Goal: Information Seeking & Learning: Learn about a topic

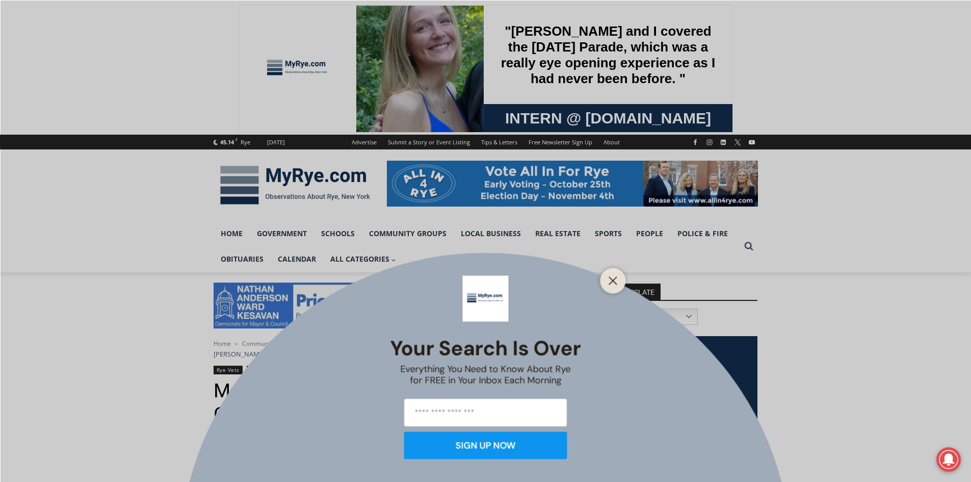
click at [323, 178] on div "Your Search is Over Everything You Need to Know About Rye for FREE in Your Inbo…" at bounding box center [485, 241] width 971 height 482
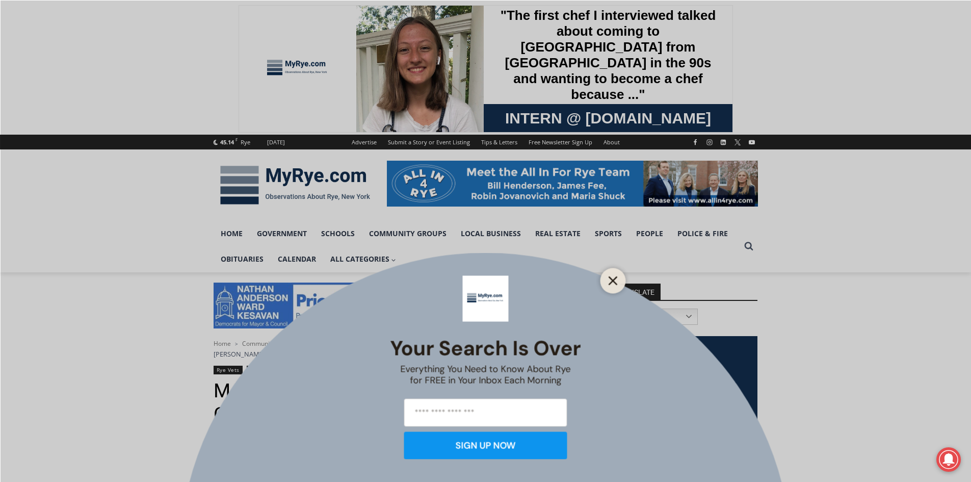
click at [619, 279] on button "Close" at bounding box center [613, 280] width 14 height 14
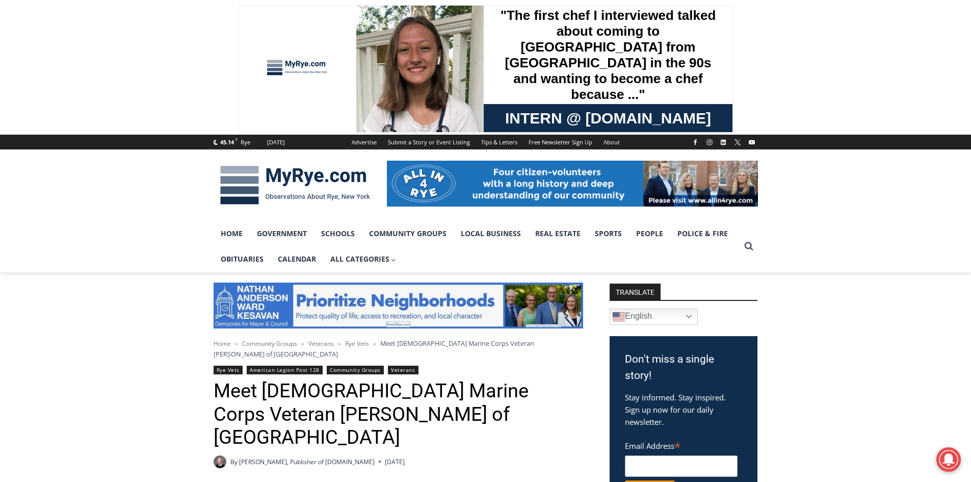
click at [336, 186] on img at bounding box center [295, 185] width 163 height 53
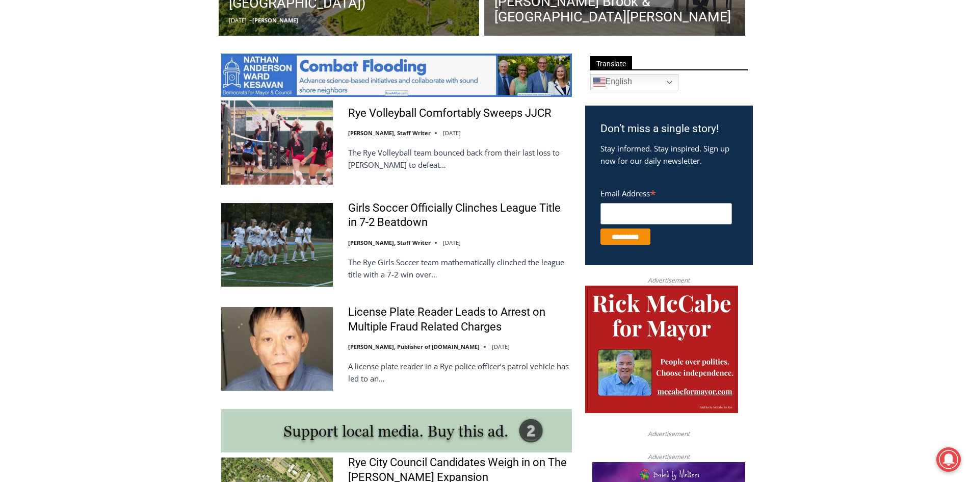
scroll to position [561, 0]
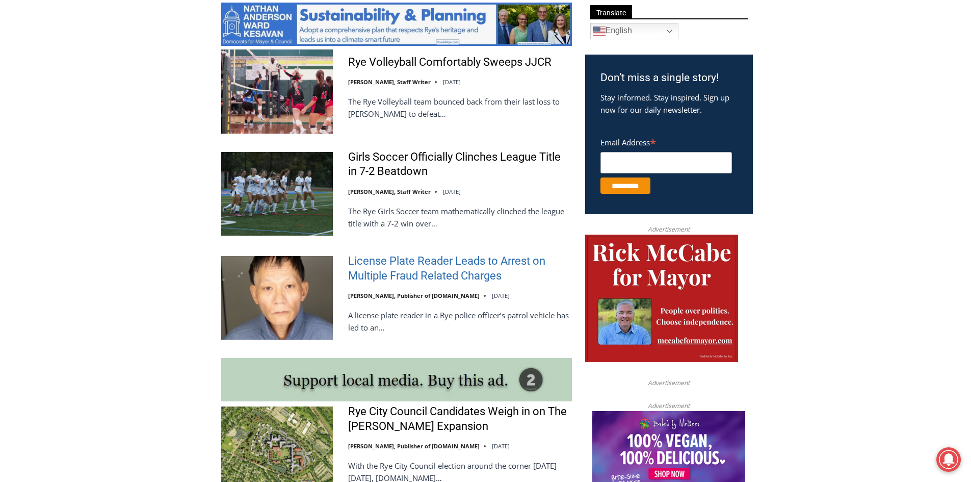
click at [380, 276] on link "License Plate Reader Leads to Arrest on Multiple Fraud Related Charges" at bounding box center [460, 268] width 224 height 29
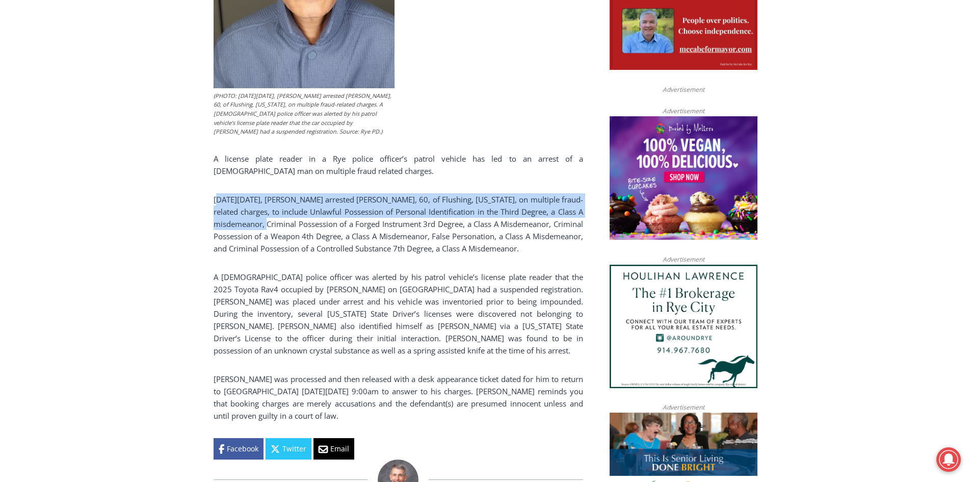
drag, startPoint x: 220, startPoint y: 196, endPoint x: 269, endPoint y: 222, distance: 55.2
click at [269, 222] on p "On Monday, October 13, 2025, Rye PD arrested Ming Wu, 60, of Flushing, New York…" at bounding box center [399, 223] width 370 height 61
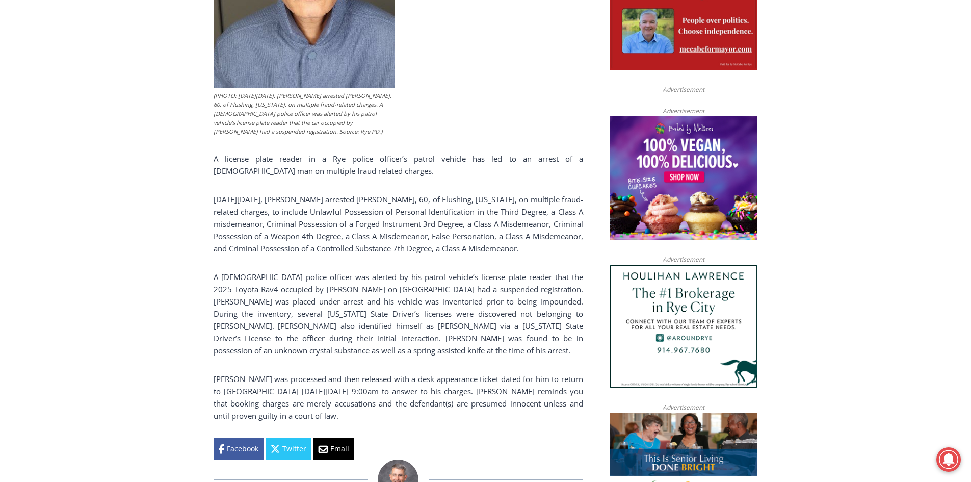
click at [281, 244] on p "On Monday, October 13, 2025, Rye PD arrested Ming Wu, 60, of Flushing, New York…" at bounding box center [399, 223] width 370 height 61
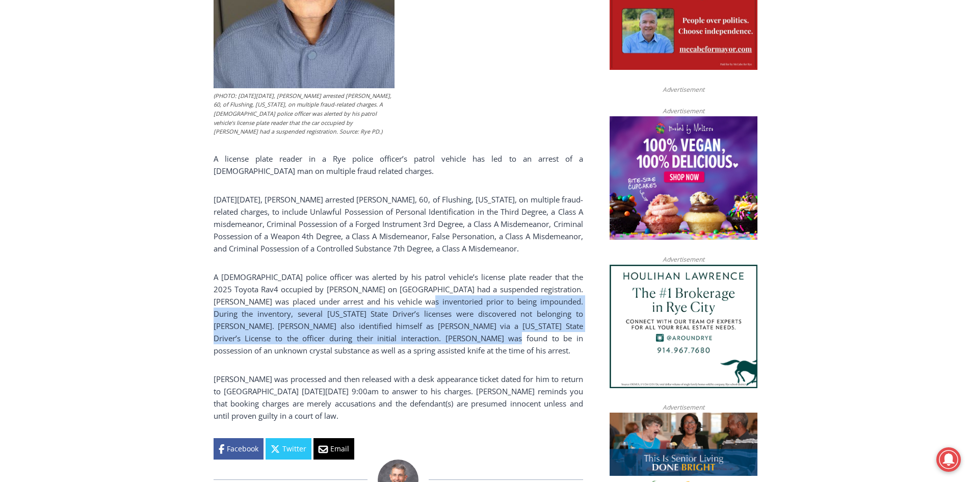
drag, startPoint x: 392, startPoint y: 305, endPoint x: 435, endPoint y: 343, distance: 57.5
click at [435, 343] on p "A Rye police officer was alerted by his patrol vehicle’s license plate reader t…" at bounding box center [399, 314] width 370 height 86
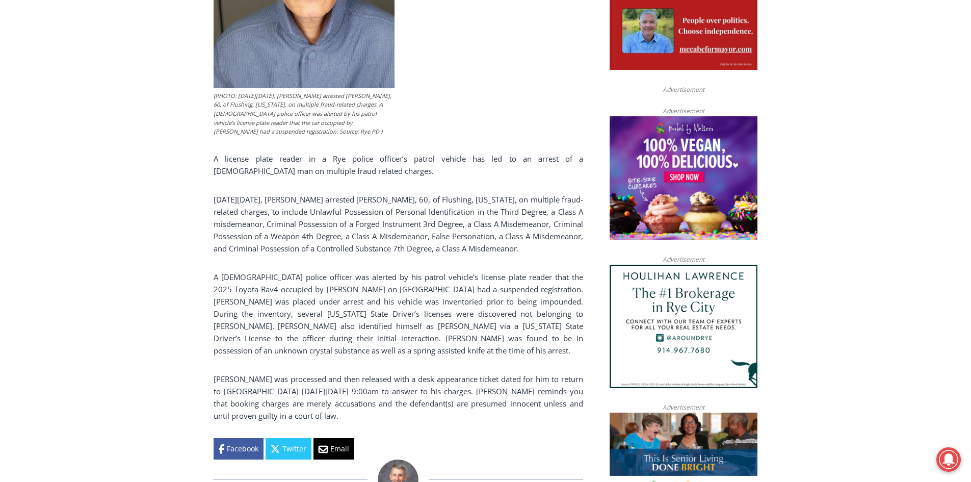
click at [438, 347] on div "(PHOTO: On Monday, October 13, 2025, Rye PD arrested Ming Wu, 60, of Flushing, …" at bounding box center [399, 159] width 370 height 601
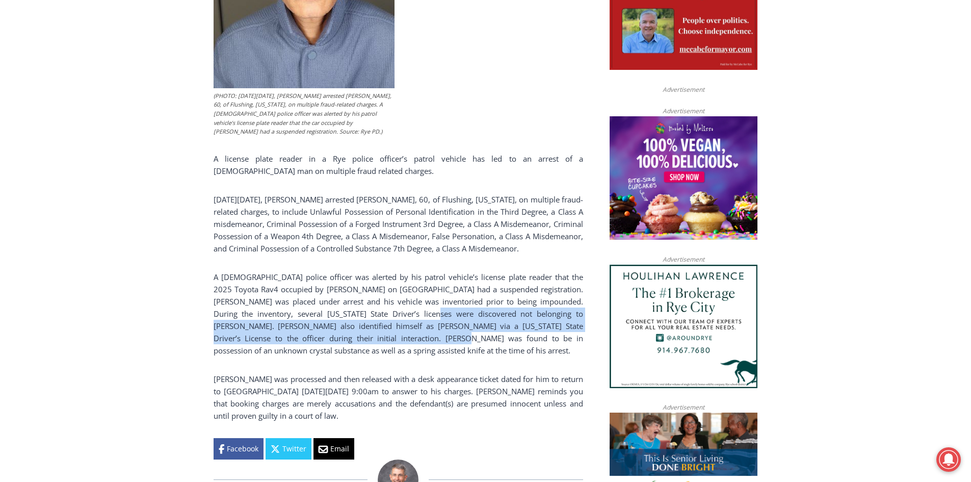
drag, startPoint x: 392, startPoint y: 326, endPoint x: 397, endPoint y: 336, distance: 11.9
click at [397, 336] on p "A Rye police officer was alerted by his patrol vehicle’s license plate reader t…" at bounding box center [399, 314] width 370 height 86
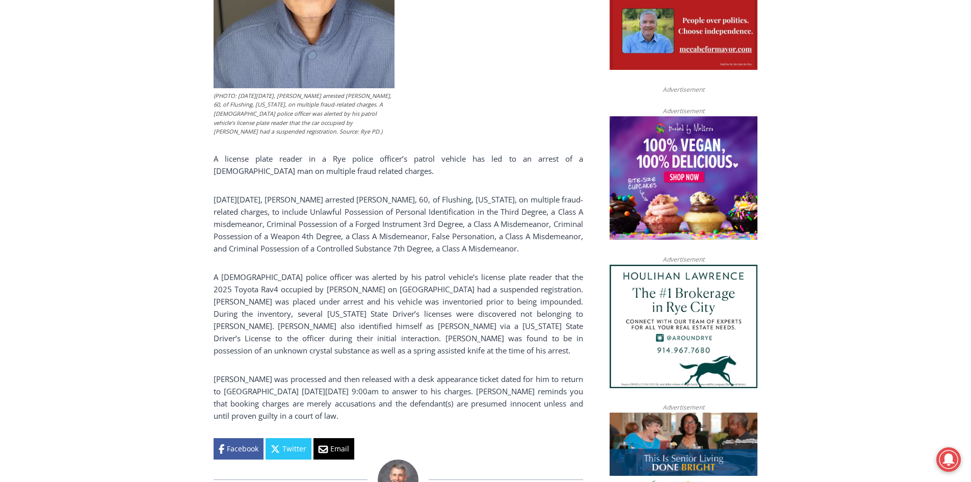
click at [397, 350] on div "(PHOTO: On Monday, October 13, 2025, Rye PD arrested Ming Wu, 60, of Flushing, …" at bounding box center [399, 159] width 370 height 601
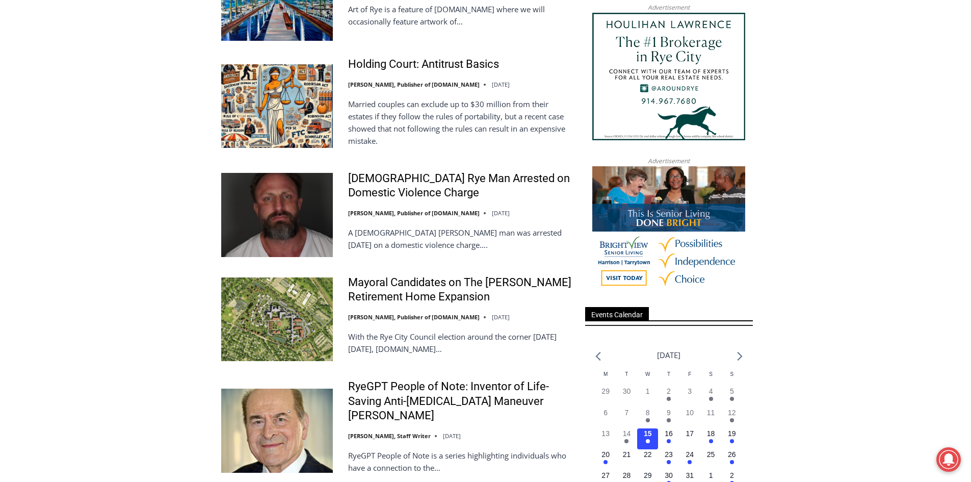
scroll to position [1118, 0]
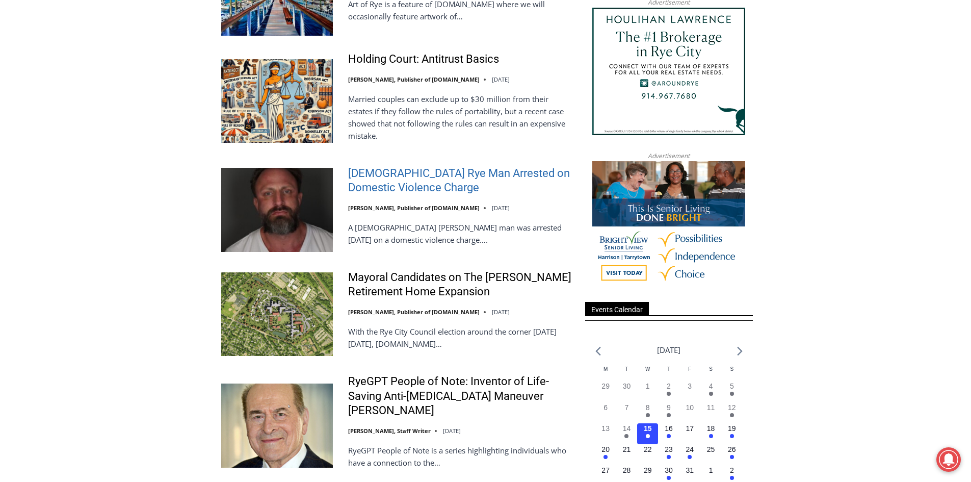
click at [381, 187] on link "[DEMOGRAPHIC_DATA] Rye Man Arrested on Domestic Violence Charge" at bounding box center [460, 180] width 224 height 29
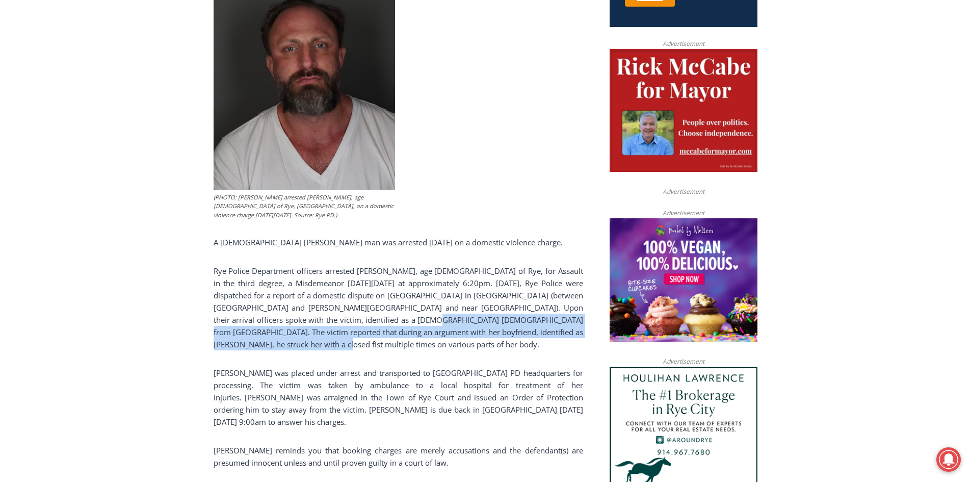
drag, startPoint x: 405, startPoint y: 321, endPoint x: 407, endPoint y: 340, distance: 18.5
click at [407, 340] on p "Rye Police Department officers arrested Michael P. O’Connell, age 42 of Rye, fo…" at bounding box center [399, 308] width 370 height 86
click at [403, 344] on p "Rye Police Department officers arrested Michael P. O’Connell, age 42 of Rye, fo…" at bounding box center [399, 308] width 370 height 86
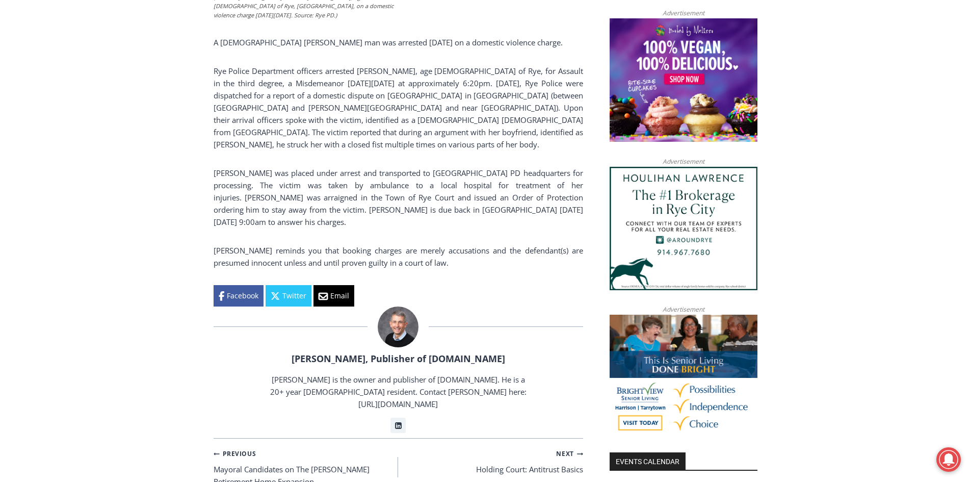
scroll to position [694, 0]
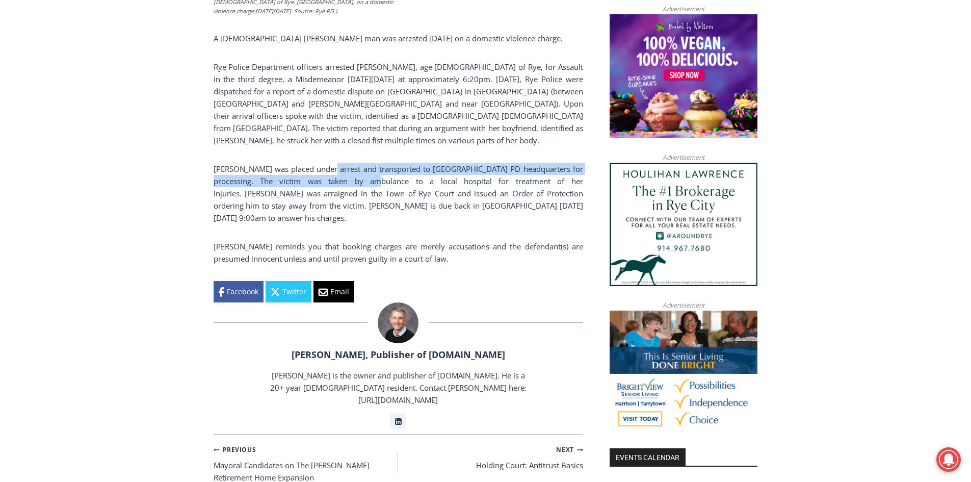
drag, startPoint x: 328, startPoint y: 153, endPoint x: 348, endPoint y: 178, distance: 32.3
click at [348, 178] on div "(PHOTO: Rye PD arrested Michael P. O’Connell, age 42 of Rye, NY, on a domestic …" at bounding box center [399, 30] width 370 height 546
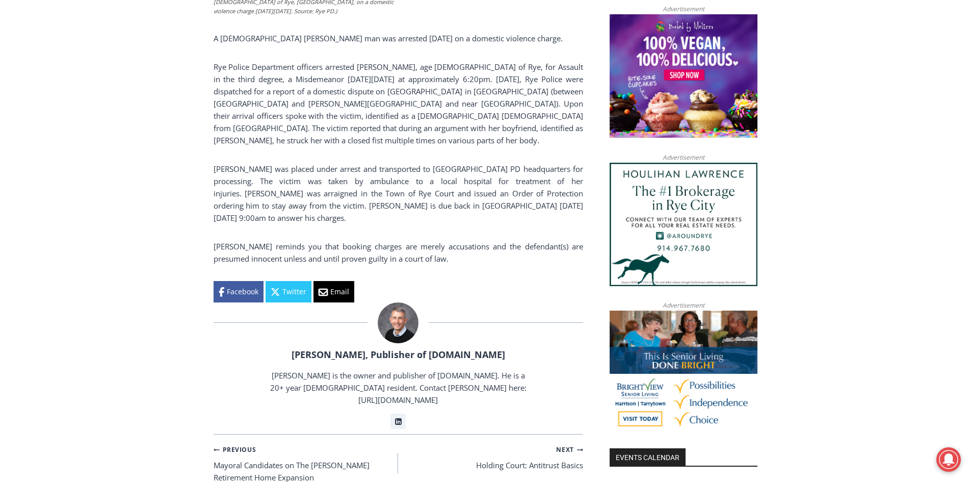
click at [347, 199] on p "O’Connell was placed under arrest and transported to Rye PD headquarters for pr…" at bounding box center [399, 193] width 370 height 61
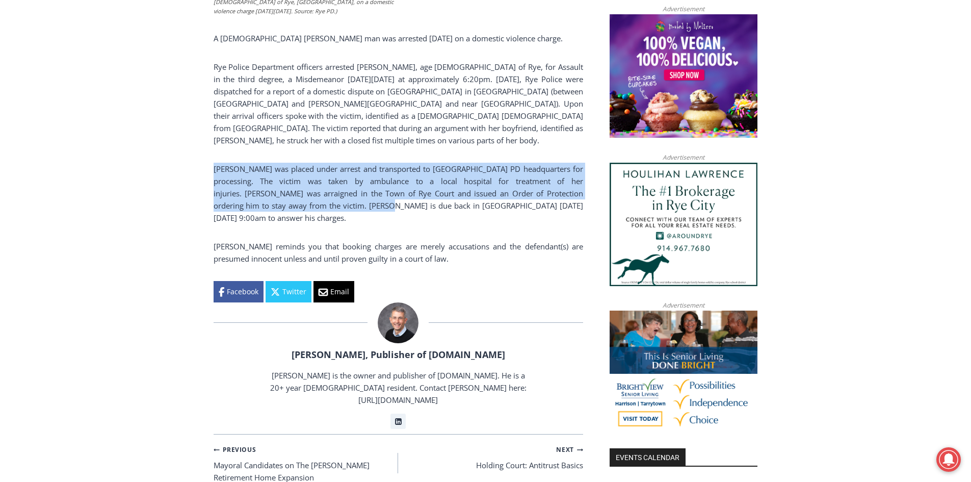
drag, startPoint x: 208, startPoint y: 165, endPoint x: 325, endPoint y: 208, distance: 124.7
click at [325, 208] on div "Home > Police & Fire > Rye Police Department > 42 Year Old Rye Man Arrested on …" at bounding box center [485, 354] width 971 height 1552
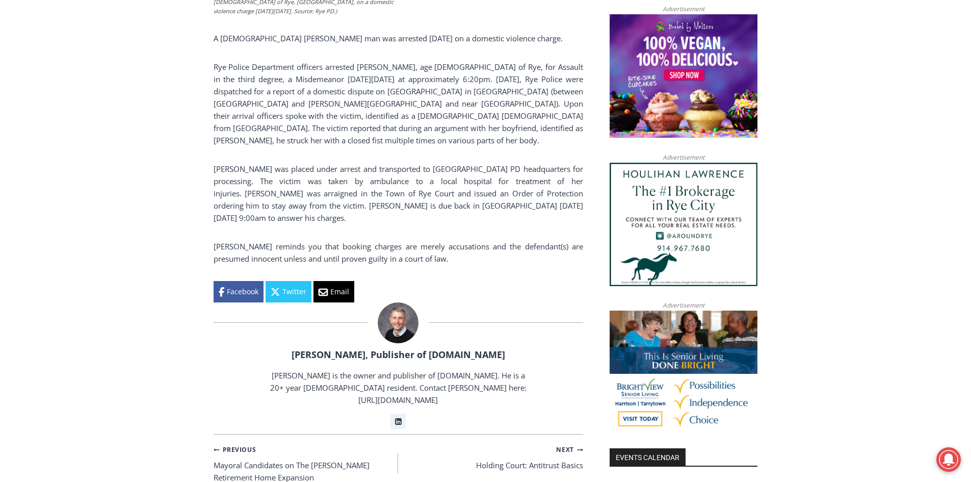
click at [327, 225] on div "(PHOTO: Rye PD arrested Michael P. O’Connell, age 42 of Rye, NY, on a domestic …" at bounding box center [399, 30] width 370 height 546
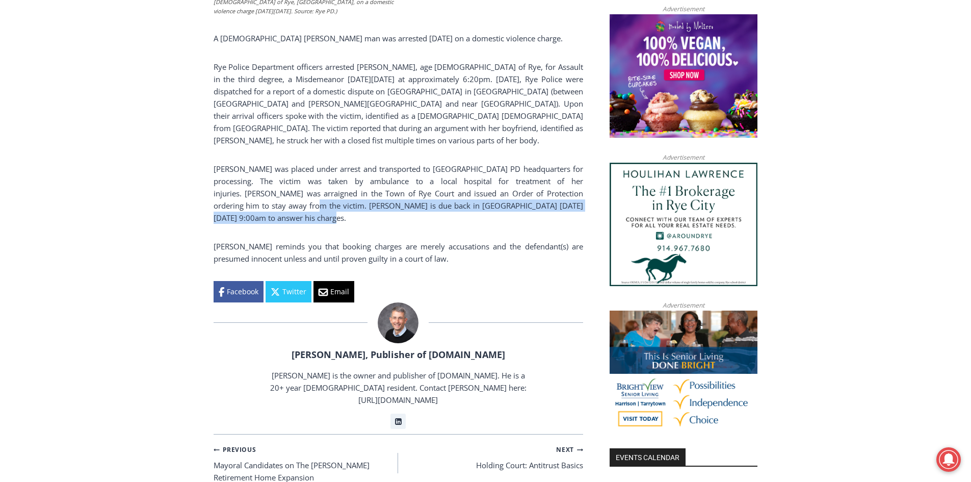
drag, startPoint x: 263, startPoint y: 215, endPoint x: 253, endPoint y: 209, distance: 11.9
click at [253, 209] on p "O’Connell was placed under arrest and transported to Rye PD headquarters for pr…" at bounding box center [399, 193] width 370 height 61
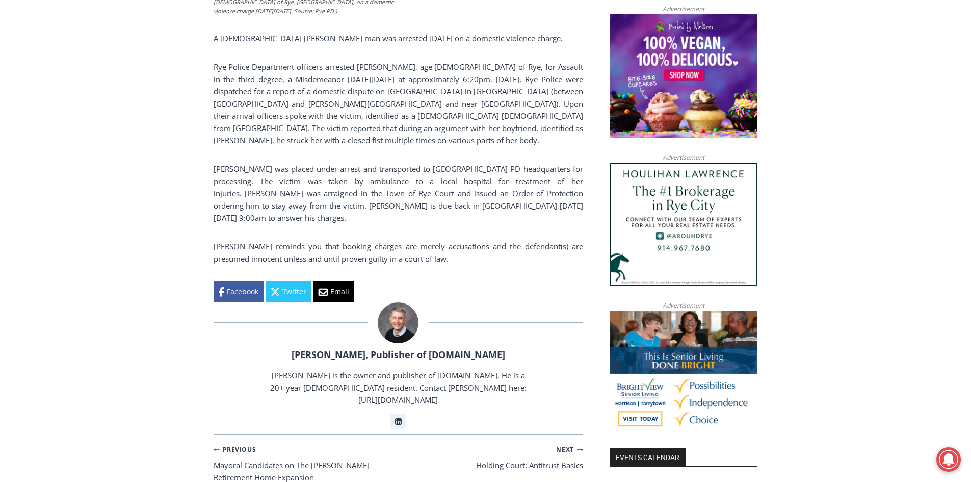
click at [137, 139] on div "Home > Police & Fire > Rye Police Department > 42 Year Old Rye Man Arrested on …" at bounding box center [485, 354] width 971 height 1552
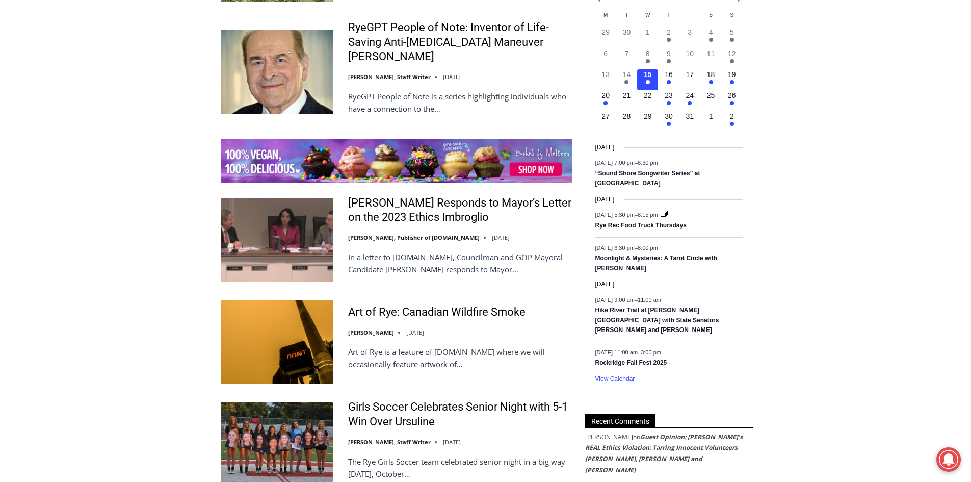
scroll to position [1474, 0]
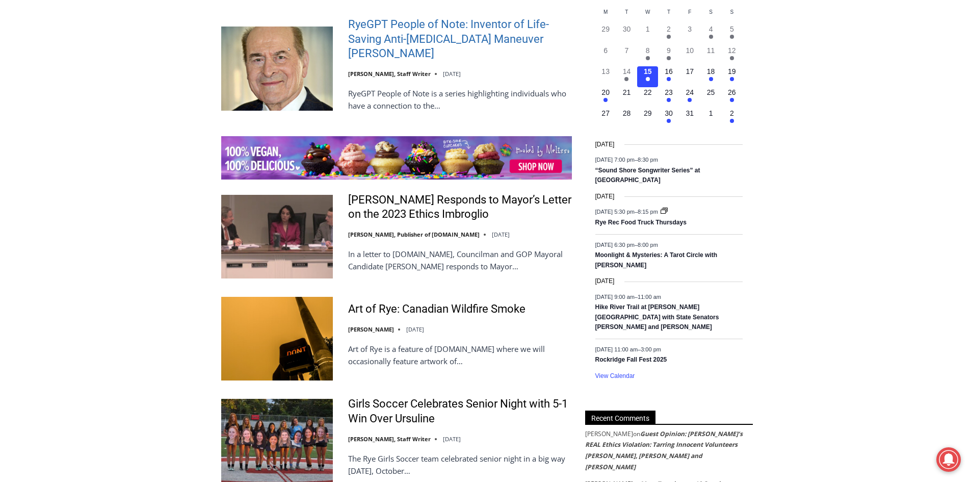
click at [373, 39] on link "RyeGPT People of Note: Inventor of Life-Saving Anti-[MEDICAL_DATA] Maneuver [PE…" at bounding box center [460, 39] width 224 height 44
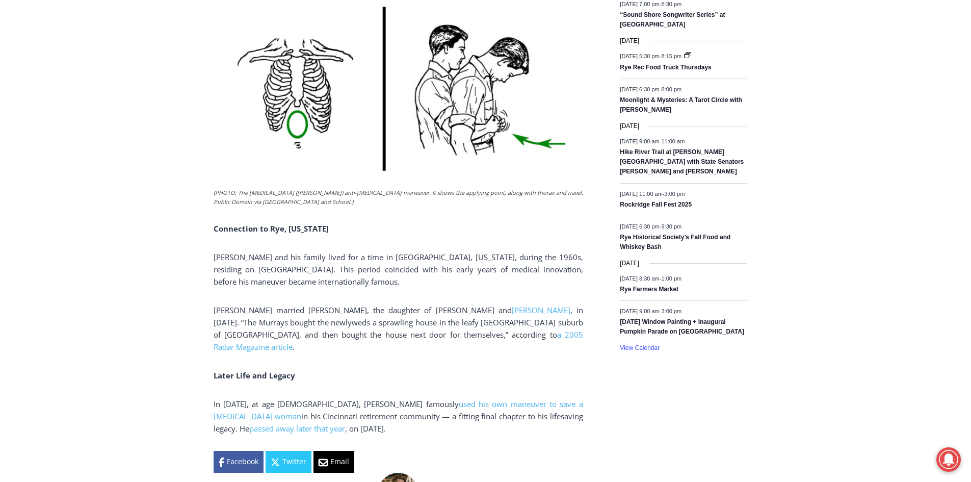
scroll to position [1459, 0]
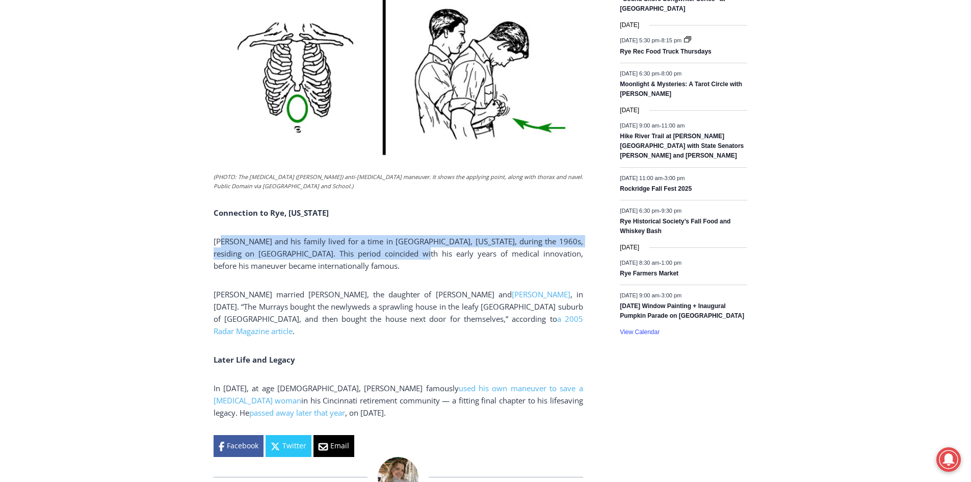
drag, startPoint x: 221, startPoint y: 223, endPoint x: 381, endPoint y: 236, distance: 160.6
click at [381, 236] on span "Dr. Henry Heimlich and his family lived for a time in Rye, New York, during the…" at bounding box center [399, 253] width 370 height 35
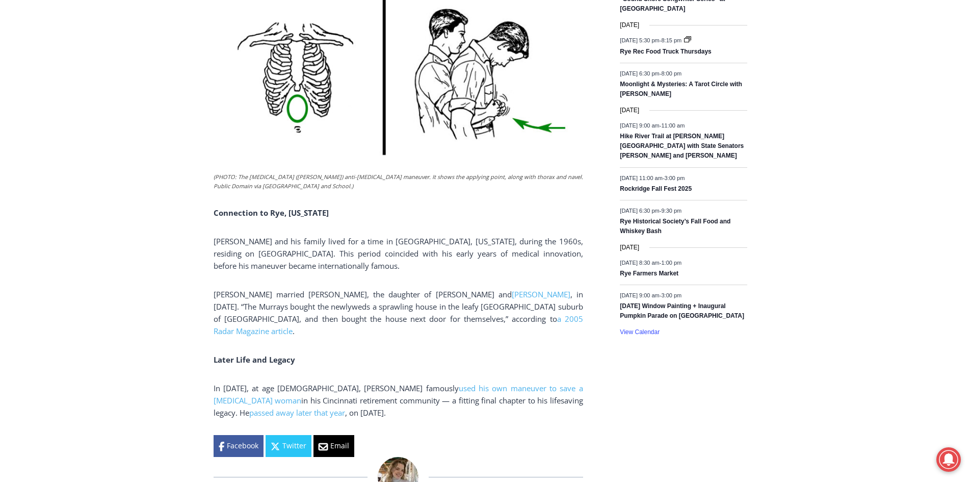
click at [374, 245] on p "Dr. Henry Heimlich and his family lived for a time in Rye, New York, during the…" at bounding box center [399, 253] width 370 height 37
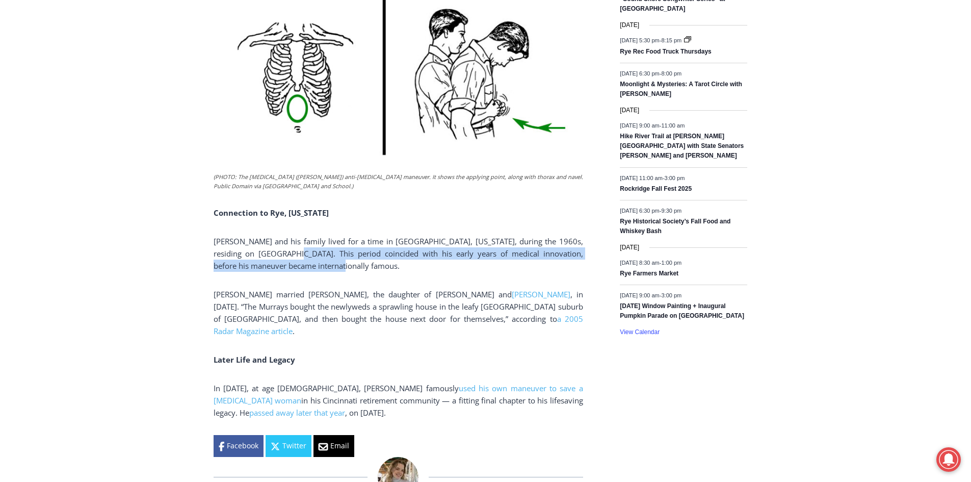
drag, startPoint x: 310, startPoint y: 244, endPoint x: 264, endPoint y: 235, distance: 47.2
click at [264, 235] on p "Dr. Henry Heimlich and his family lived for a time in Rye, New York, during the…" at bounding box center [399, 253] width 370 height 37
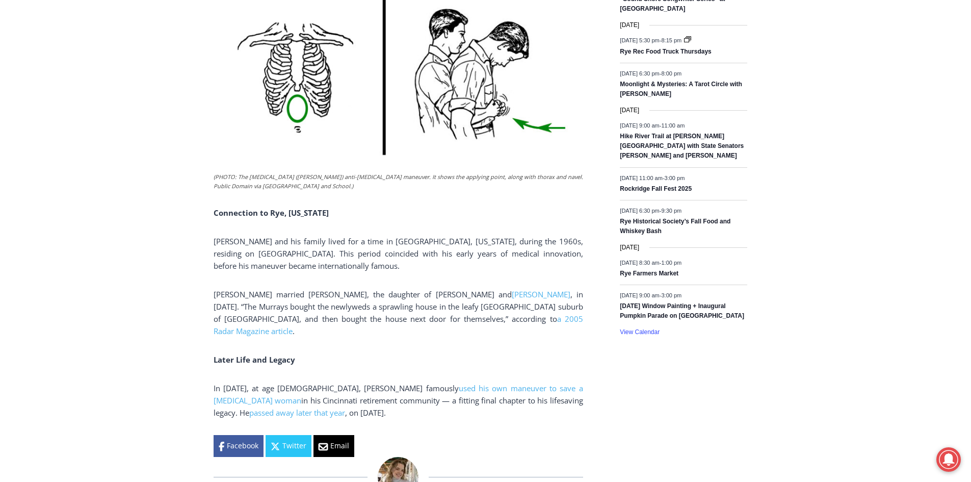
click at [251, 236] on span "Dr. Henry Heimlich and his family lived for a time in Rye, New York, during the…" at bounding box center [399, 253] width 370 height 35
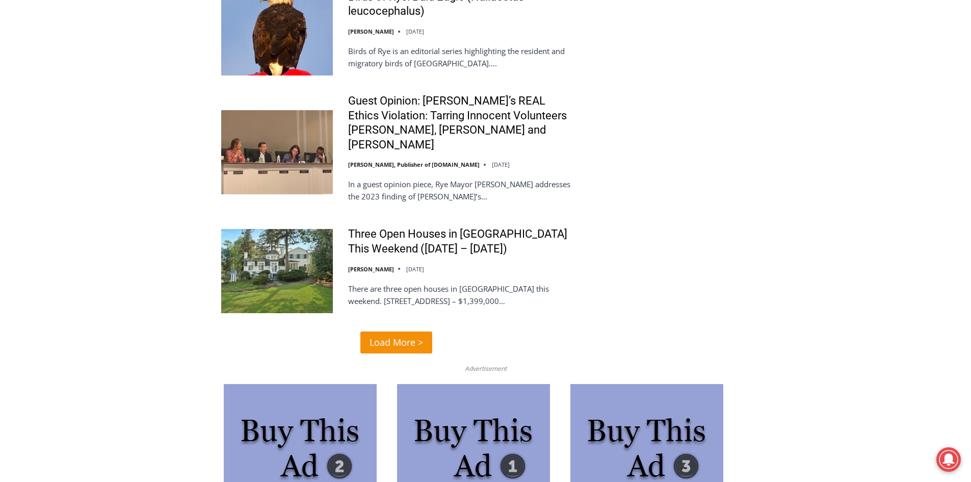
scroll to position [2392, 0]
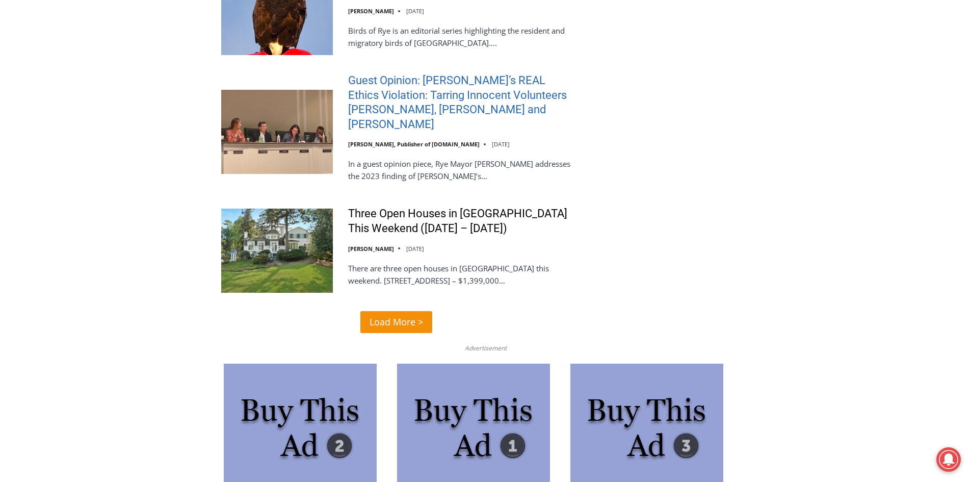
click at [377, 100] on link "Guest Opinion: [PERSON_NAME]’s REAL Ethics Violation: Tarring Innocent Voluntee…" at bounding box center [460, 102] width 224 height 58
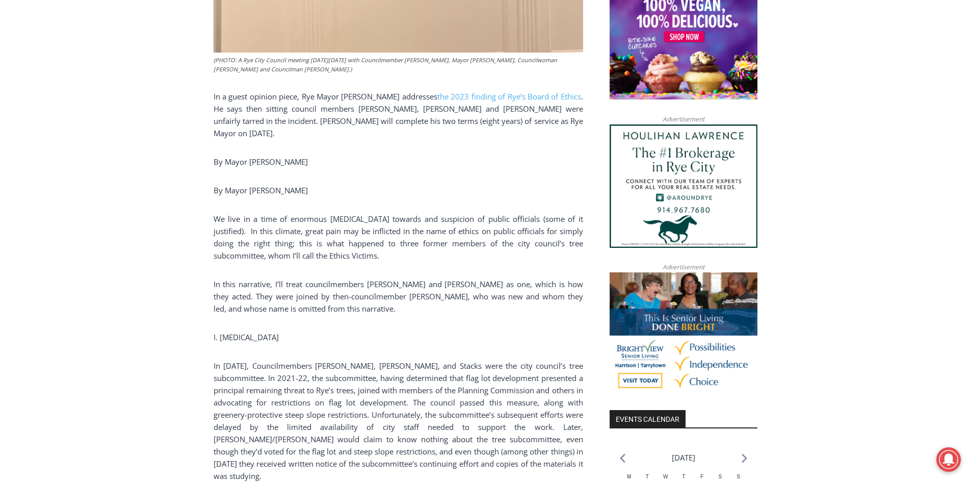
scroll to position [765, 0]
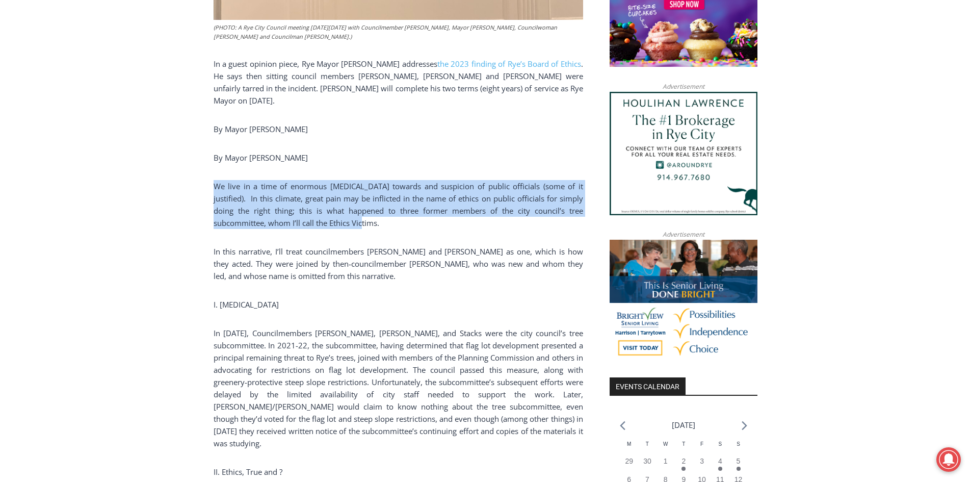
drag, startPoint x: 214, startPoint y: 155, endPoint x: 384, endPoint y: 187, distance: 173.2
click at [384, 187] on p "We live in a time of enormous hostility towards and suspicion of public officia…" at bounding box center [399, 204] width 370 height 49
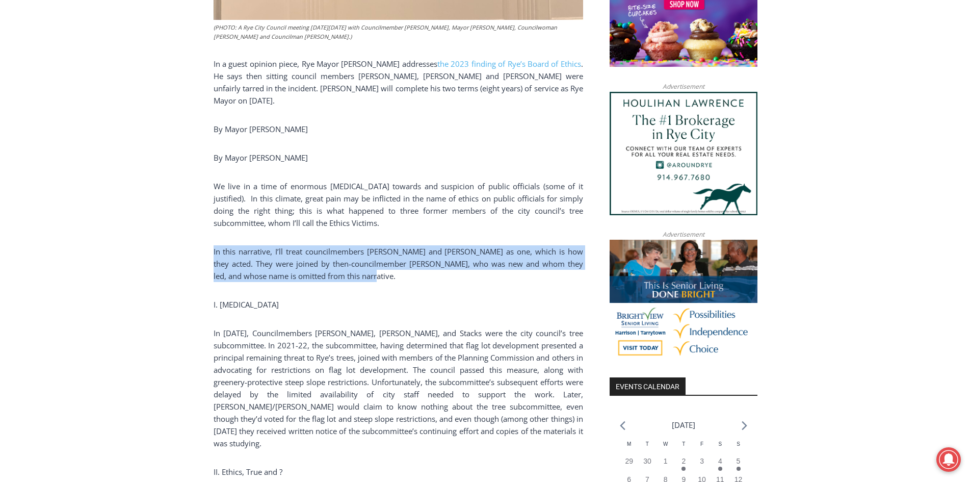
drag, startPoint x: 212, startPoint y: 217, endPoint x: 396, endPoint y: 245, distance: 186.2
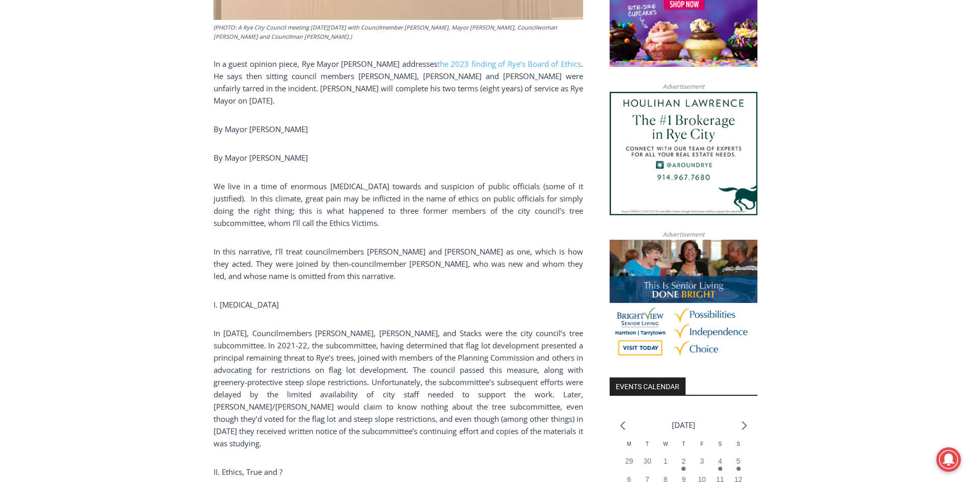
click at [331, 298] on p "I. Amnesia" at bounding box center [399, 304] width 370 height 12
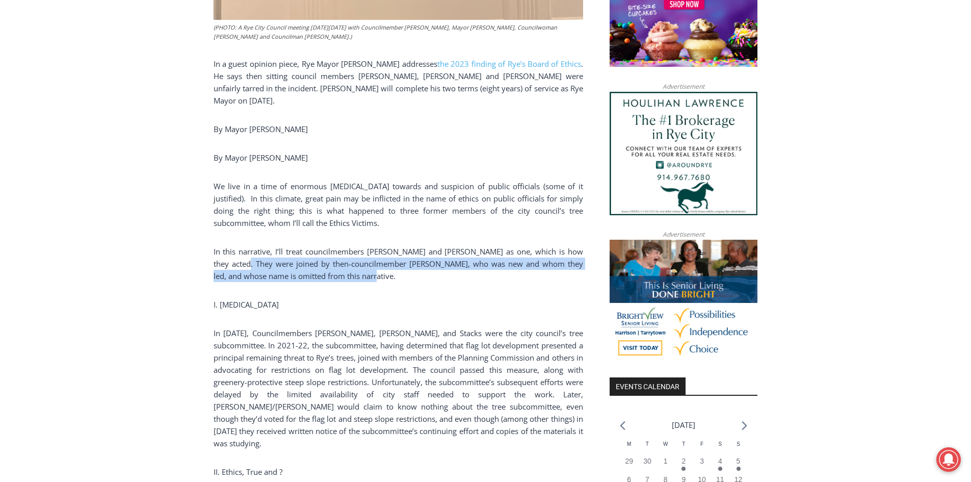
drag, startPoint x: 299, startPoint y: 235, endPoint x: 375, endPoint y: 240, distance: 76.2
click at [375, 245] on p "In this narrative, I’ll treat councilmembers Josh Nathan and Bill Henderson as …" at bounding box center [399, 263] width 370 height 37
click at [380, 245] on p "In this narrative, I’ll treat councilmembers Josh Nathan and Bill Henderson as …" at bounding box center [399, 263] width 370 height 37
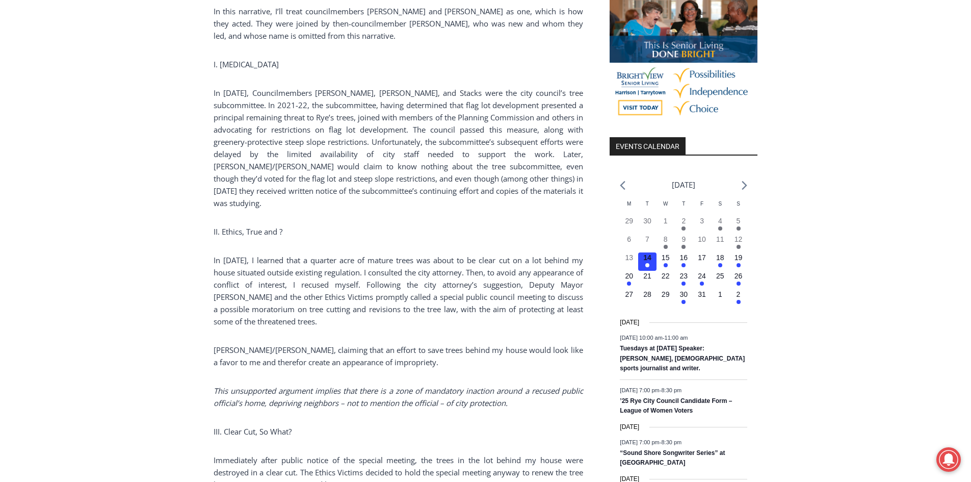
scroll to position [1022, 0]
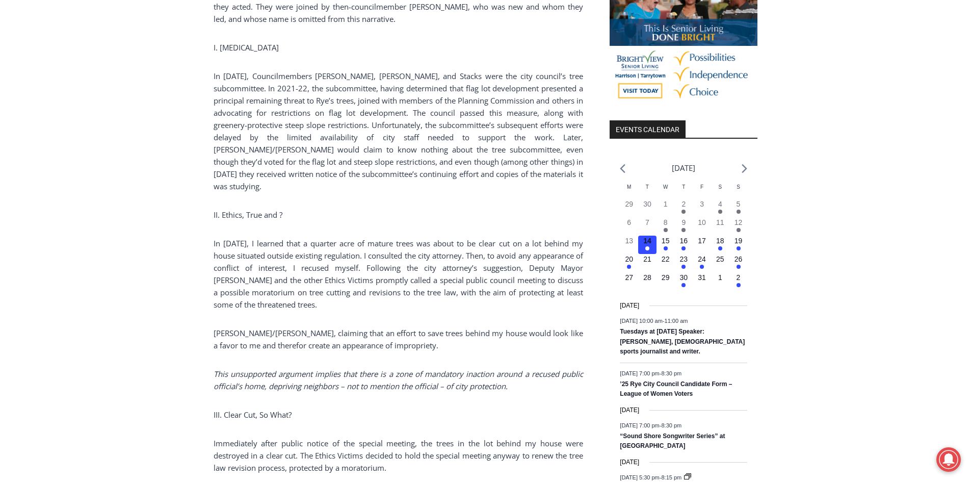
drag, startPoint x: 171, startPoint y: 250, endPoint x: 172, endPoint y: 259, distance: 8.7
drag, startPoint x: 214, startPoint y: 40, endPoint x: 249, endPoint y: 45, distance: 35.6
click at [249, 70] on p "In 2023, Councilmembers Johnson, Souza, and Stacks were the city council’s tree…" at bounding box center [399, 131] width 370 height 122
click at [249, 101] on p "In 2023, Councilmembers Johnson, Souza, and Stacks were the city council’s tree…" at bounding box center [399, 131] width 370 height 122
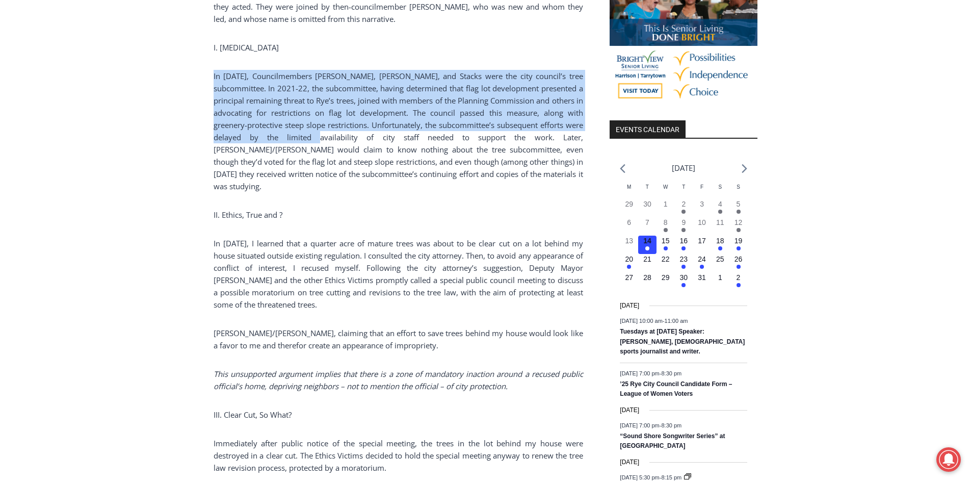
drag, startPoint x: 212, startPoint y: 38, endPoint x: 395, endPoint y: 98, distance: 193.3
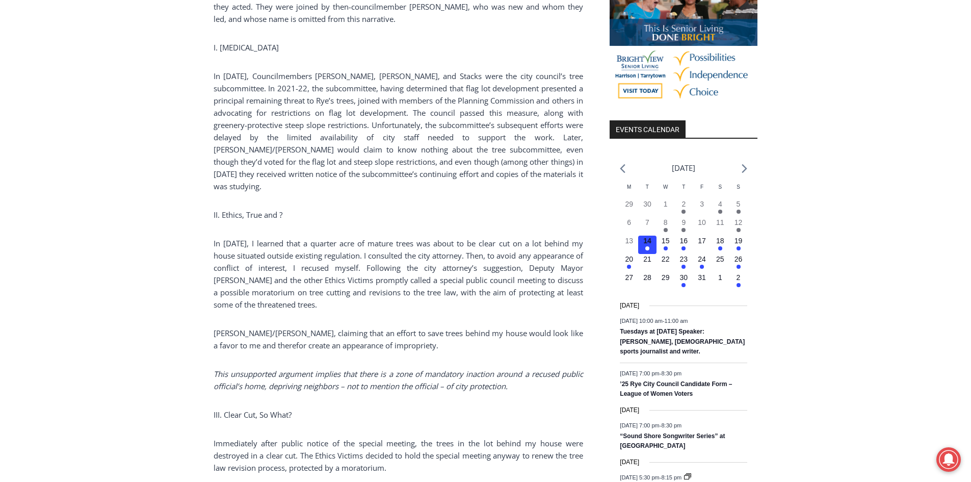
click at [367, 123] on p "In 2023, Councilmembers Johnson, Souza, and Stacks were the city council’s tree…" at bounding box center [399, 131] width 370 height 122
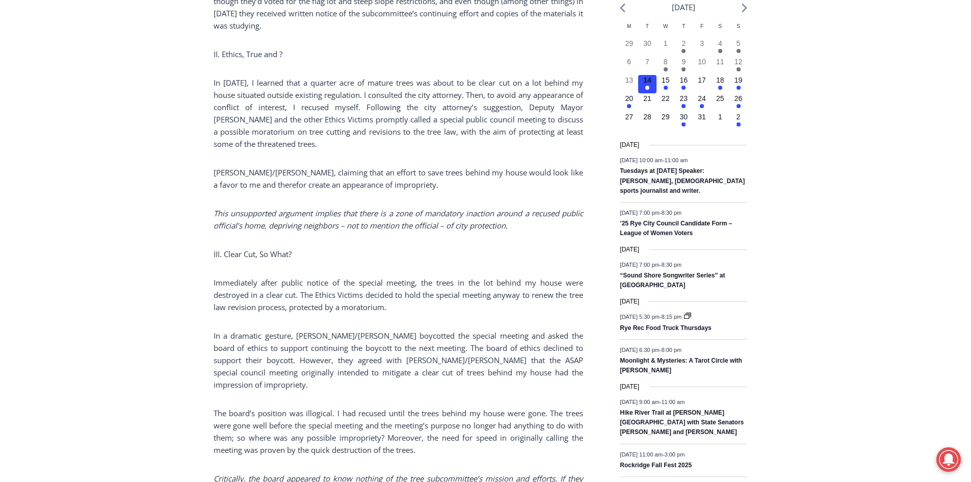
scroll to position [1201, 0]
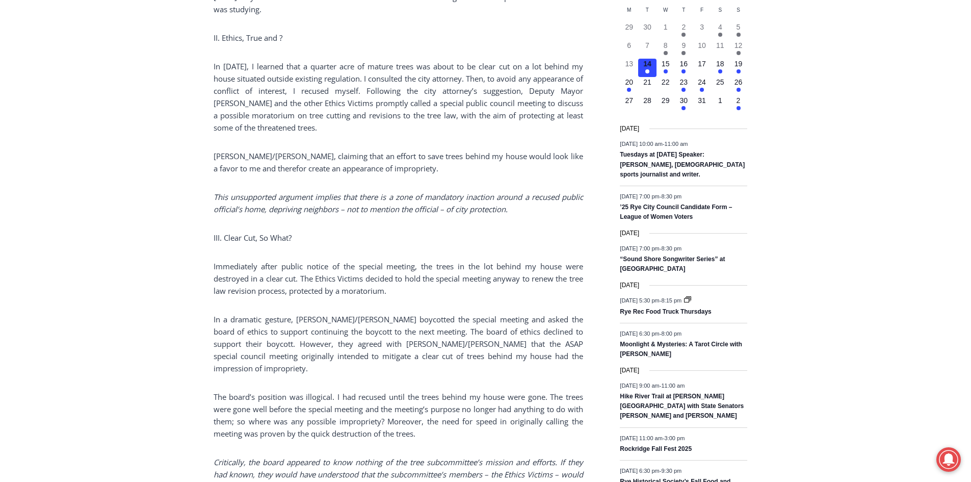
drag, startPoint x: 152, startPoint y: 198, endPoint x: 153, endPoint y: 221, distance: 22.9
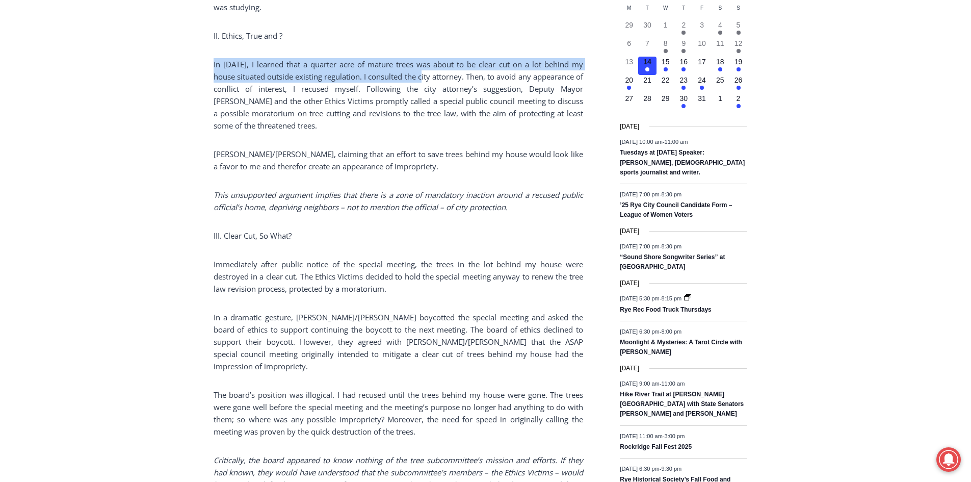
drag, startPoint x: 210, startPoint y: 21, endPoint x: 434, endPoint y: 36, distance: 224.8
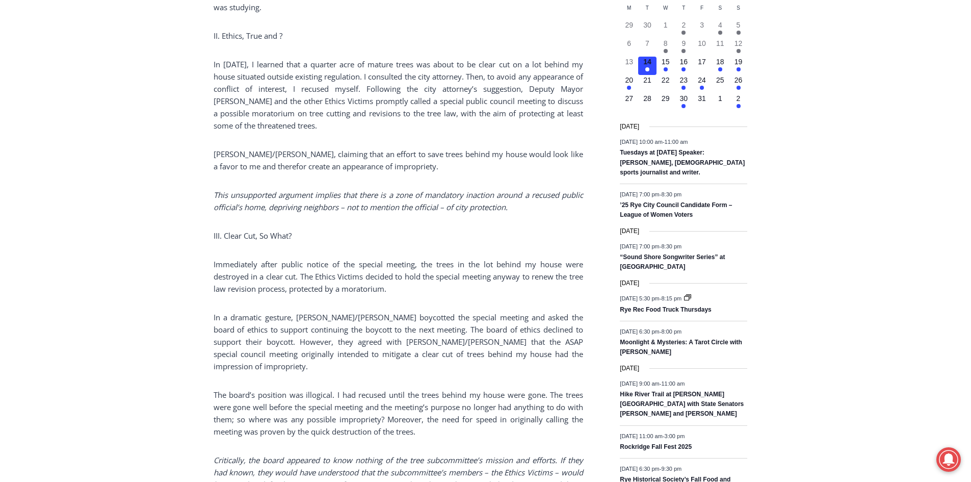
click at [409, 70] on p "In January 2023, I learned that a quarter acre of mature trees was about to be …" at bounding box center [399, 94] width 370 height 73
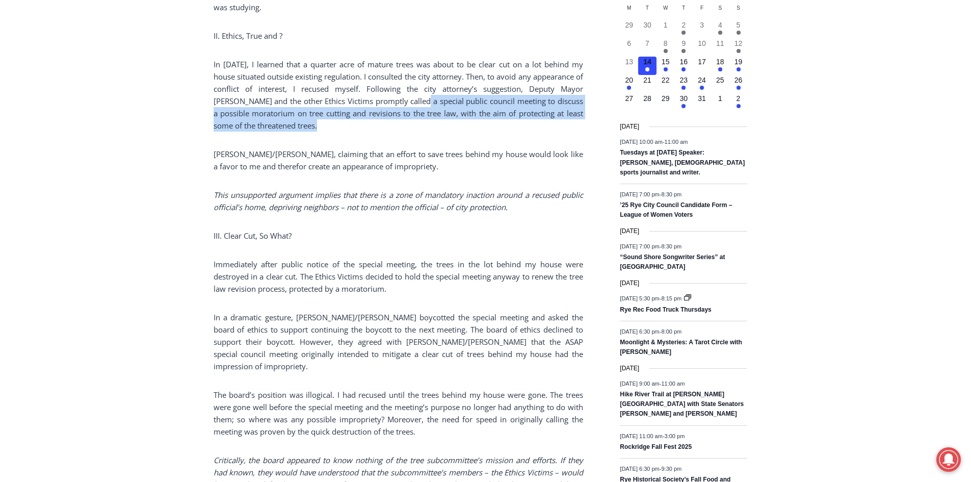
drag, startPoint x: 429, startPoint y: 85, endPoint x: 428, endPoint y: 63, distance: 21.9
click at [428, 63] on p "In January 2023, I learned that a quarter acre of mature trees was about to be …" at bounding box center [399, 94] width 370 height 73
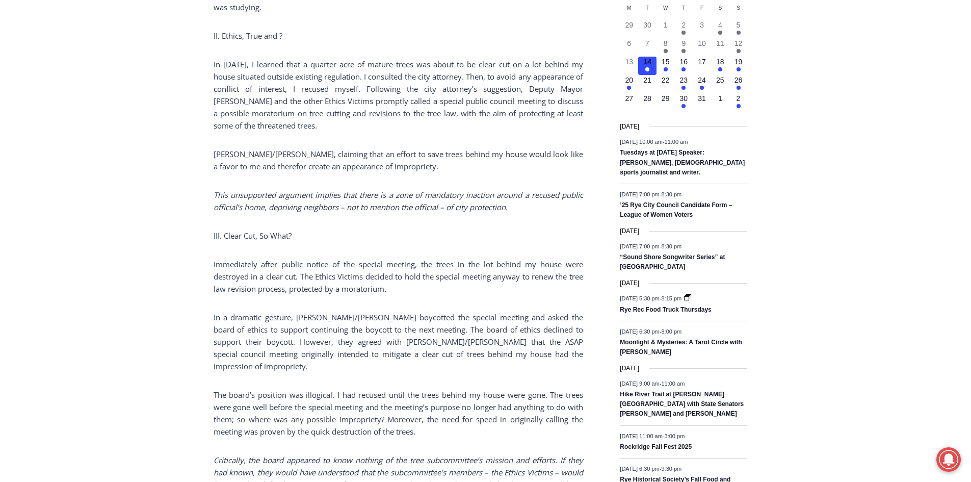
click at [338, 103] on div "(PHOTO: A Rye City Council meeting on Wednesday, June 14, 2023 with Councilmemb…" at bounding box center [399, 191] width 370 height 1768
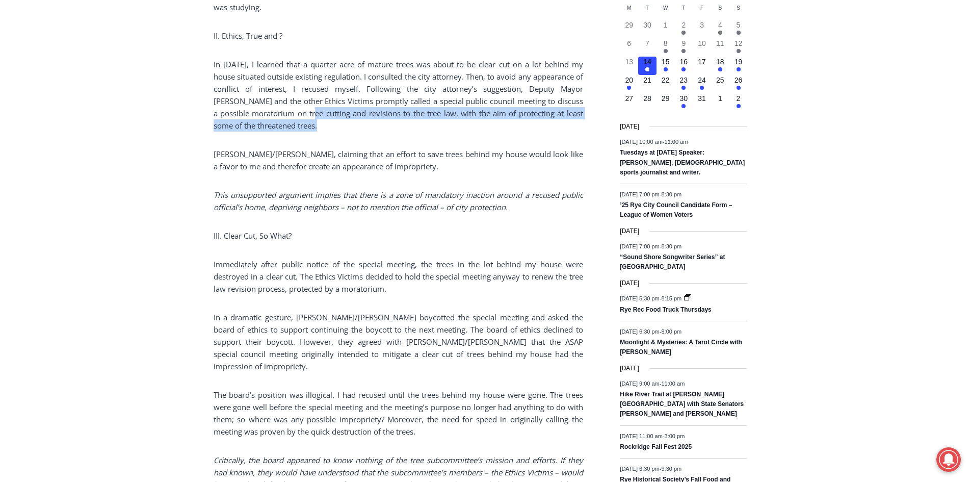
drag, startPoint x: 334, startPoint y: 90, endPoint x: 315, endPoint y: 81, distance: 21.7
click at [315, 81] on p "In January 2023, I learned that a quarter acre of mature trees was about to be …" at bounding box center [399, 94] width 370 height 73
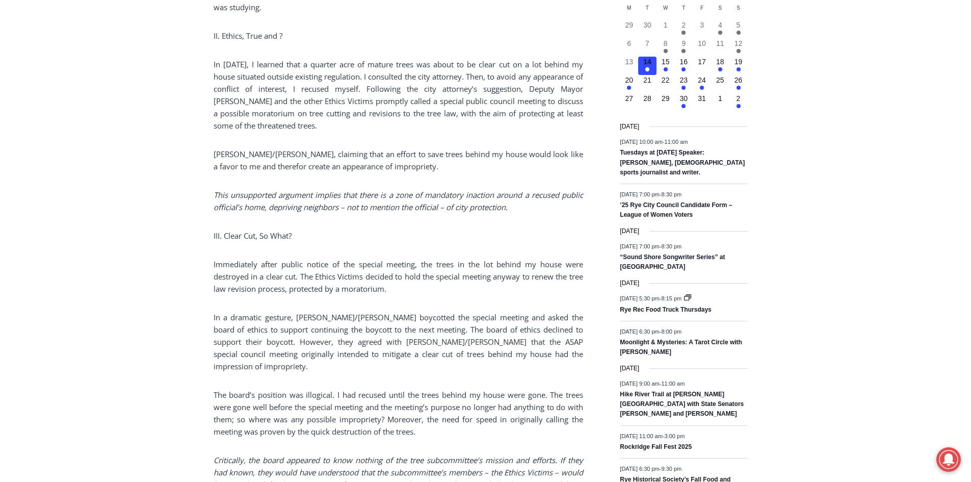
click at [342, 101] on div "(PHOTO: A Rye City Council meeting on Wednesday, June 14, 2023 with Councilmemb…" at bounding box center [399, 191] width 370 height 1768
drag, startPoint x: 206, startPoint y: 122, endPoint x: 491, endPoint y: 124, distance: 285.0
click at [484, 138] on div "(PHOTO: A Rye City Council meeting on Wednesday, June 14, 2023 with Councilmemb…" at bounding box center [399, 191] width 370 height 1768
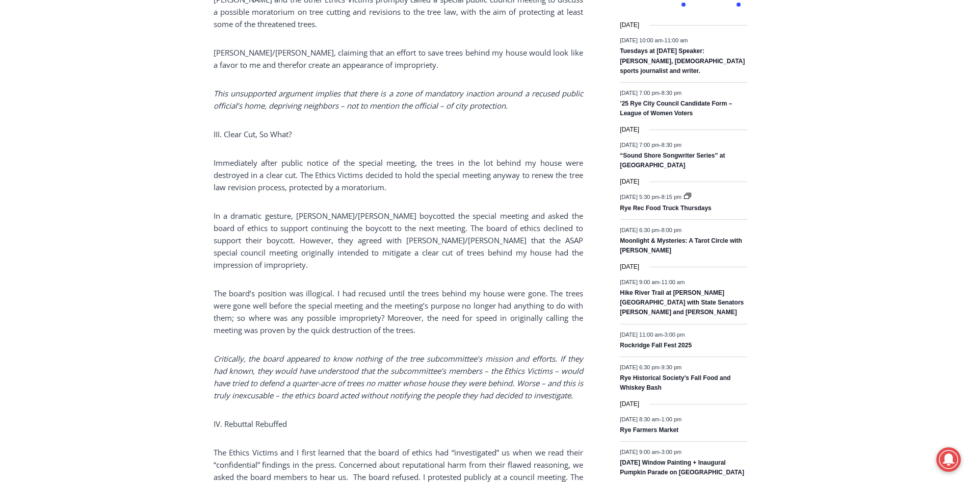
drag, startPoint x: 175, startPoint y: 180, endPoint x: 176, endPoint y: 201, distance: 20.9
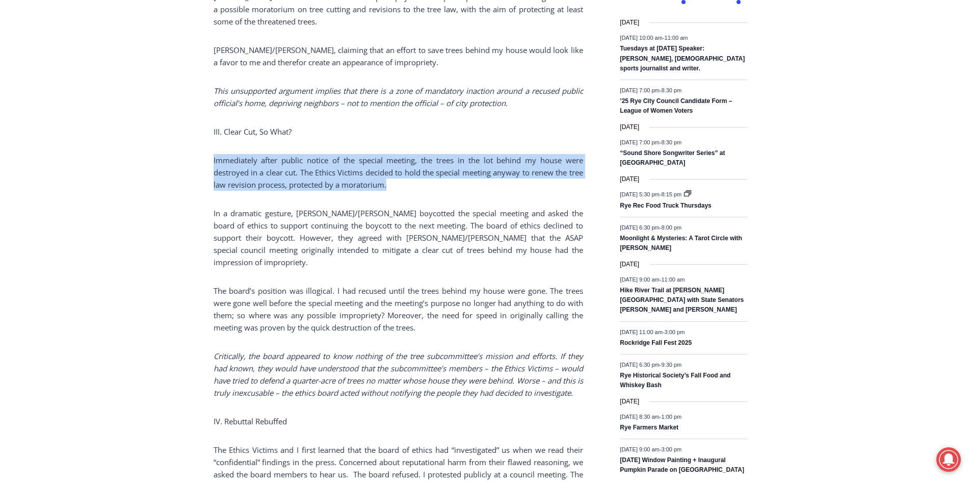
drag, startPoint x: 209, startPoint y: 126, endPoint x: 430, endPoint y: 147, distance: 222.3
click at [430, 147] on div "Home > Government > Rye City Council > Guest Opinion: Rye’s REAL Ethics Violati…" at bounding box center [485, 455] width 971 height 2975
click at [430, 154] on p "Immediately after public notice of the special meeting, the trees in the lot be…" at bounding box center [399, 172] width 370 height 37
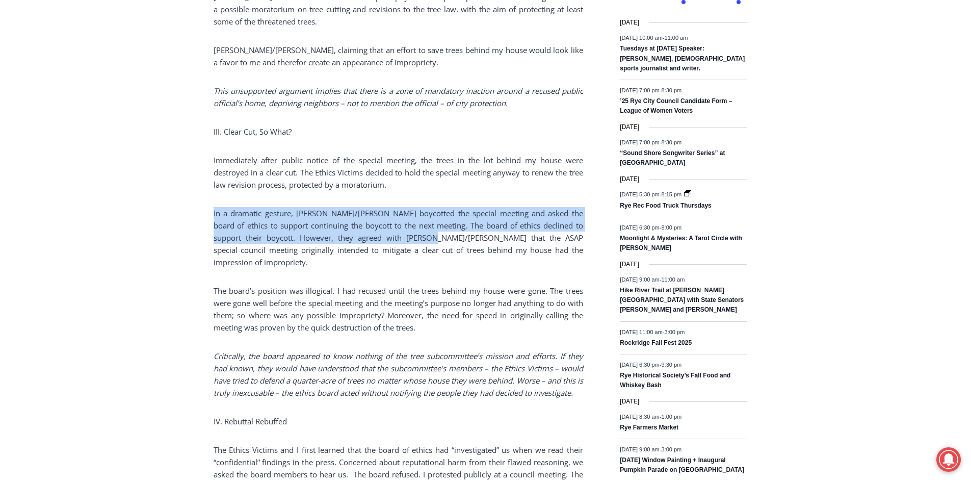
drag, startPoint x: 205, startPoint y: 181, endPoint x: 417, endPoint y: 199, distance: 212.9
click at [417, 199] on div "Home > Government > Rye City Council > Guest Opinion: Rye’s REAL Ethics Violati…" at bounding box center [485, 455] width 971 height 2975
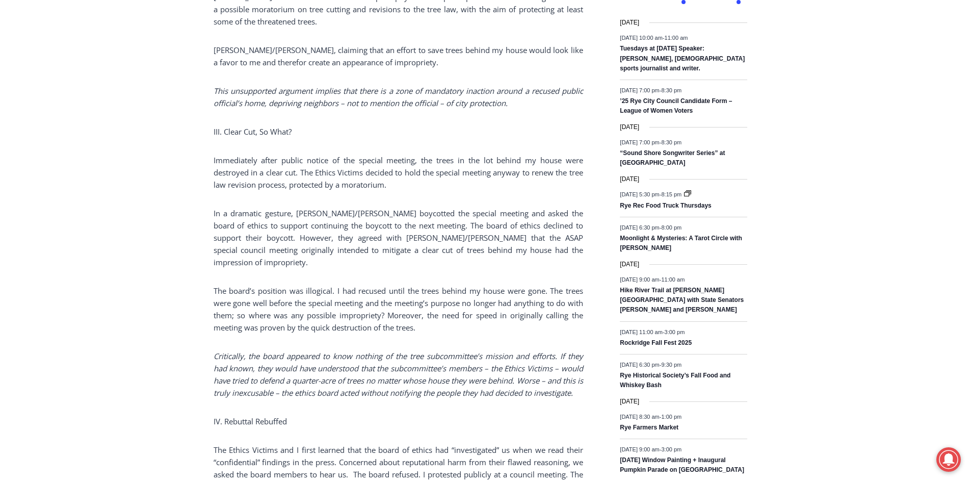
click at [301, 224] on div "(PHOTO: A Rye City Council meeting on Wednesday, June 14, 2023 with Councilmemb…" at bounding box center [399, 87] width 370 height 1768
drag, startPoint x: 213, startPoint y: 244, endPoint x: 550, endPoint y: 238, distance: 336.6
click at [550, 238] on div "Home > Government > Rye City Council > Guest Opinion: Rye’s REAL Ethics Violati…" at bounding box center [485, 455] width 971 height 2975
click at [443, 284] on p "The board’s position was illogical. I had recused until the trees behind my hou…" at bounding box center [399, 308] width 370 height 49
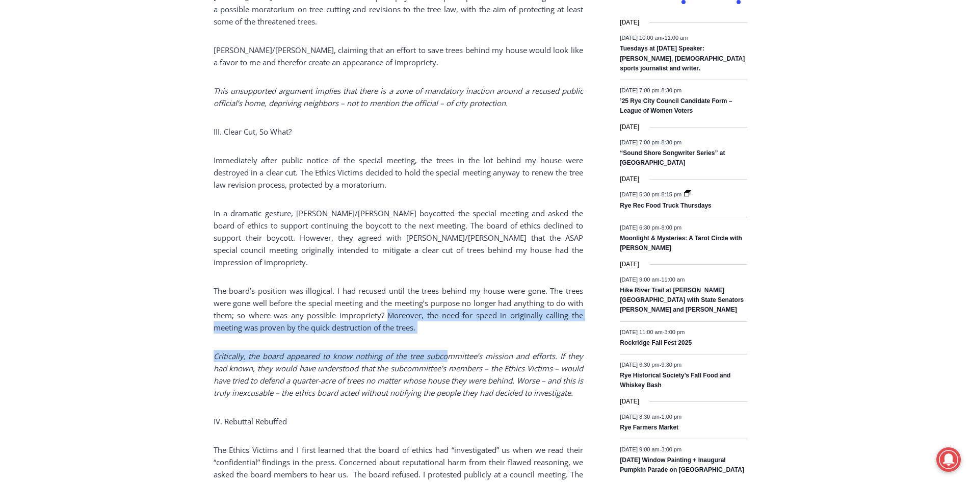
drag, startPoint x: 386, startPoint y: 267, endPoint x: 447, endPoint y: 289, distance: 65.0
click at [447, 289] on div "(PHOTO: A Rye City Council meeting on Wednesday, June 14, 2023 with Councilmemb…" at bounding box center [399, 87] width 370 height 1768
click at [448, 285] on p "The board’s position was illogical. I had recused until the trees behind my hou…" at bounding box center [399, 308] width 370 height 49
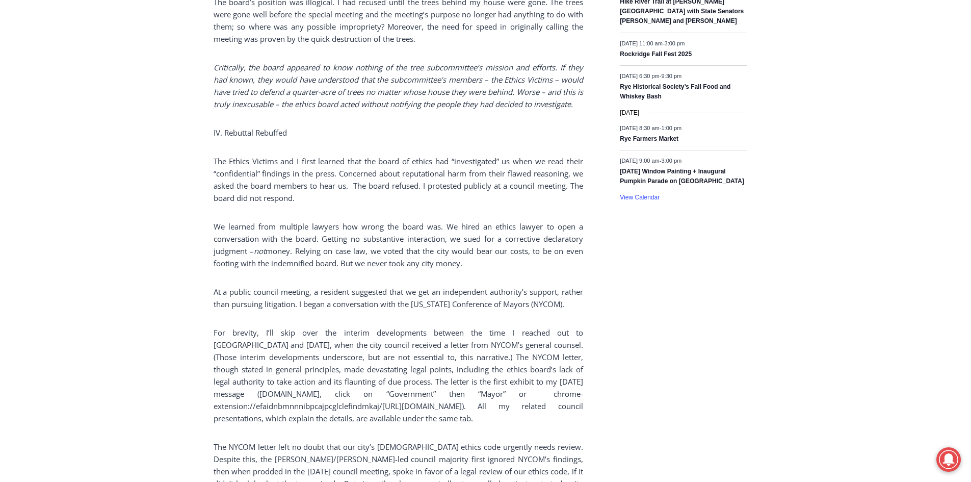
drag, startPoint x: 167, startPoint y: 249, endPoint x: 170, endPoint y: 262, distance: 13.0
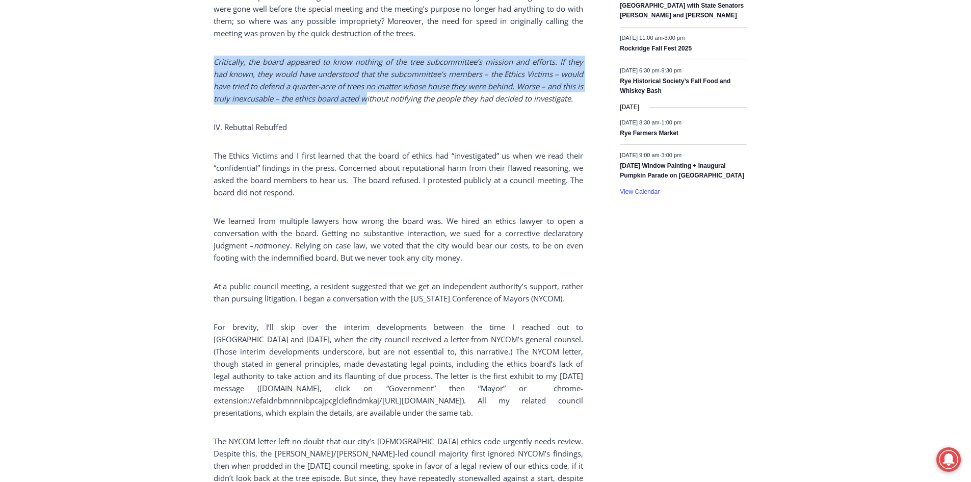
drag, startPoint x: 215, startPoint y: 14, endPoint x: 397, endPoint y: 53, distance: 185.6
click at [397, 57] on em "Critically, the board appeared to know nothing of the tree subcommittee’s missi…" at bounding box center [399, 80] width 370 height 47
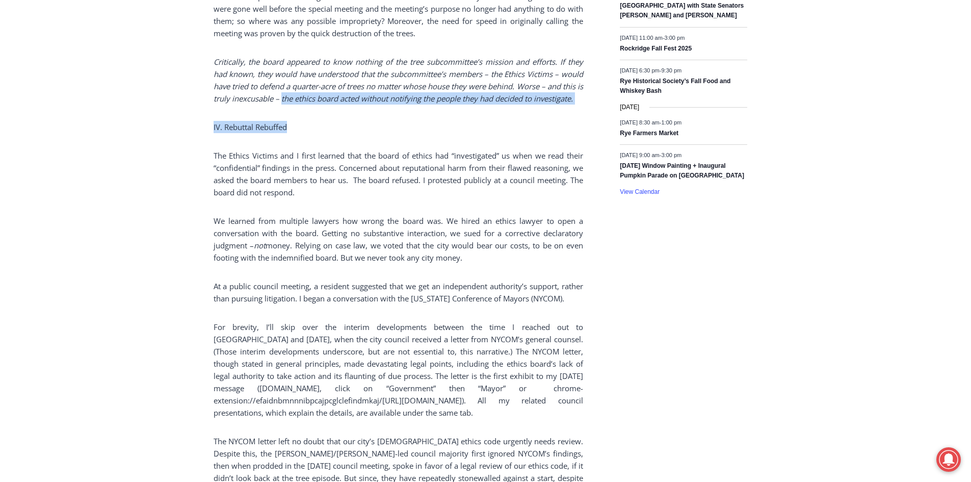
drag, startPoint x: 298, startPoint y: 48, endPoint x: 517, endPoint y: 75, distance: 220.3
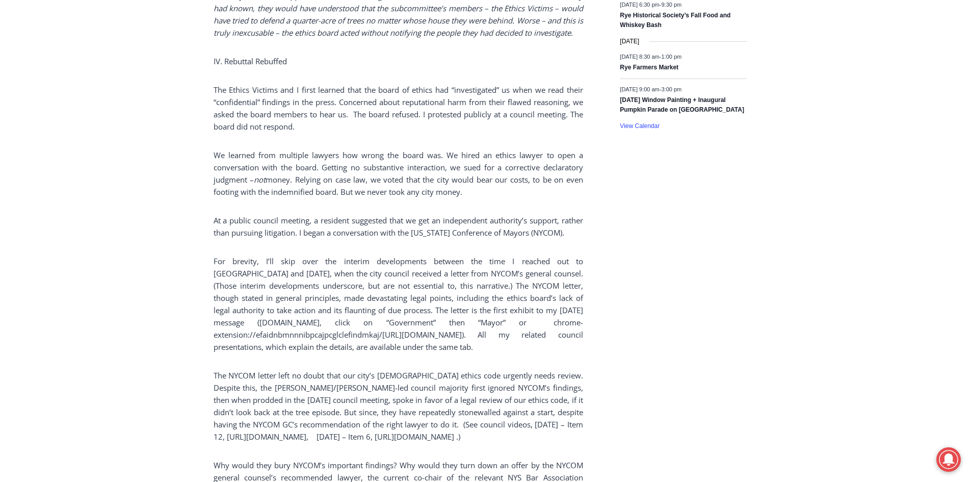
scroll to position [1671, 0]
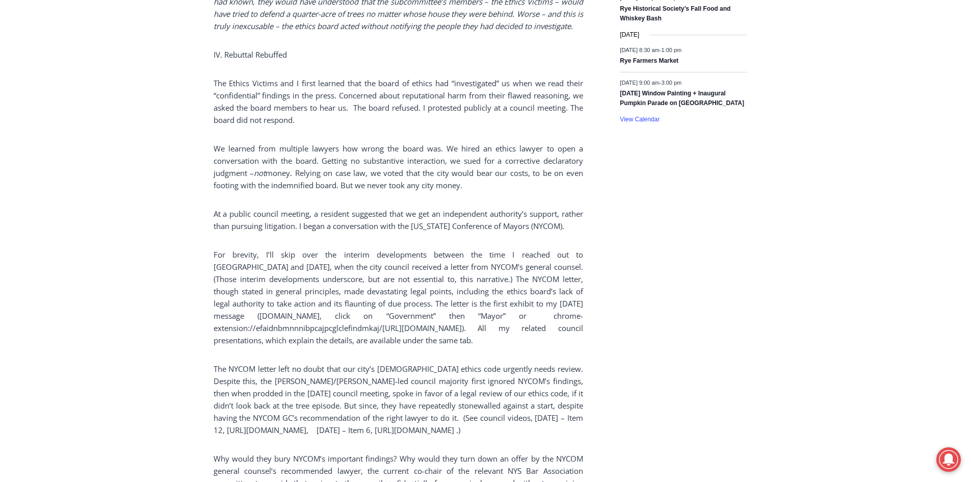
drag, startPoint x: 193, startPoint y: 182, endPoint x: 193, endPoint y: 196, distance: 14.3
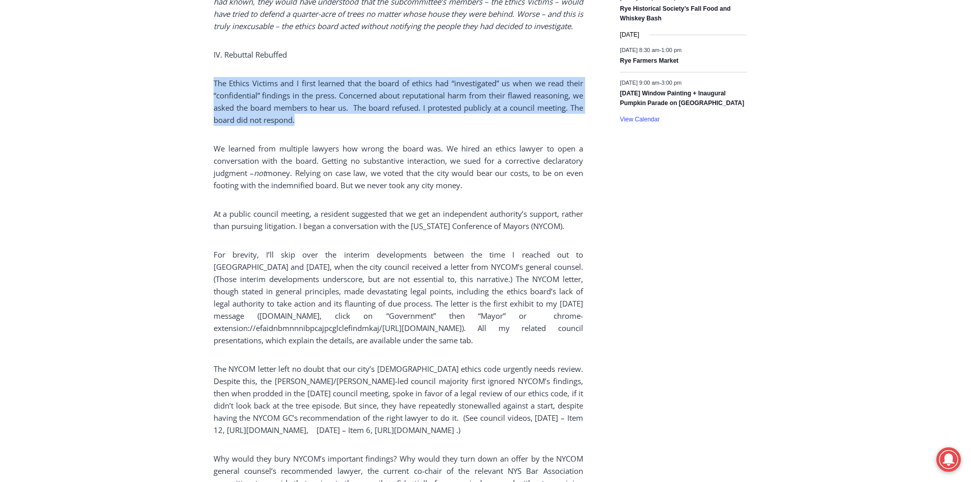
drag, startPoint x: 214, startPoint y: 46, endPoint x: 334, endPoint y: 85, distance: 126.4
click at [334, 85] on p "The Ethics Victims and I first learned that the board of ethics had “investigat…" at bounding box center [399, 101] width 370 height 49
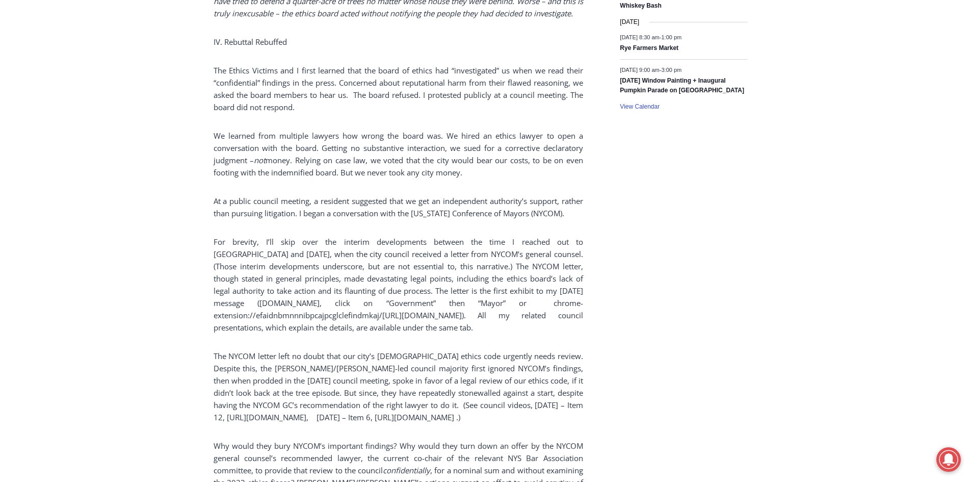
drag, startPoint x: 188, startPoint y: 135, endPoint x: 188, endPoint y: 145, distance: 10.2
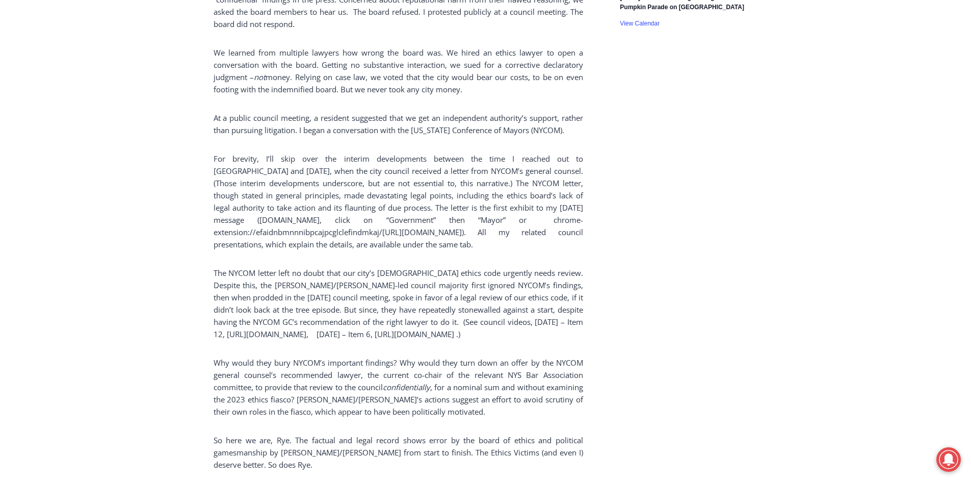
drag, startPoint x: 177, startPoint y: 188, endPoint x: 173, endPoint y: 204, distance: 16.3
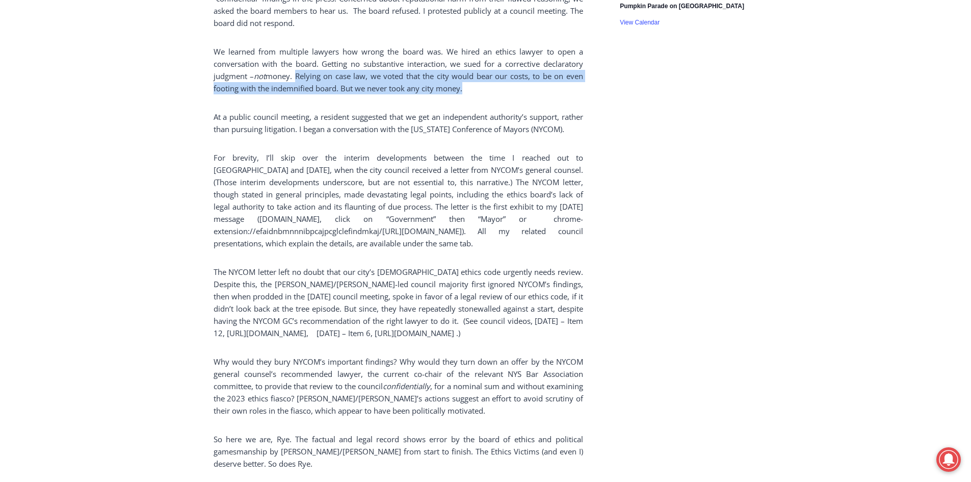
drag, startPoint x: 299, startPoint y: 40, endPoint x: 478, endPoint y: 50, distance: 178.8
click at [478, 50] on p "We learned from multiple lawyers how wrong the board was. We hired an ethics la…" at bounding box center [399, 69] width 370 height 49
click at [474, 58] on p "We learned from multiple lawyers how wrong the board was. We hired an ethics la…" at bounding box center [399, 69] width 370 height 49
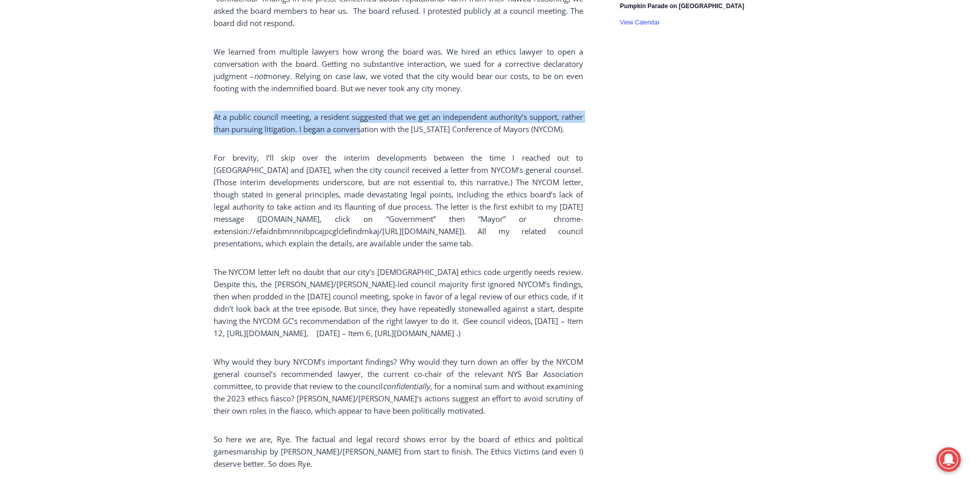
drag, startPoint x: 221, startPoint y: 81, endPoint x: 361, endPoint y: 99, distance: 141.4
click at [361, 111] on p "At a public council meeting, a resident suggested that we get an independent au…" at bounding box center [399, 123] width 370 height 24
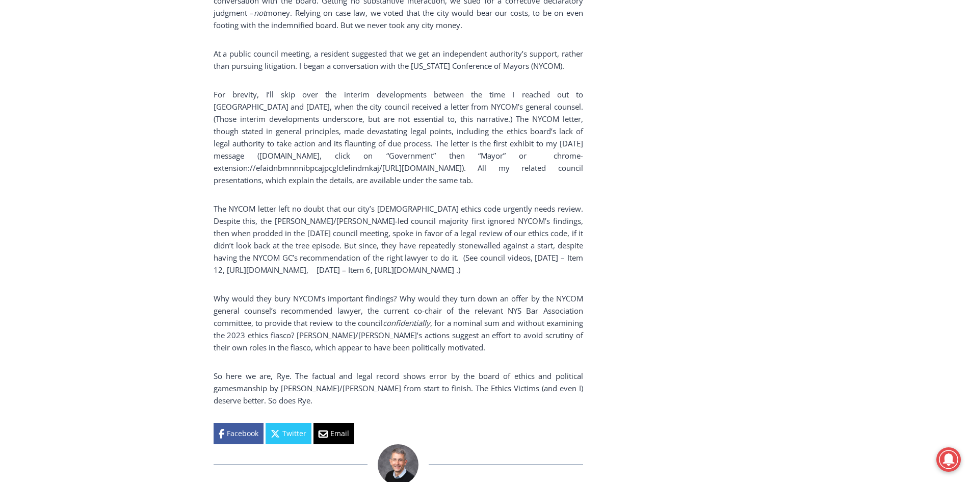
drag, startPoint x: 178, startPoint y: 130, endPoint x: 175, endPoint y: 139, distance: 9.4
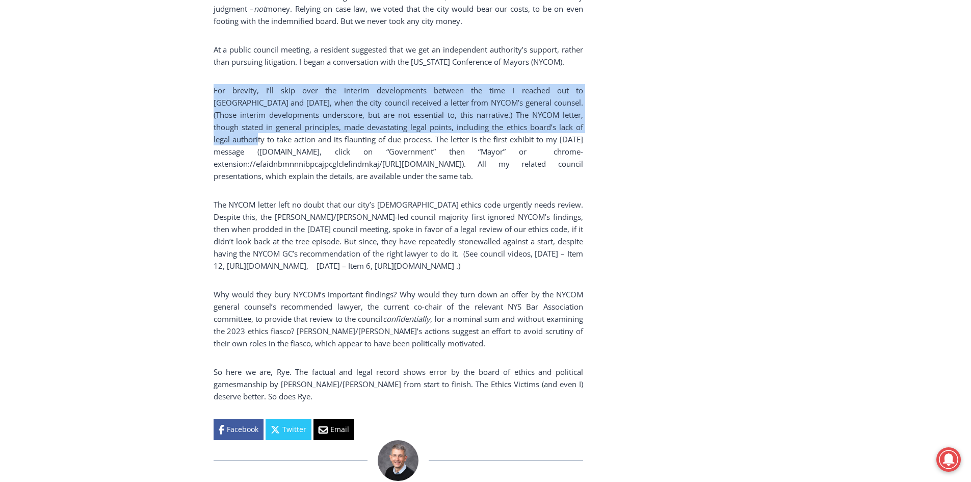
drag, startPoint x: 211, startPoint y: 57, endPoint x: 587, endPoint y: 92, distance: 377.3
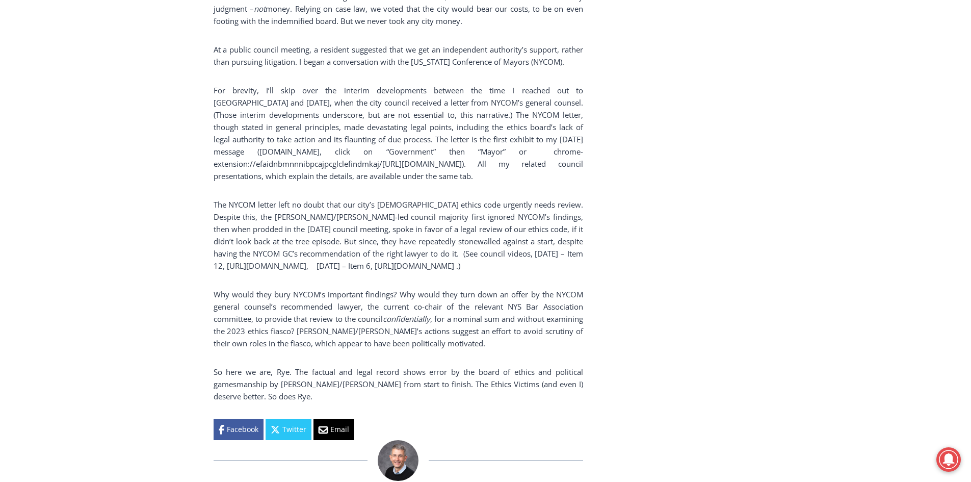
click at [579, 121] on p "For brevity, I’ll skip over the interim developments between the time I reached…" at bounding box center [399, 133] width 370 height 98
drag, startPoint x: 391, startPoint y: 103, endPoint x: 593, endPoint y: 103, distance: 201.9
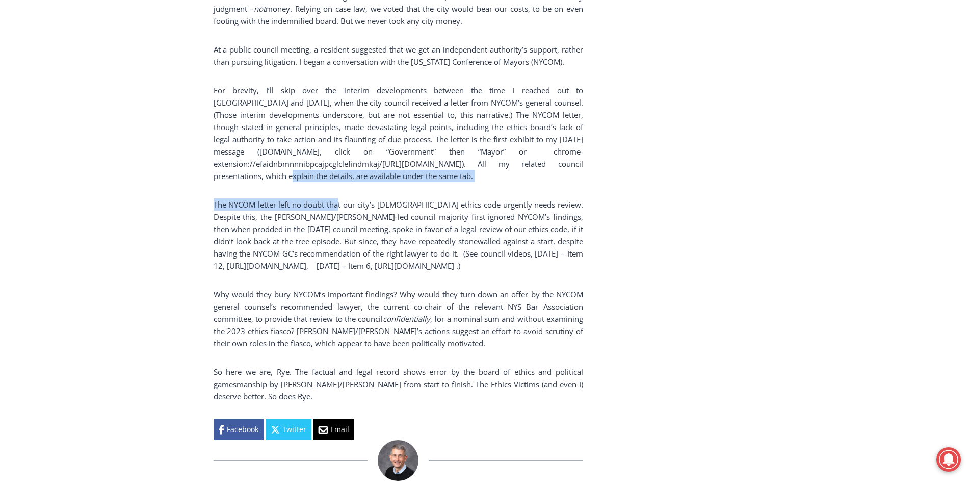
drag, startPoint x: 328, startPoint y: 142, endPoint x: 344, endPoint y: 159, distance: 23.5
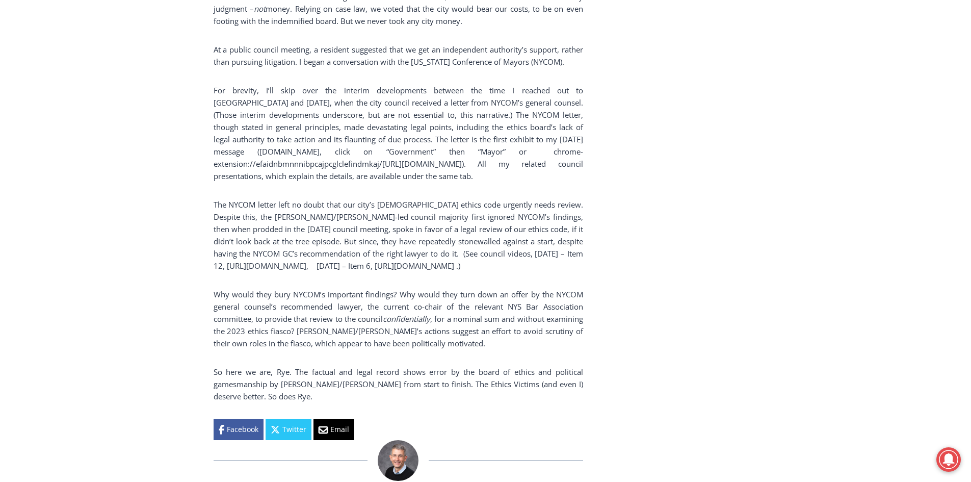
click at [417, 198] on p "The NYCOM letter left no doubt that our city’s 60-year-old ethics code urgently…" at bounding box center [399, 234] width 370 height 73
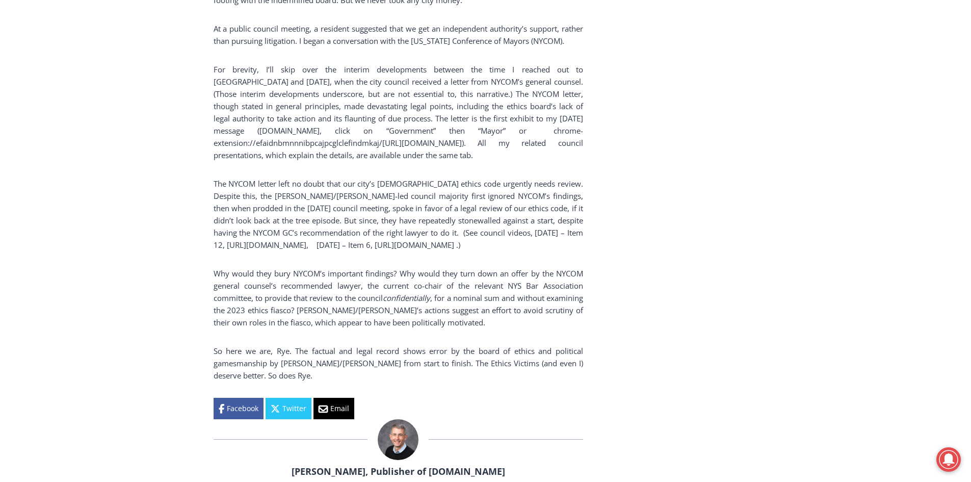
drag, startPoint x: 162, startPoint y: 229, endPoint x: 162, endPoint y: 234, distance: 5.1
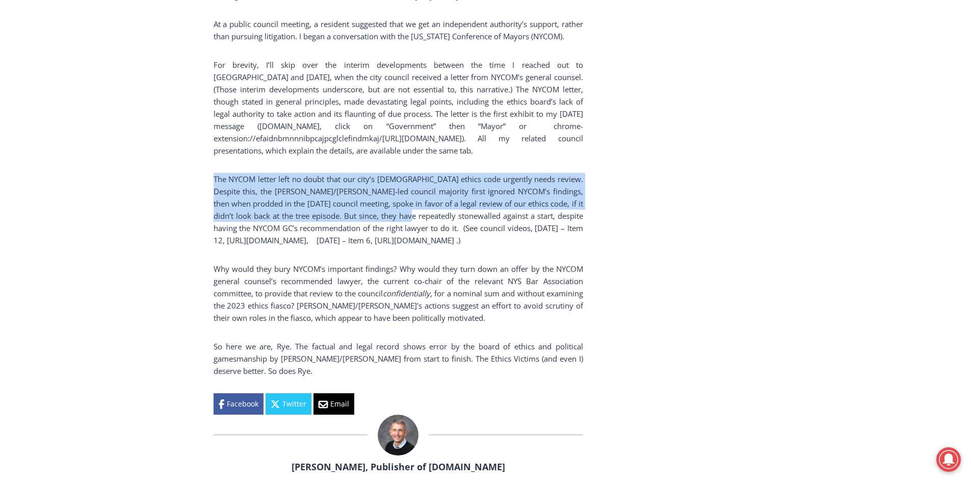
drag, startPoint x: 215, startPoint y: 158, endPoint x: 408, endPoint y: 192, distance: 196.2
click at [408, 192] on p "The NYCOM letter left no doubt that our city’s 60-year-old ethics code urgently…" at bounding box center [399, 209] width 370 height 73
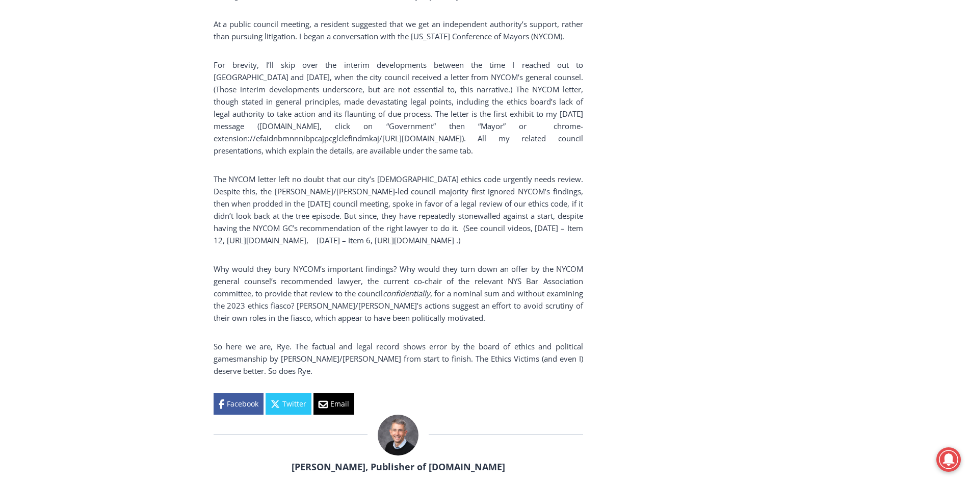
click at [424, 196] on p "The NYCOM letter left no doubt that our city’s 60-year-old ethics code urgently…" at bounding box center [399, 209] width 370 height 73
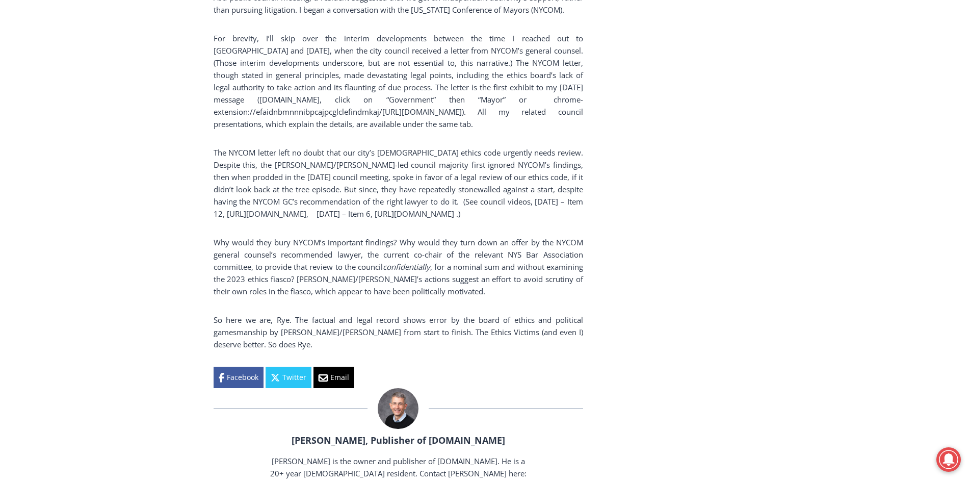
scroll to position [1963, 0]
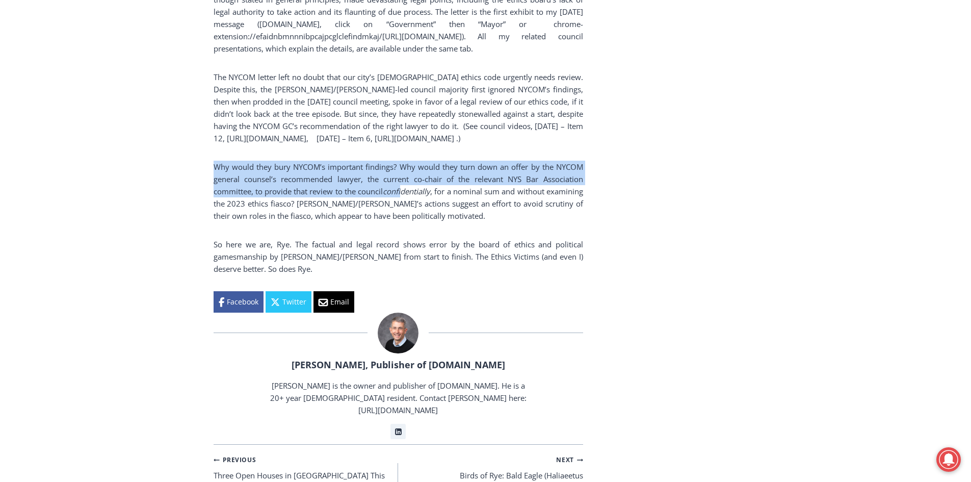
drag, startPoint x: 217, startPoint y: 154, endPoint x: 425, endPoint y: 180, distance: 209.6
click at [425, 180] on p "Why would they bury NYCOM’s important findings? Why would they turn down an off…" at bounding box center [399, 191] width 370 height 61
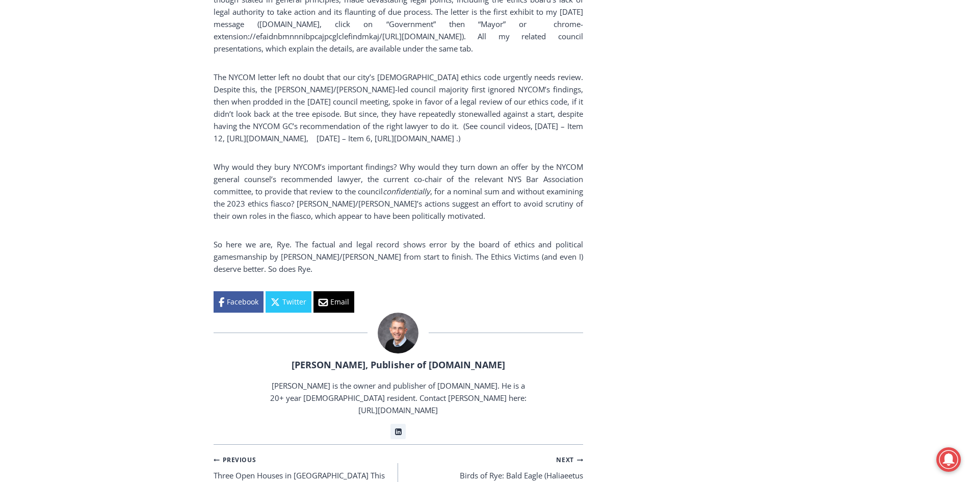
click at [461, 183] on p "Why would they bury NYCOM’s important findings? Why would they turn down an off…" at bounding box center [399, 191] width 370 height 61
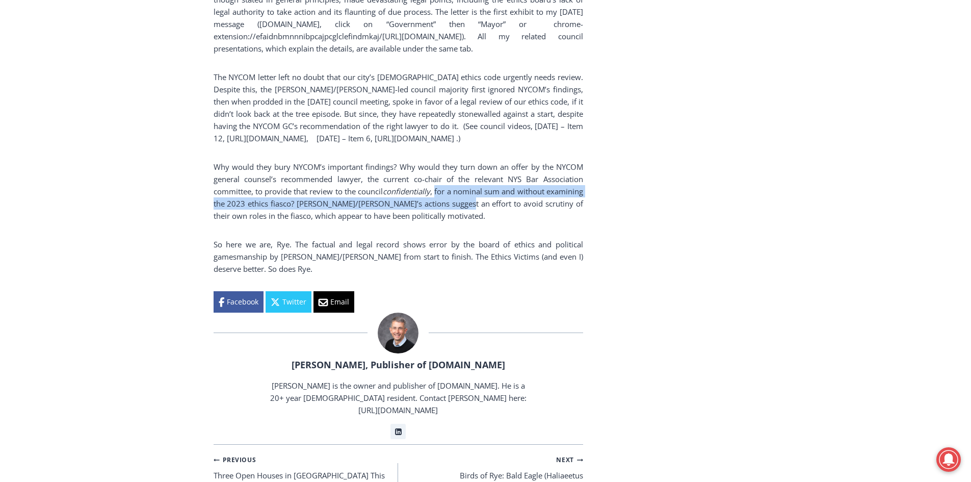
drag, startPoint x: 459, startPoint y: 182, endPoint x: 509, endPoint y: 187, distance: 50.2
click at [509, 187] on p "Why would they bury NYCOM’s important findings? Why would they turn down an off…" at bounding box center [399, 191] width 370 height 61
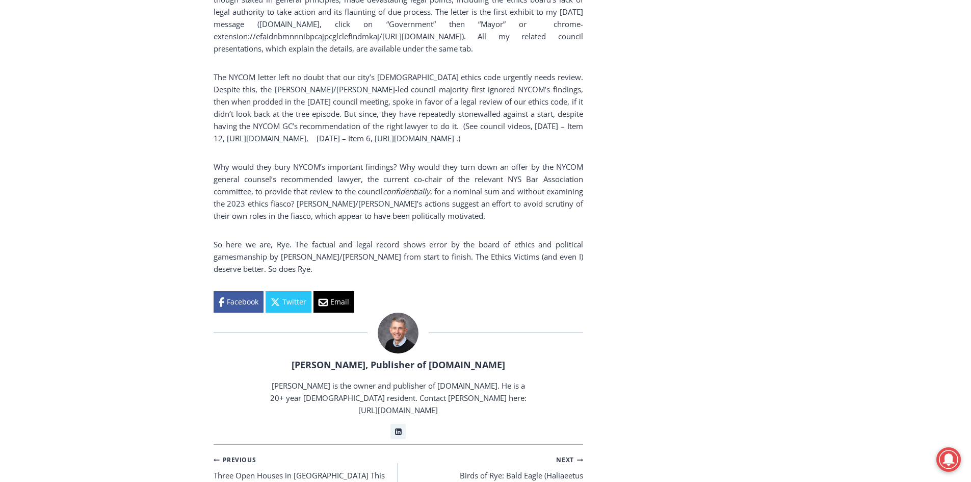
click at [516, 202] on p "Why would they bury NYCOM’s important findings? Why would they turn down an off…" at bounding box center [399, 191] width 370 height 61
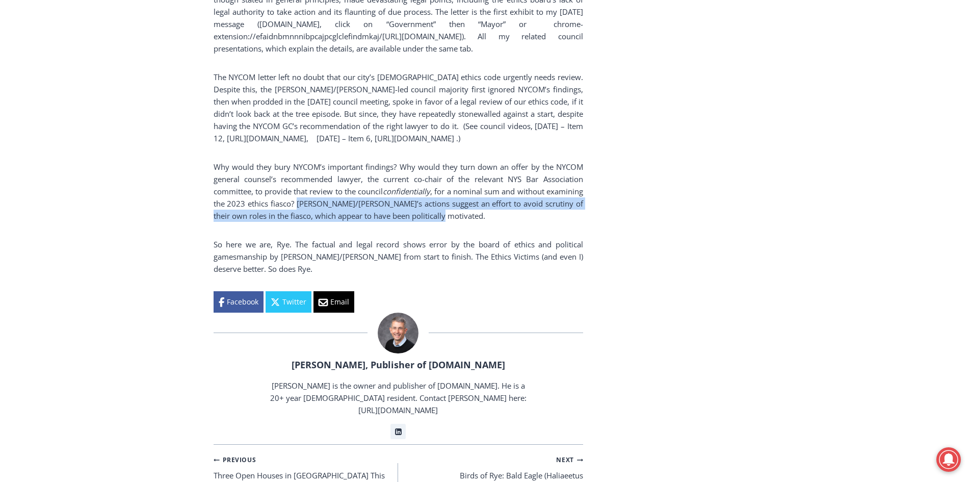
drag, startPoint x: 339, startPoint y: 193, endPoint x: 504, endPoint y: 205, distance: 165.6
click at [504, 205] on p "Why would they bury NYCOM’s important findings? Why would they turn down an off…" at bounding box center [399, 191] width 370 height 61
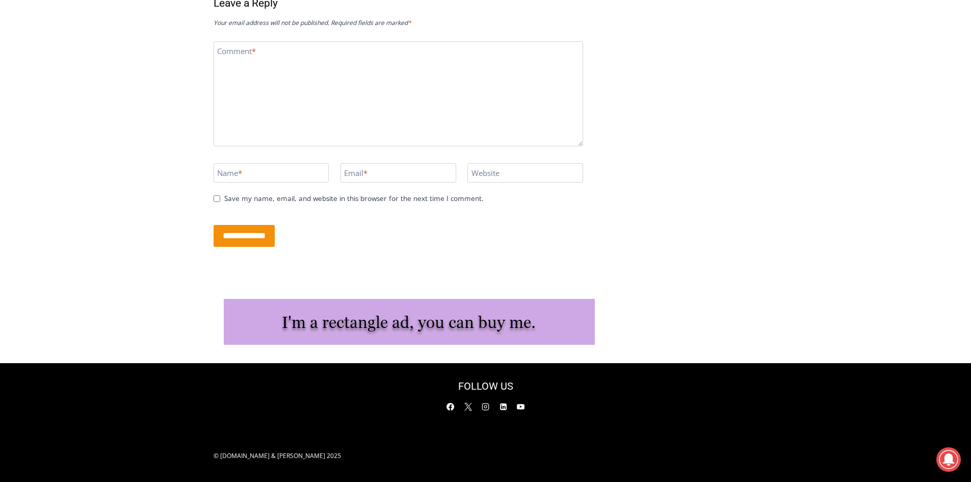
scroll to position [3002, 0]
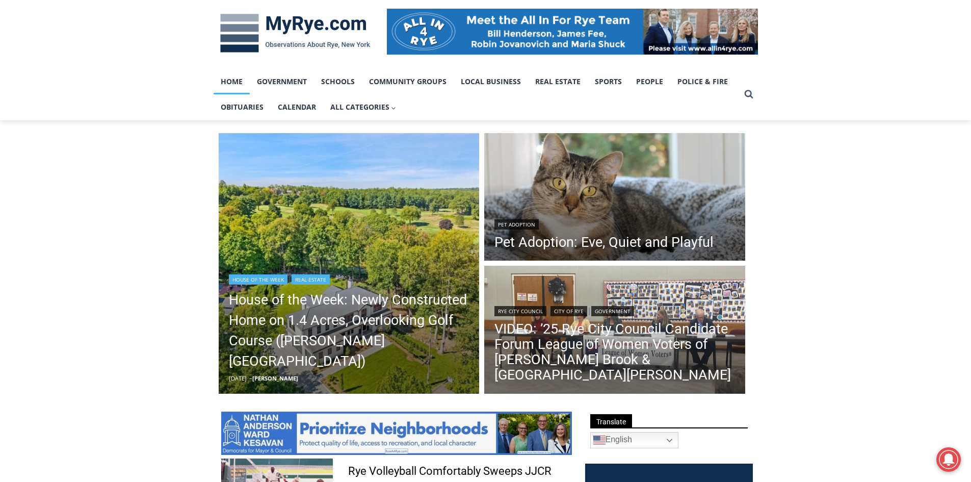
scroll to position [135, 0]
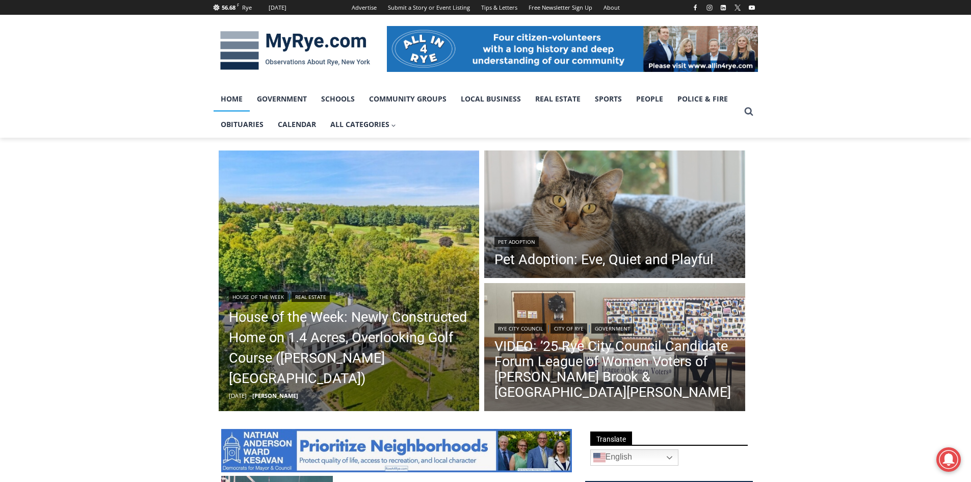
click at [229, 106] on link "Home" at bounding box center [232, 98] width 36 height 25
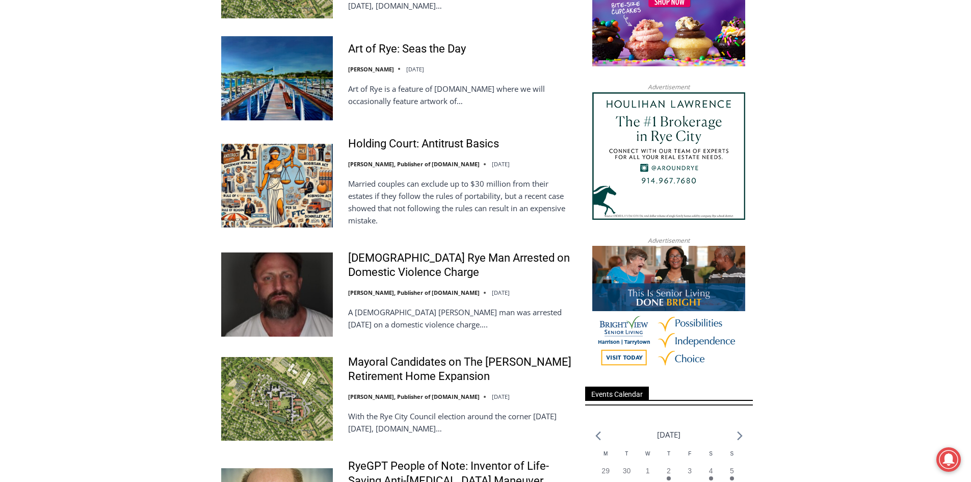
scroll to position [1224, 0]
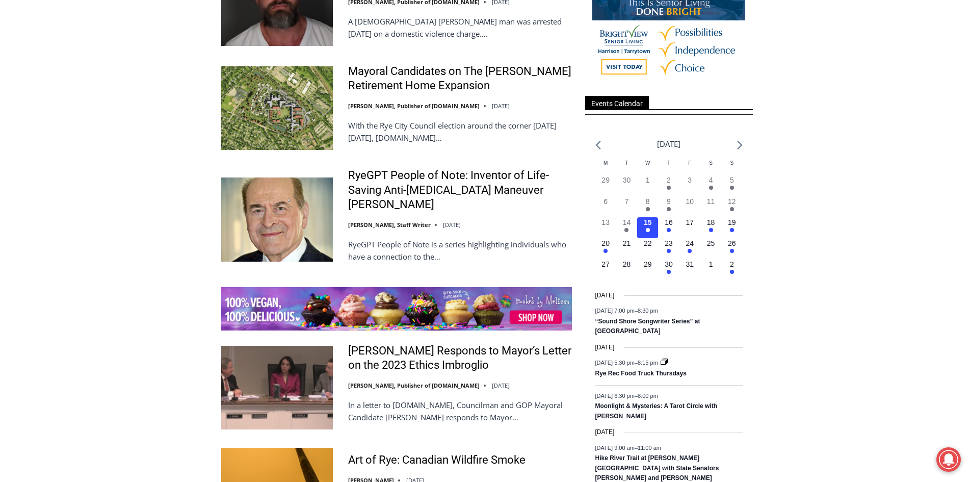
drag, startPoint x: 127, startPoint y: 289, endPoint x: 126, endPoint y: 314, distance: 25.0
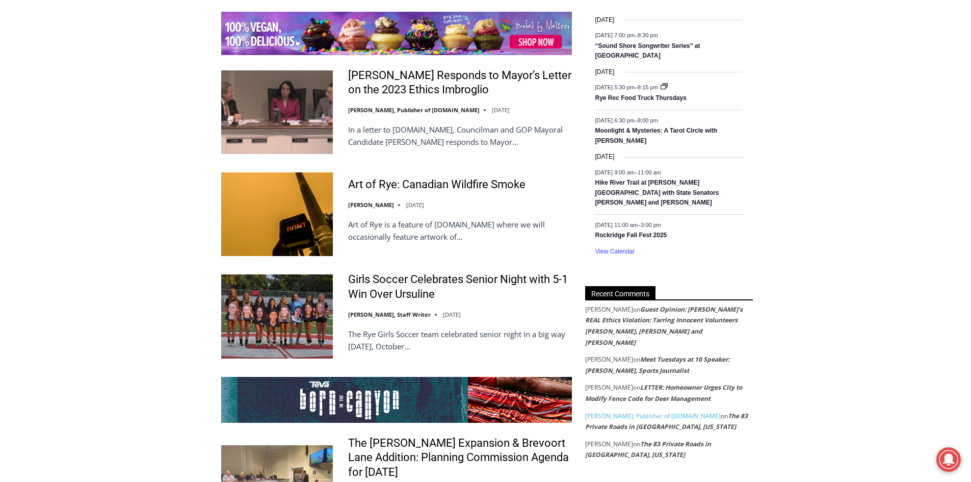
scroll to position [1599, 0]
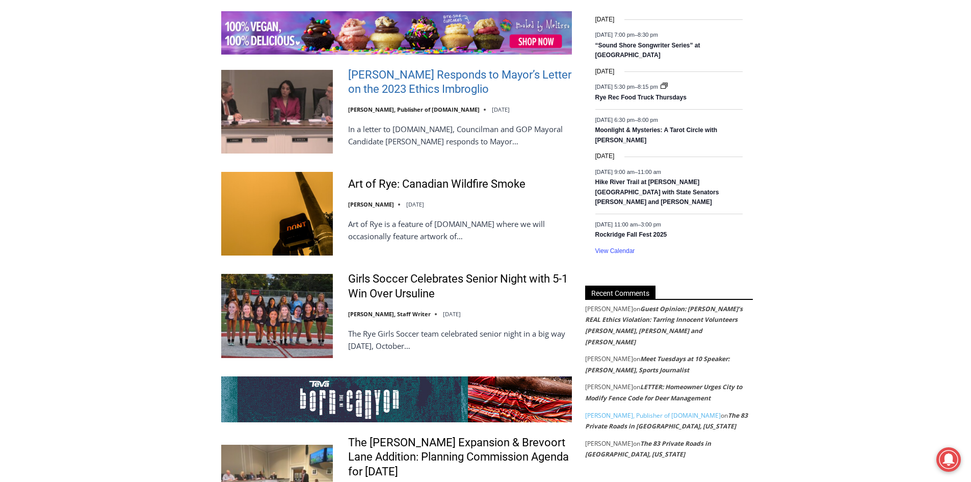
click at [368, 90] on link "[PERSON_NAME] Responds to Mayor’s Letter on the 2023 Ethics Imbroglio" at bounding box center [460, 82] width 224 height 29
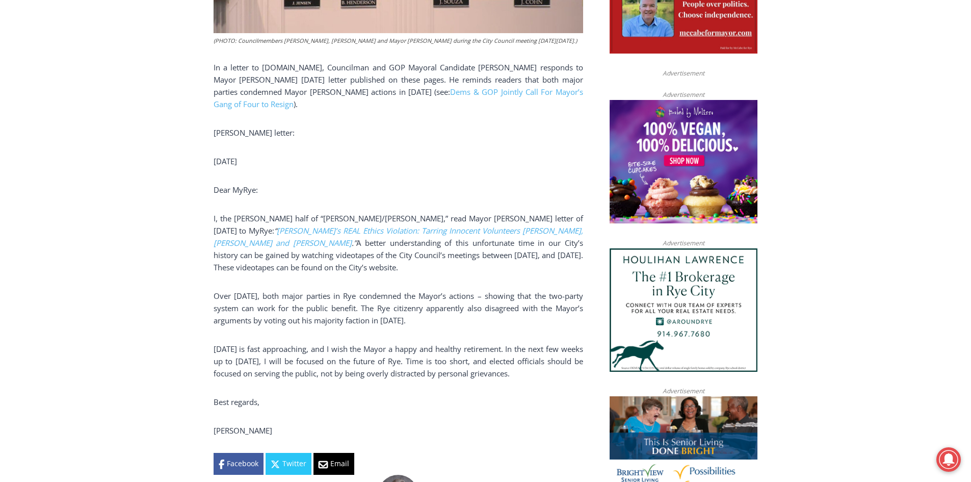
scroll to position [612, 0]
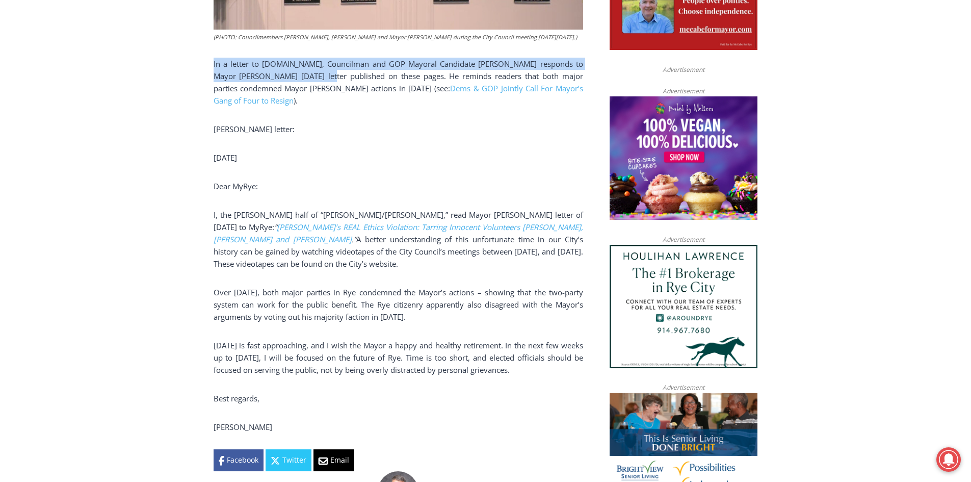
drag, startPoint x: 213, startPoint y: 65, endPoint x: 314, endPoint y: 74, distance: 101.9
click at [314, 74] on div "Home > Government > Rye City Council > Henderson Responds to Mayor’s Letter on …" at bounding box center [485, 478] width 971 height 1637
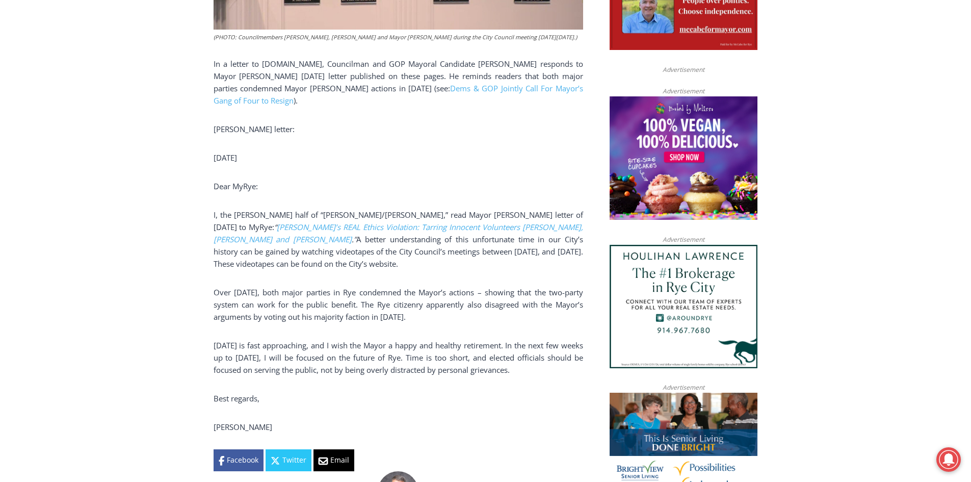
click at [326, 95] on p "In a letter to MyRye.com, Councilman and GOP Mayoral Candidate Bill Henderson r…" at bounding box center [399, 82] width 370 height 49
drag, startPoint x: 212, startPoint y: 212, endPoint x: 301, endPoint y: 211, distance: 89.2
click at [299, 211] on div "Home > Government > Rye City Council > Henderson Responds to Mayor’s Letter on …" at bounding box center [485, 478] width 971 height 1637
click at [309, 211] on p "I, the Henderson half of “Henderson/Nathan,” read Mayor Josh Cohn’s letter of O…" at bounding box center [399, 239] width 370 height 61
drag, startPoint x: 378, startPoint y: 214, endPoint x: 429, endPoint y: 209, distance: 51.2
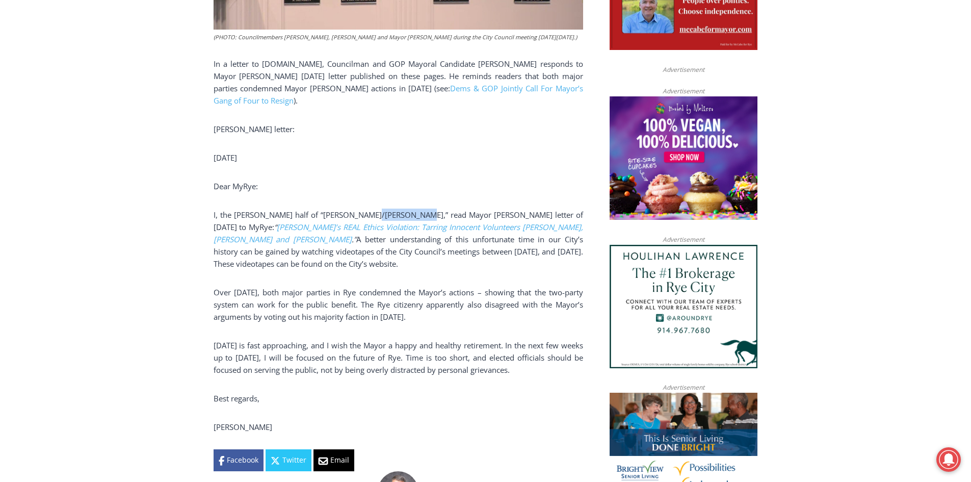
click at [427, 209] on p "I, the Henderson half of “Henderson/Nathan,” read Mayor Josh Cohn’s letter of O…" at bounding box center [399, 239] width 370 height 61
click at [436, 209] on p "I, the Henderson half of “Henderson/Nathan,” read Mayor Josh Cohn’s letter of O…" at bounding box center [399, 239] width 370 height 61
drag, startPoint x: 206, startPoint y: 241, endPoint x: 399, endPoint y: 262, distance: 193.8
click at [399, 262] on div "Home > Government > Rye City Council > Henderson Responds to Mayor’s Letter on …" at bounding box center [485, 478] width 971 height 1637
click at [399, 265] on p "I, the Henderson half of “Henderson/Nathan,” read Mayor Josh Cohn’s letter of O…" at bounding box center [399, 239] width 370 height 61
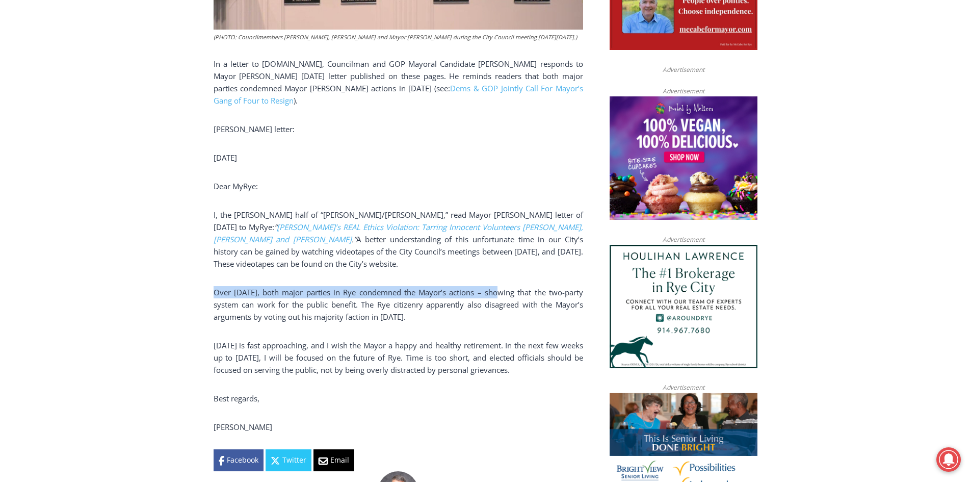
drag, startPoint x: 209, startPoint y: 296, endPoint x: 490, endPoint y: 295, distance: 280.9
click at [490, 295] on div "Home > Government > Rye City Council > Henderson Responds to Mayor’s Letter on …" at bounding box center [485, 478] width 971 height 1637
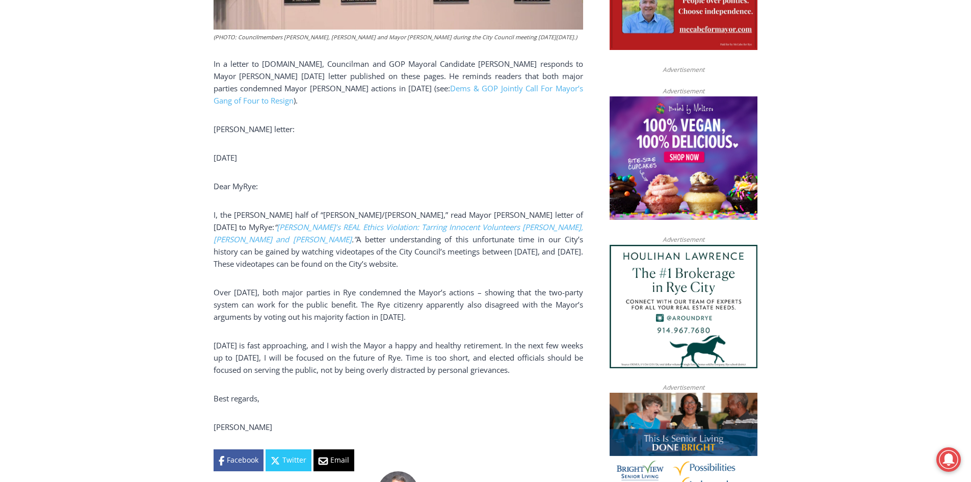
click at [499, 295] on p "Over two years ago, both major parties in Rye condemned the Mayor’s actions – s…" at bounding box center [399, 304] width 370 height 37
drag, startPoint x: 239, startPoint y: 305, endPoint x: 487, endPoint y: 319, distance: 248.1
click at [487, 319] on p "Over two years ago, both major parties in Rye condemned the Mayor’s actions – s…" at bounding box center [399, 304] width 370 height 37
drag, startPoint x: 325, startPoint y: 345, endPoint x: 460, endPoint y: 335, distance: 135.5
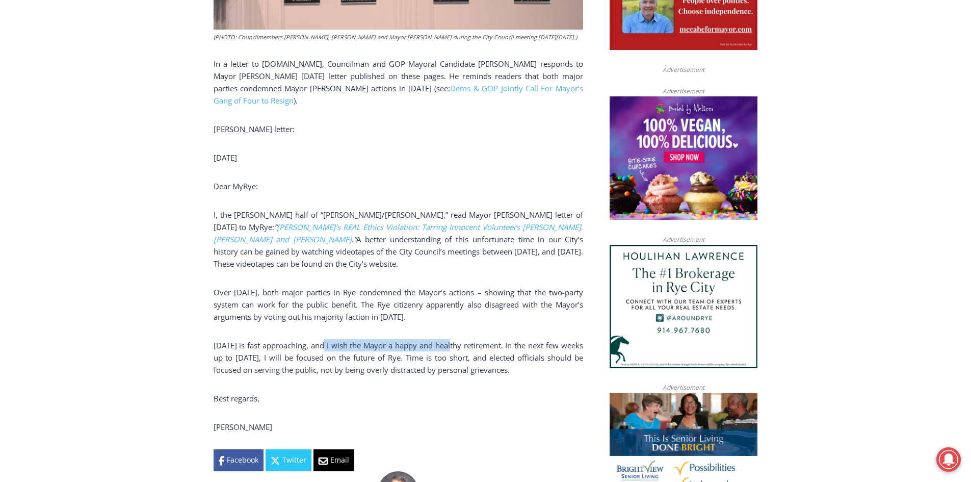
click at [460, 335] on div "(PHOTO: Councilmembers Bill Henderson, Julie Souza and Mayor Josh Cohn during t…" at bounding box center [399, 155] width 370 height 632
click at [503, 345] on p "January 1 is fast approaching, and I wish the Mayor a happy and healthy retirem…" at bounding box center [399, 357] width 370 height 37
drag, startPoint x: 526, startPoint y: 345, endPoint x: 562, endPoint y: 374, distance: 46.0
click at [562, 374] on p "January 1 is fast approaching, and I wish the Mayor a happy and healthy retirem…" at bounding box center [399, 357] width 370 height 37
click at [524, 391] on div "(PHOTO: Councilmembers Bill Henderson, Julie Souza and Mayor Josh Cohn during t…" at bounding box center [399, 155] width 370 height 632
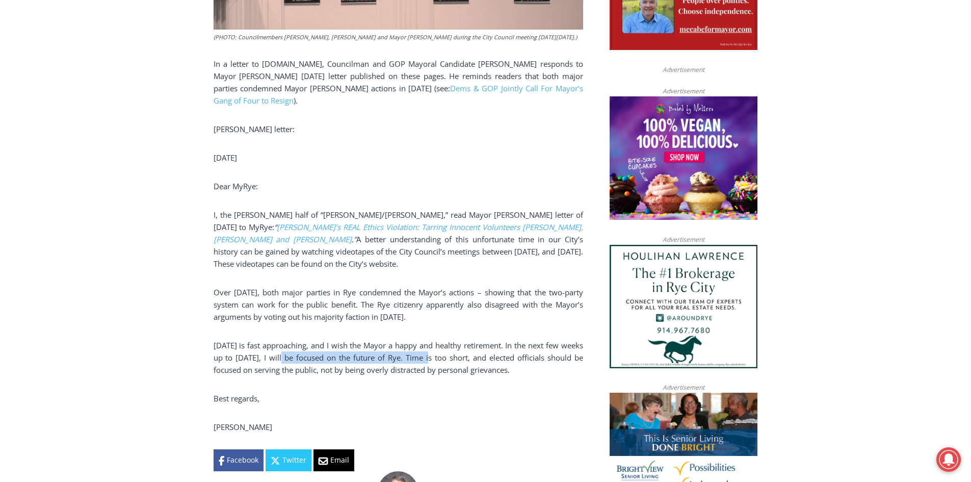
drag, startPoint x: 301, startPoint y: 359, endPoint x: 486, endPoint y: 369, distance: 185.3
click at [439, 356] on p "January 1 is fast approaching, and I wish the Mayor a happy and healthy retirem…" at bounding box center [399, 357] width 370 height 37
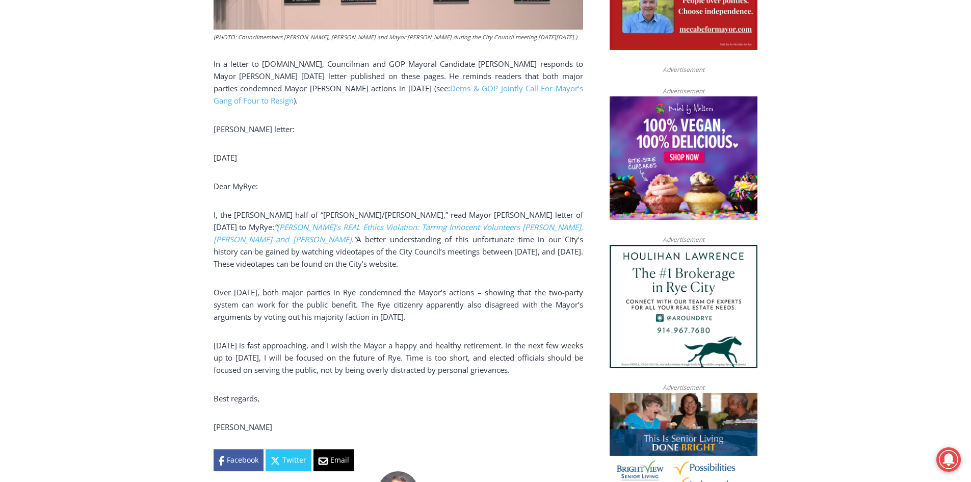
click at [495, 372] on p "January 1 is fast approaching, and I wish the Mayor a happy and healthy retirem…" at bounding box center [399, 357] width 370 height 37
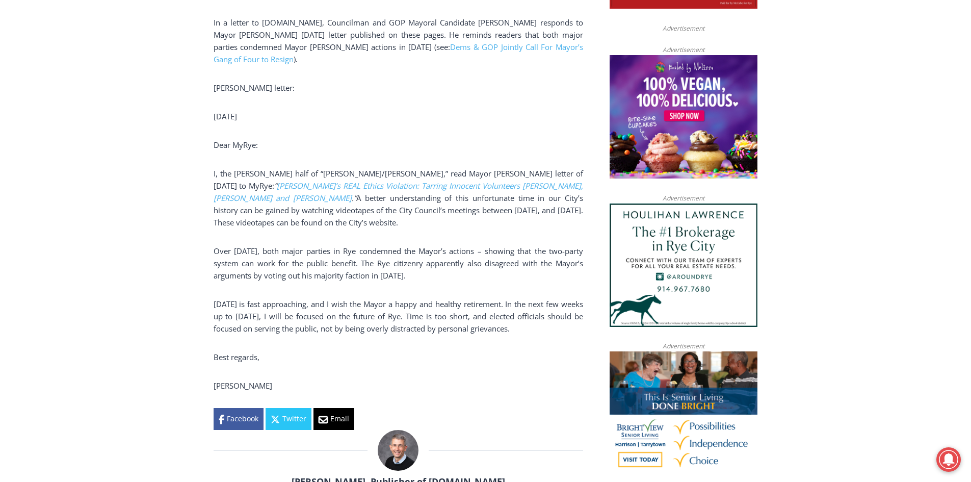
scroll to position [553, 0]
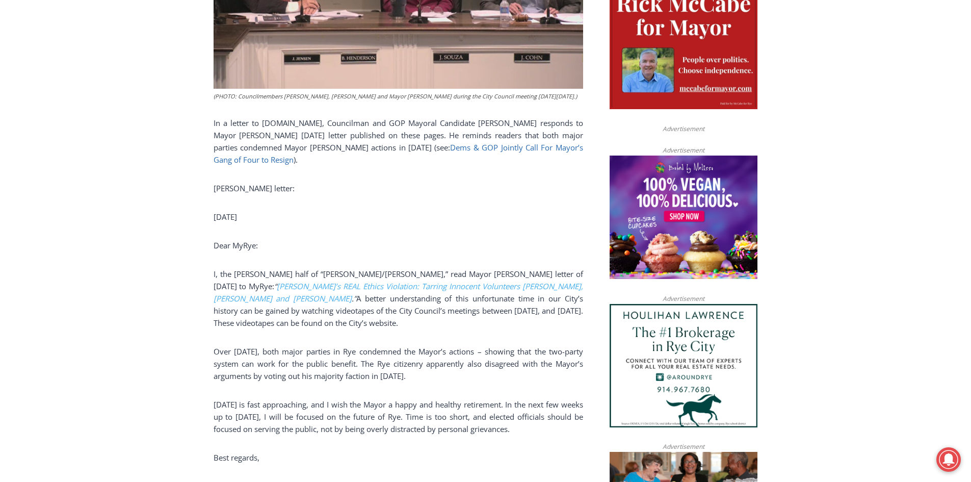
click at [458, 147] on link "Dems & GOP Jointly Call For Mayor’s Gang of Four to Resign" at bounding box center [399, 153] width 370 height 22
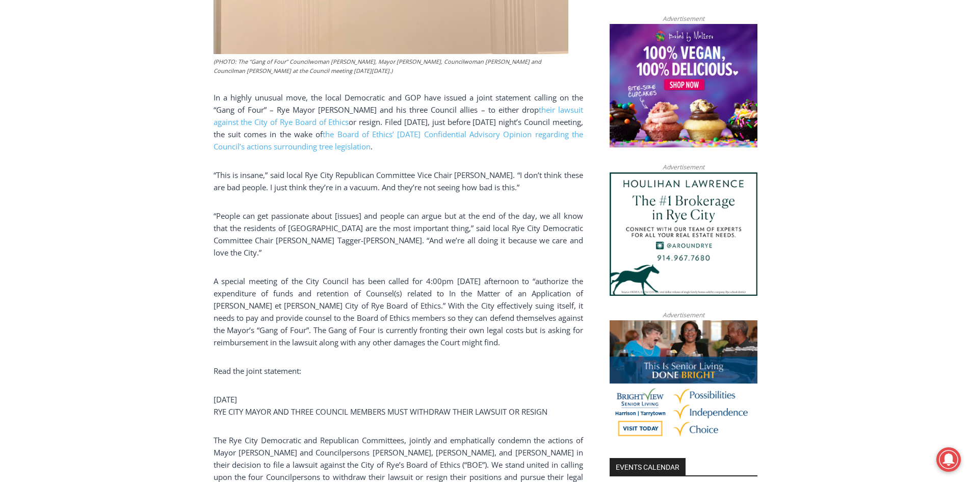
scroll to position [714, 0]
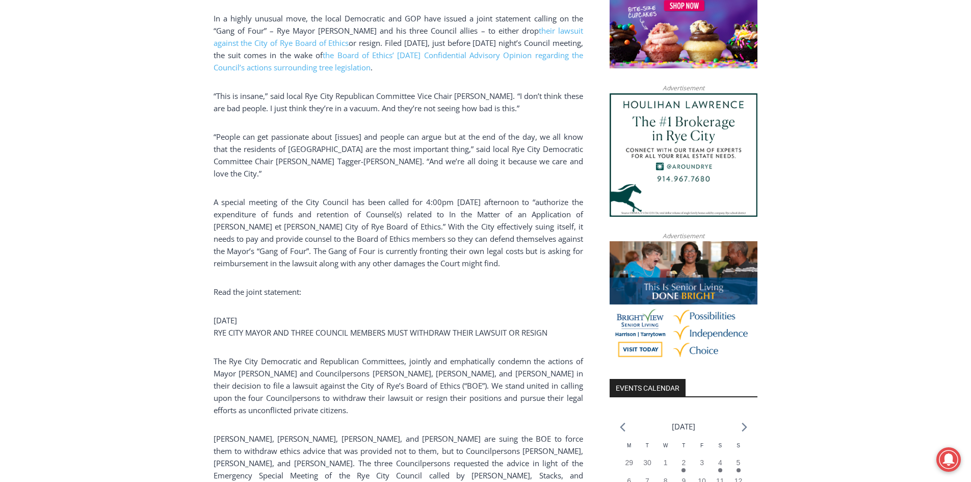
drag, startPoint x: 170, startPoint y: 281, endPoint x: 163, endPoint y: 304, distance: 24.0
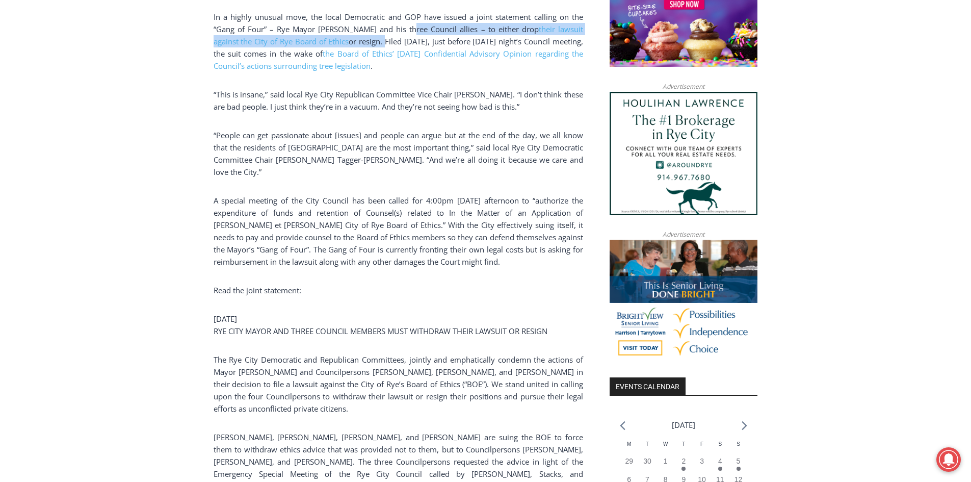
drag, startPoint x: 359, startPoint y: 40, endPoint x: 411, endPoint y: 32, distance: 52.6
click at [405, 31] on p "In a highly unusual move, the local Democratic and GOP have issued a joint stat…" at bounding box center [399, 41] width 370 height 61
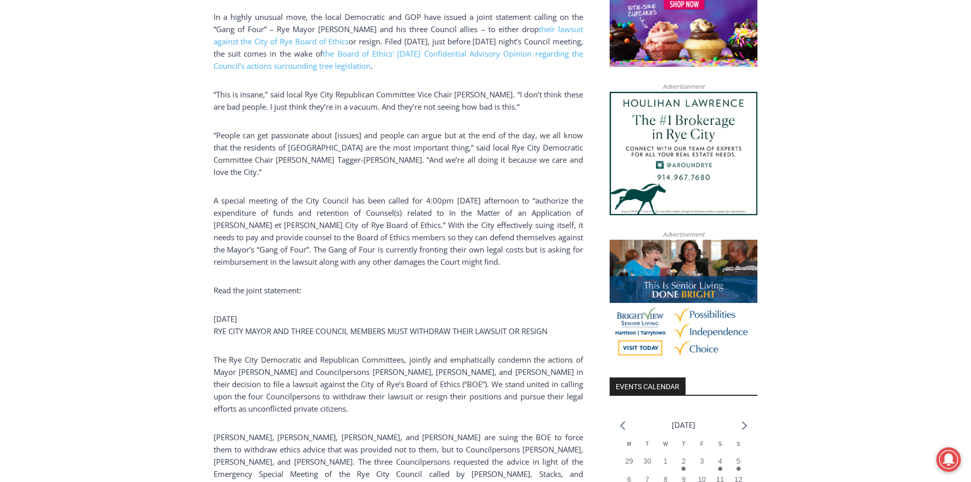
click at [417, 37] on p "In a highly unusual move, the local Democratic and GOP have issued a joint stat…" at bounding box center [399, 41] width 370 height 61
drag, startPoint x: 210, startPoint y: 92, endPoint x: 306, endPoint y: 89, distance: 96.4
click at [340, 99] on p "“This is insane,” said local Rye City Republican Committee Vice Chair Katie Man…" at bounding box center [399, 100] width 370 height 24
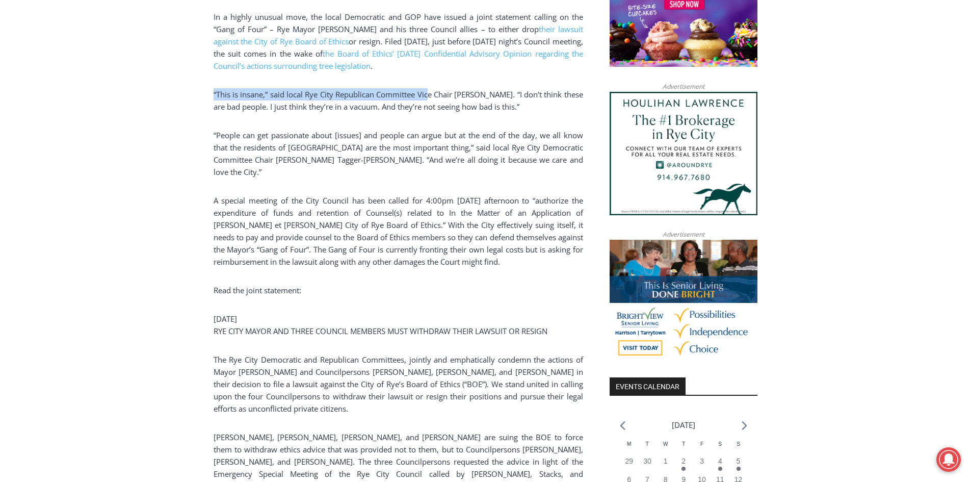
drag, startPoint x: 205, startPoint y: 92, endPoint x: 435, endPoint y: 99, distance: 229.5
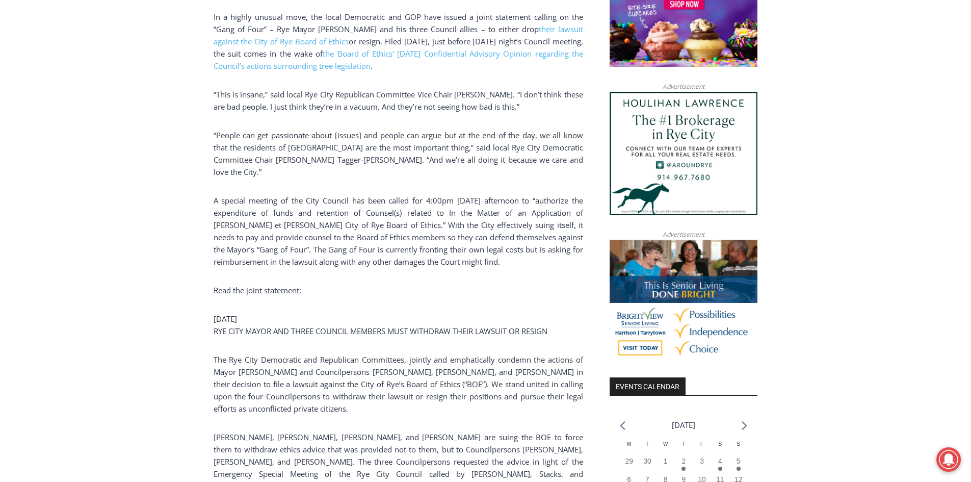
click at [324, 152] on p "“People can get passionate about [issues] and people can argue but at the end o…" at bounding box center [399, 153] width 370 height 49
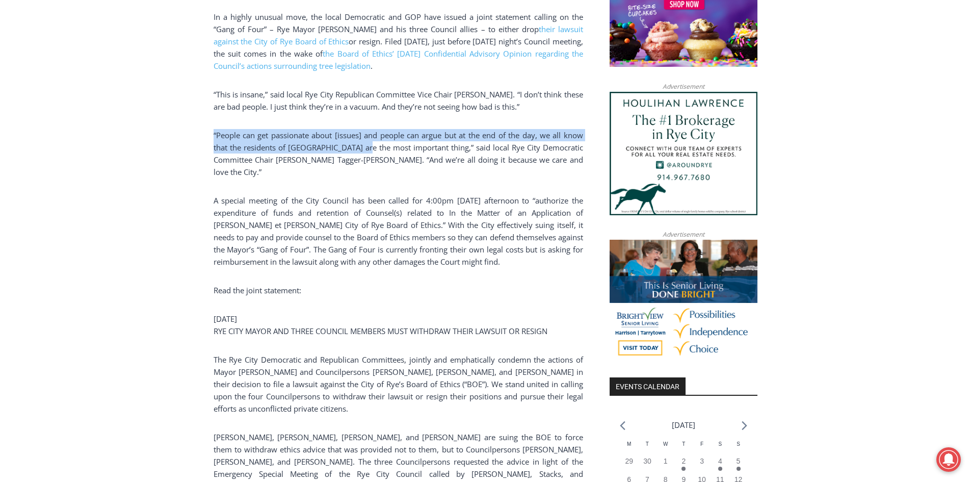
drag, startPoint x: 328, startPoint y: 139, endPoint x: 363, endPoint y: 146, distance: 35.3
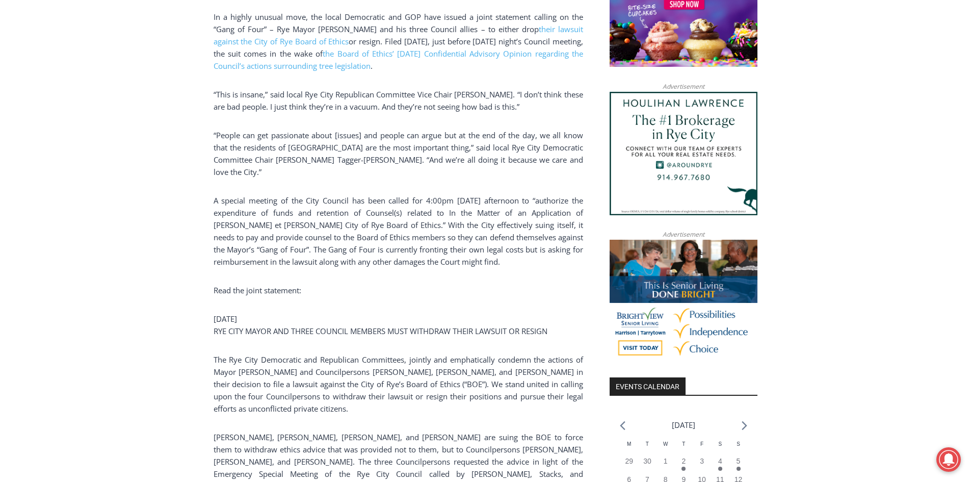
click at [374, 156] on p "“People can get passionate about [issues] and people can argue but at the end o…" at bounding box center [399, 153] width 370 height 49
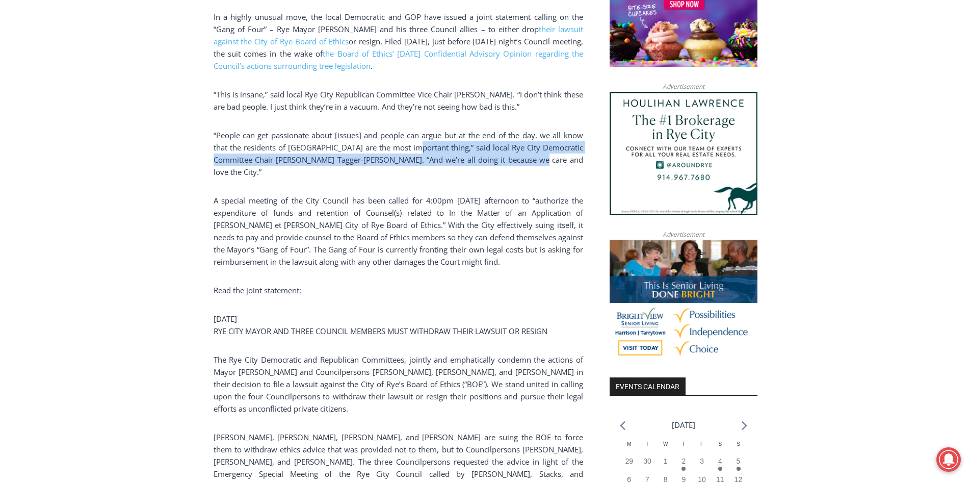
drag, startPoint x: 411, startPoint y: 148, endPoint x: 512, endPoint y: 156, distance: 101.2
click at [511, 156] on p "“People can get passionate about [issues] and people can argue but at the end o…" at bounding box center [399, 153] width 370 height 49
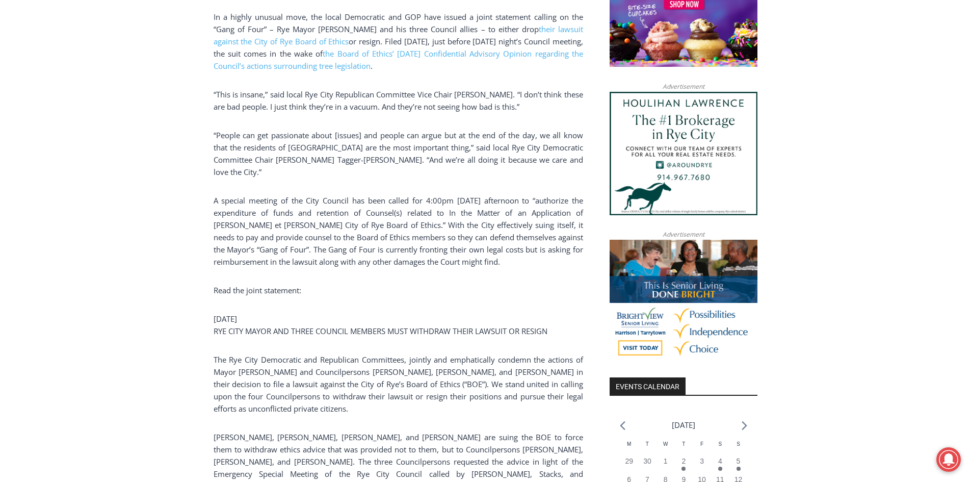
click at [432, 174] on div "(PHOTO: The “Gang of Four” Councilwoman Carolina Johnson, Mayor Josh Cohn, Coun…" at bounding box center [399, 361] width 370 height 1308
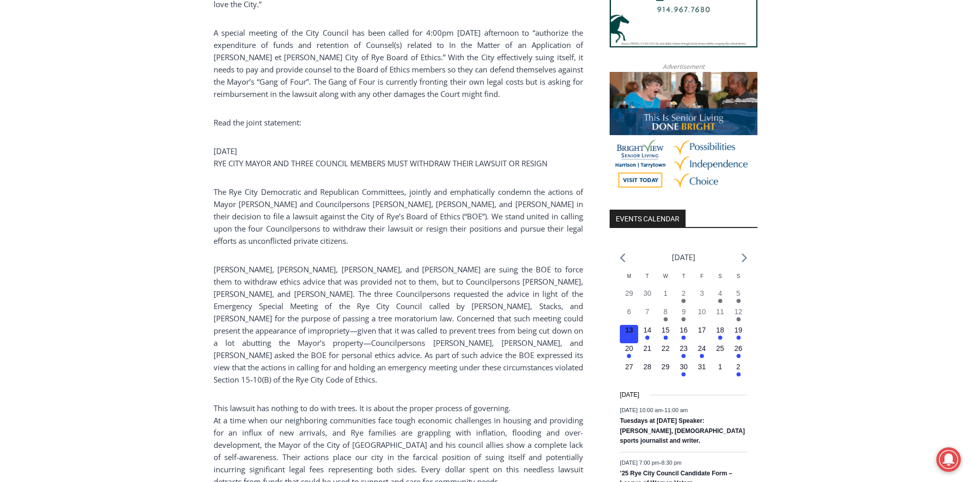
drag, startPoint x: 178, startPoint y: 252, endPoint x: 176, endPoint y: 276, distance: 24.0
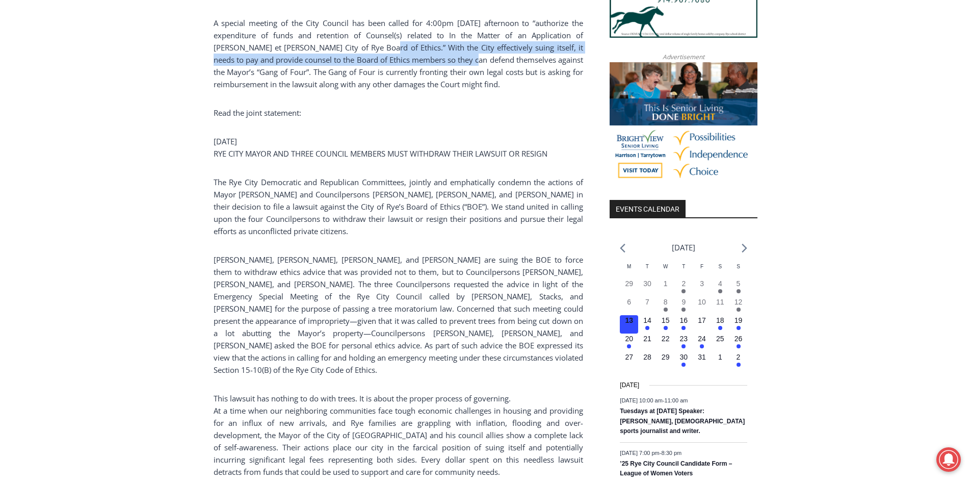
drag, startPoint x: 338, startPoint y: 41, endPoint x: 442, endPoint y: 46, distance: 103.6
click at [442, 46] on p "A special meeting of the City Council has been called for 4:00pm Friday afterno…" at bounding box center [399, 53] width 370 height 73
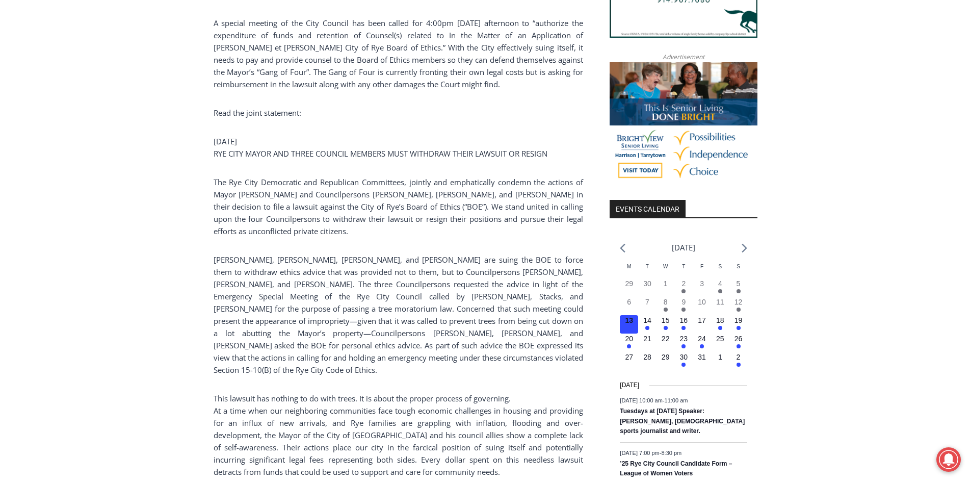
click at [455, 51] on p "A special meeting of the City Council has been called for 4:00pm Friday afterno…" at bounding box center [399, 53] width 370 height 73
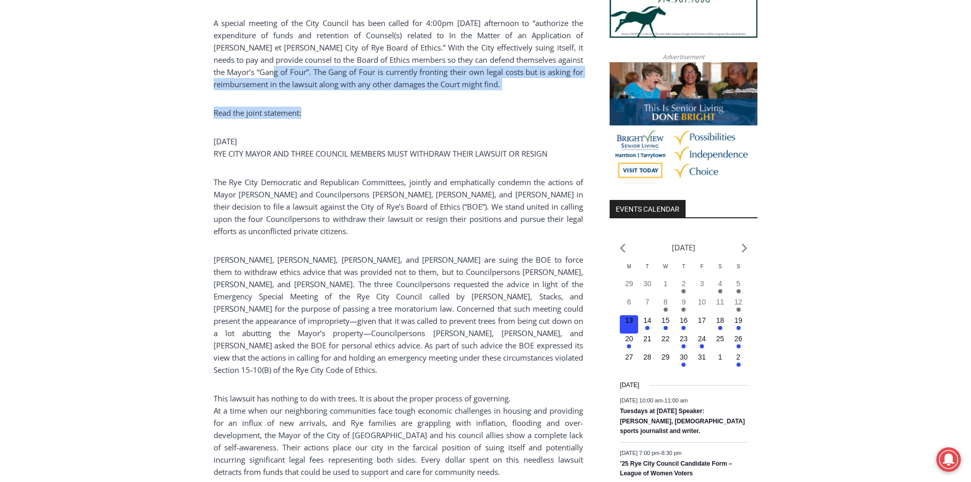
drag, startPoint x: 238, startPoint y: 58, endPoint x: 448, endPoint y: 81, distance: 210.7
click at [448, 81] on div "(PHOTO: The “Gang of Four” Councilwoman Carolina Johnson, Mayor Josh Cohn, Coun…" at bounding box center [399, 184] width 370 height 1308
click at [443, 76] on p "A special meeting of the City Council has been called for 4:00pm Friday afterno…" at bounding box center [399, 53] width 370 height 73
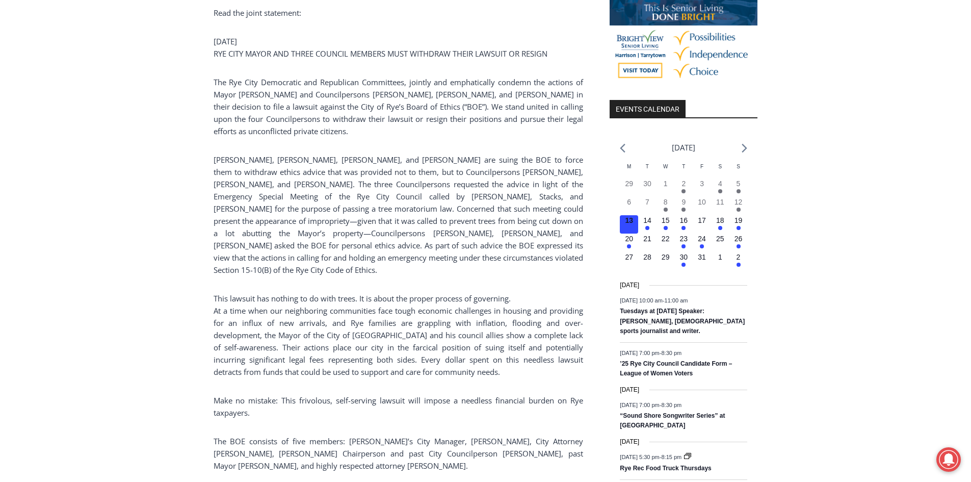
drag, startPoint x: 202, startPoint y: 182, endPoint x: 197, endPoint y: 197, distance: 15.6
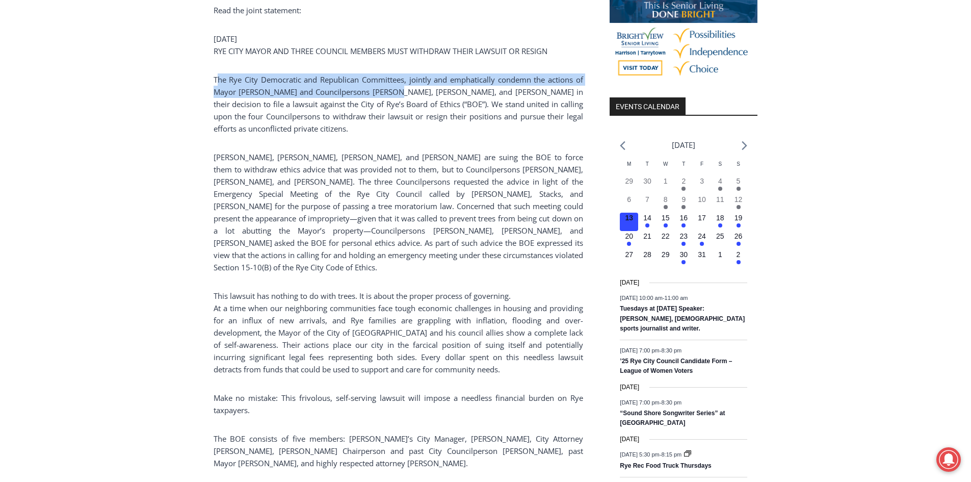
drag, startPoint x: 217, startPoint y: 72, endPoint x: 388, endPoint y: 82, distance: 171.6
click at [388, 82] on p "The Rye City Democratic and Republican Committees, jointly and emphatically con…" at bounding box center [399, 103] width 370 height 61
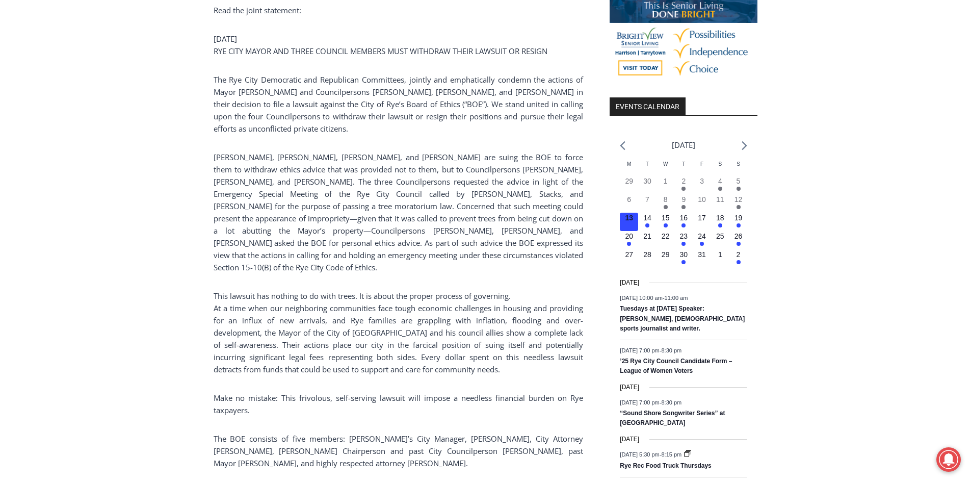
click at [443, 93] on p "The Rye City Democratic and Republican Committees, jointly and emphatically con…" at bounding box center [399, 103] width 370 height 61
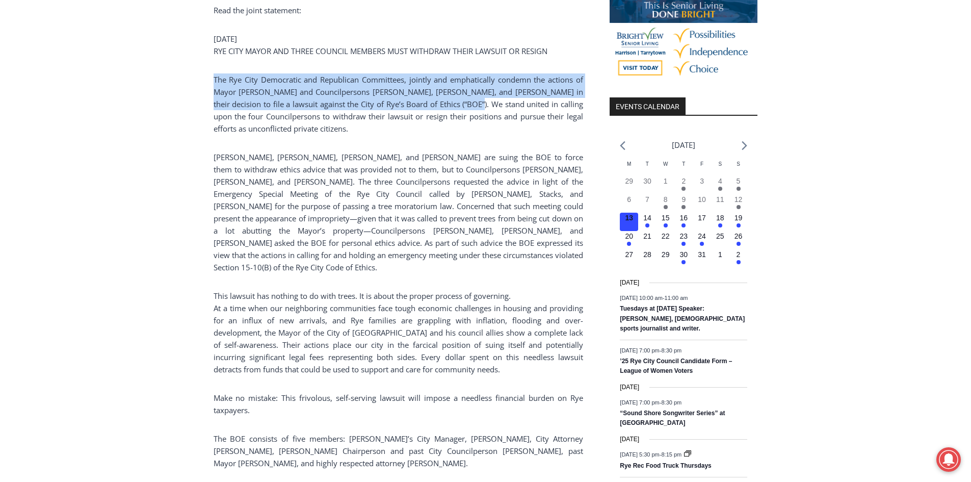
drag, startPoint x: 215, startPoint y: 72, endPoint x: 450, endPoint y: 93, distance: 236.5
click at [450, 93] on p "The Rye City Democratic and Republican Committees, jointly and emphatically con…" at bounding box center [399, 103] width 370 height 61
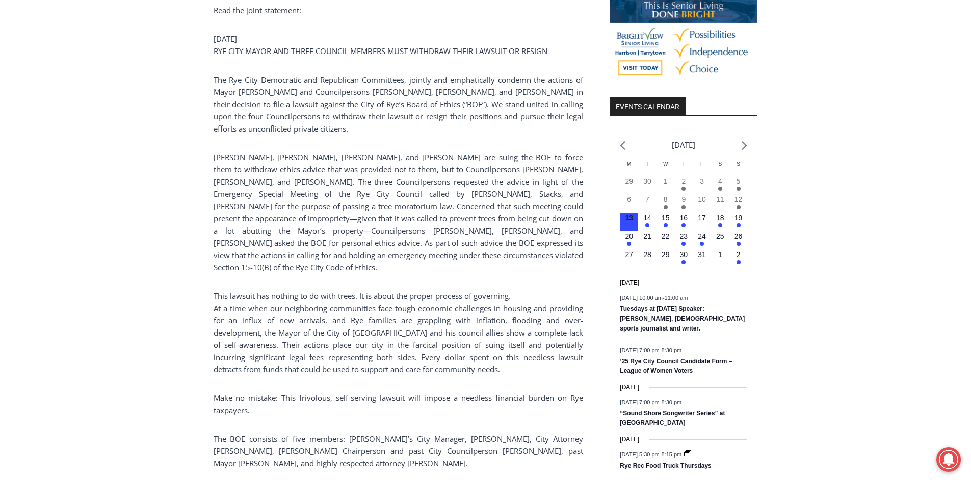
click at [428, 121] on p "The Rye City Democratic and Republican Committees, jointly and emphatically con…" at bounding box center [399, 103] width 370 height 61
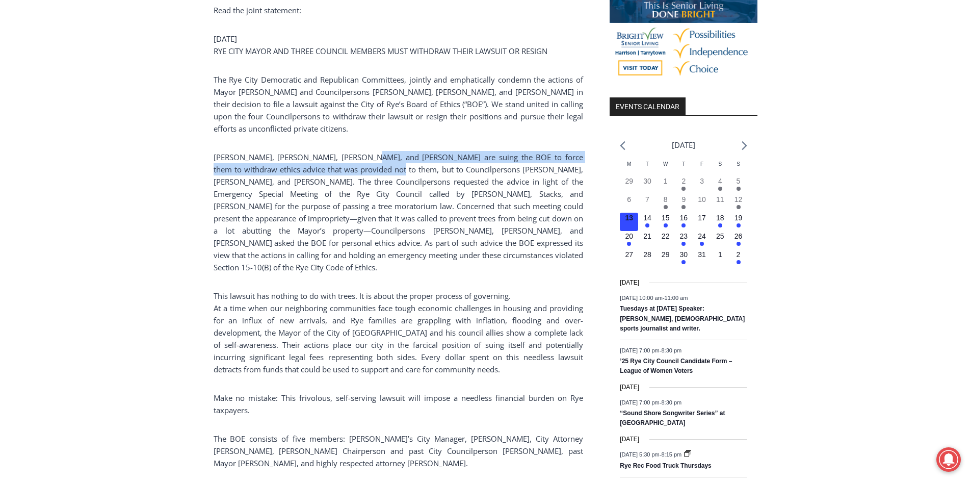
drag, startPoint x: 359, startPoint y: 124, endPoint x: 370, endPoint y: 151, distance: 28.9
click at [370, 151] on div "(PHOTO: The “Gang of Four” Councilwoman Carolina Johnson, Mayor Josh Cohn, Coun…" at bounding box center [399, 81] width 370 height 1308
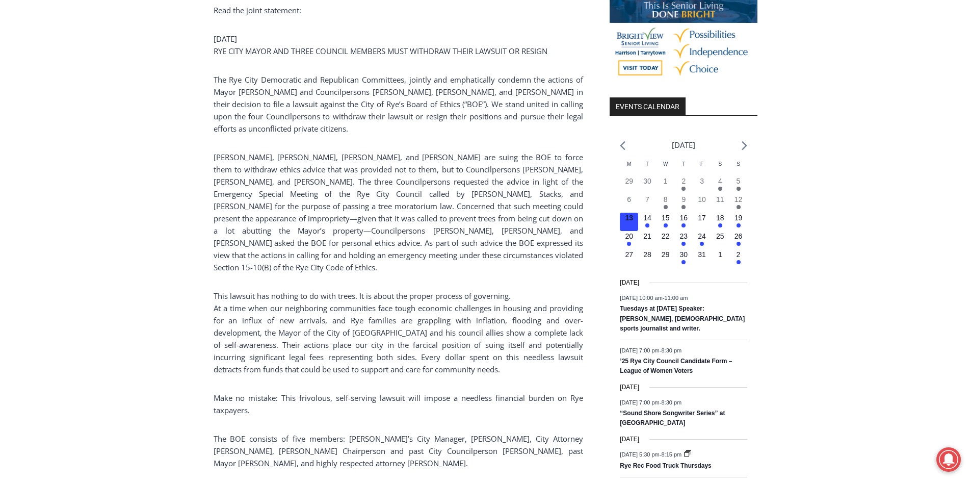
click at [366, 195] on p "Cohn, Johnson, Stacks, and Souza are suing the BOE to force them to withdraw et…" at bounding box center [399, 212] width 370 height 122
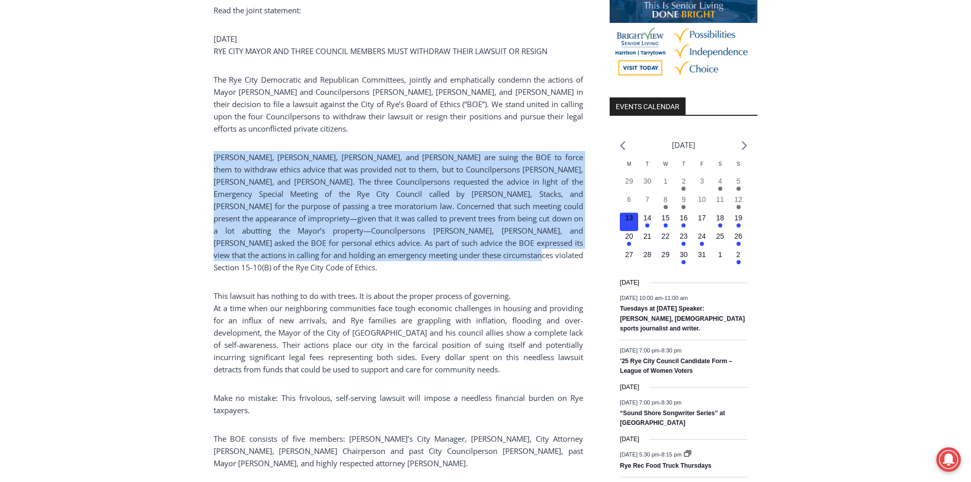
drag, startPoint x: 306, startPoint y: 145, endPoint x: 399, endPoint y: 247, distance: 137.5
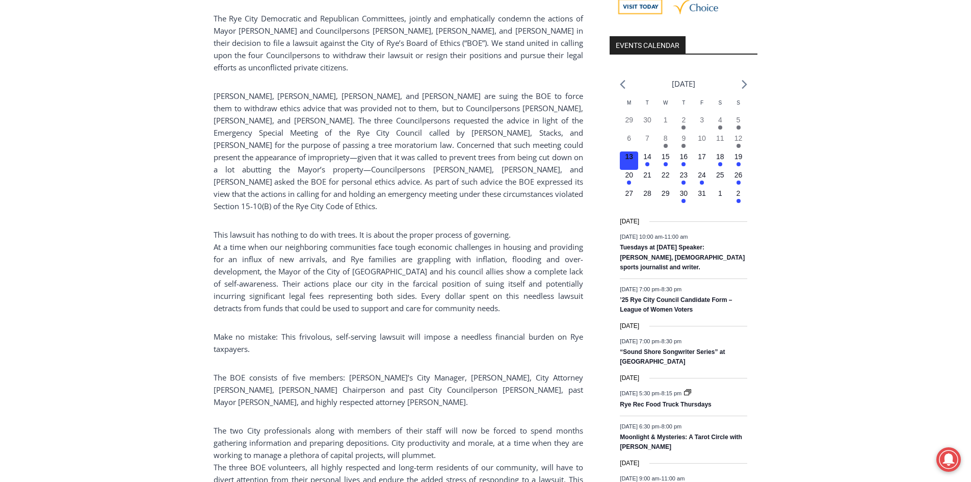
drag, startPoint x: 147, startPoint y: 236, endPoint x: 140, endPoint y: 255, distance: 20.0
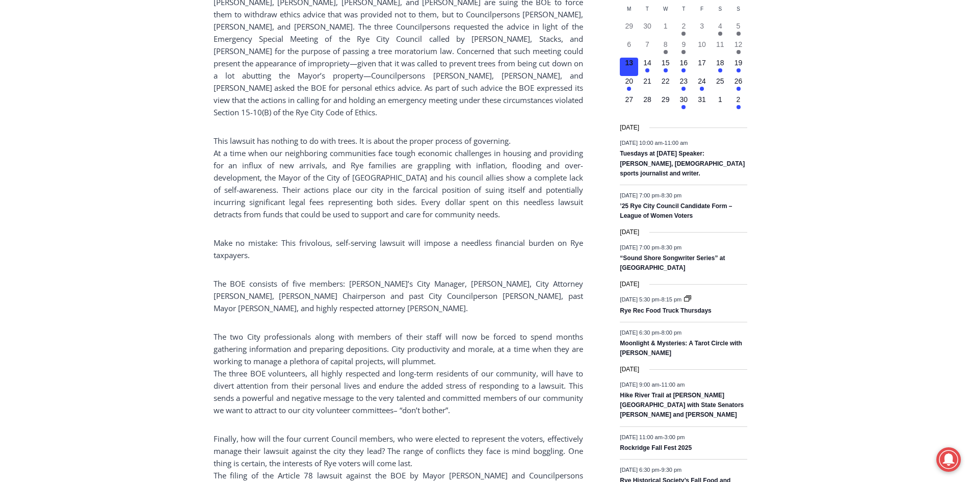
drag, startPoint x: 141, startPoint y: 255, endPoint x: 138, endPoint y: 277, distance: 22.1
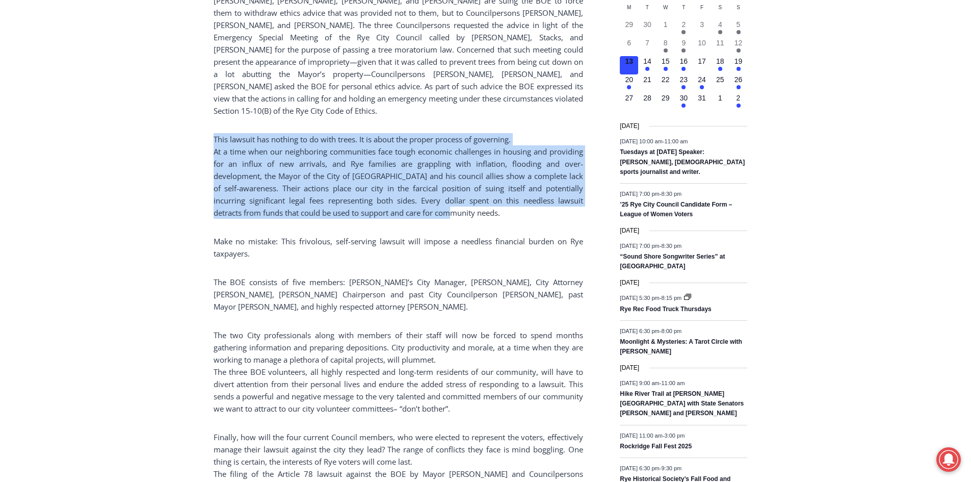
drag, startPoint x: 212, startPoint y: 116, endPoint x: 423, endPoint y: 194, distance: 225.5
click at [423, 194] on div "Home > Community Groups > Rye City Democratic Committee > Dems & GOP Jointly Ca…" at bounding box center [485, 388] width 971 height 2635
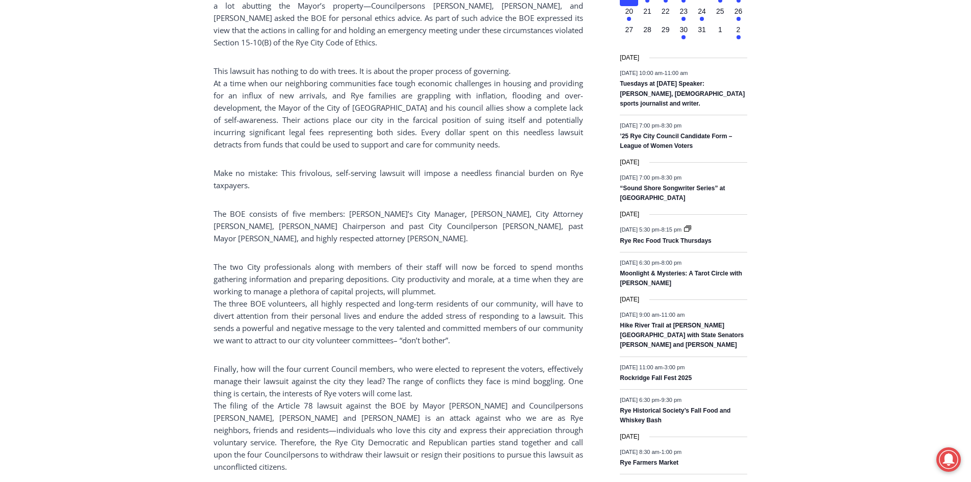
drag, startPoint x: 197, startPoint y: 241, endPoint x: 199, endPoint y: 247, distance: 6.4
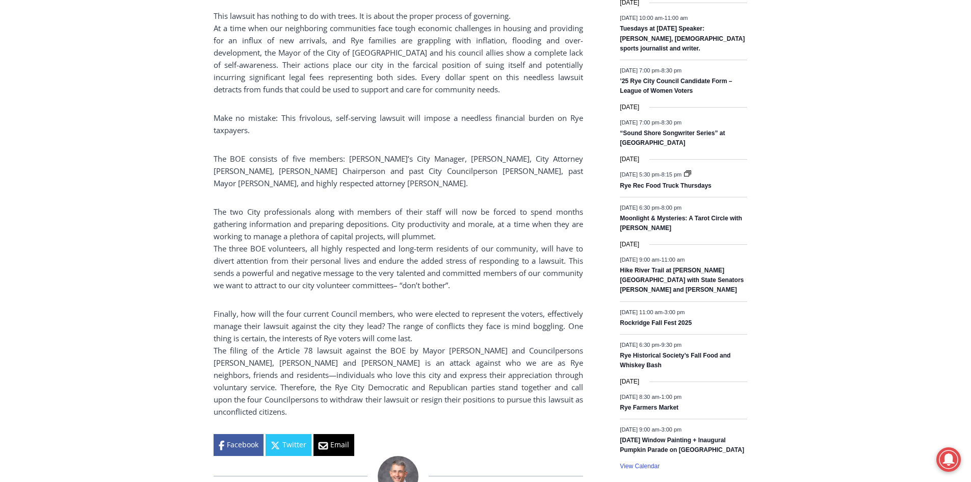
drag, startPoint x: 193, startPoint y: 219, endPoint x: 201, endPoint y: 239, distance: 21.3
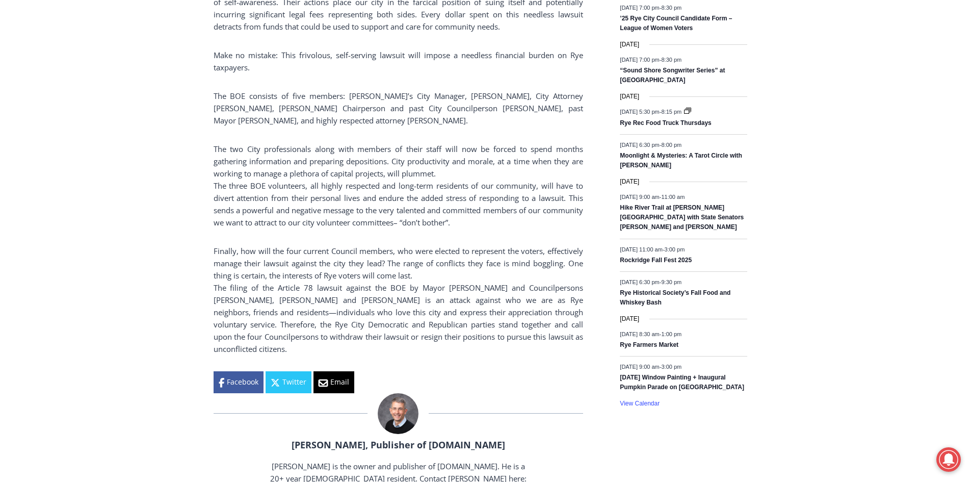
scroll to position [1390, 0]
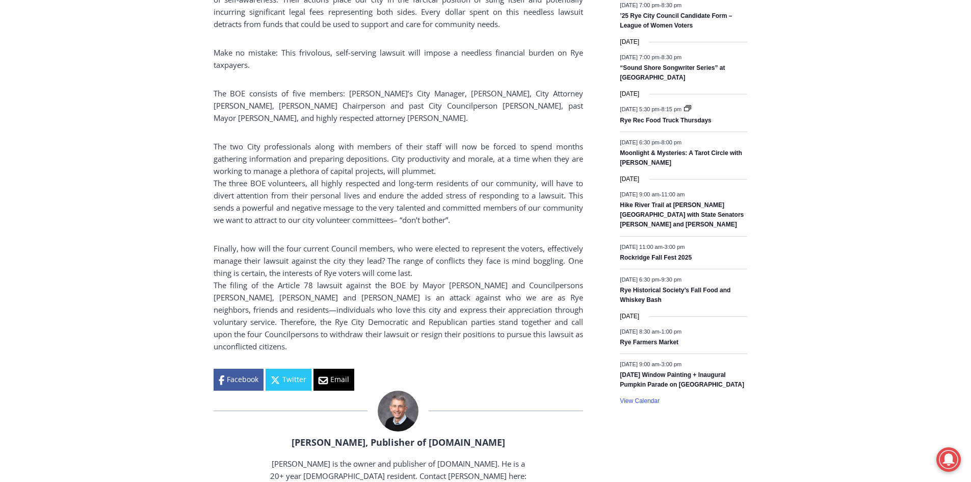
drag, startPoint x: 158, startPoint y: 231, endPoint x: 159, endPoint y: 240, distance: 9.2
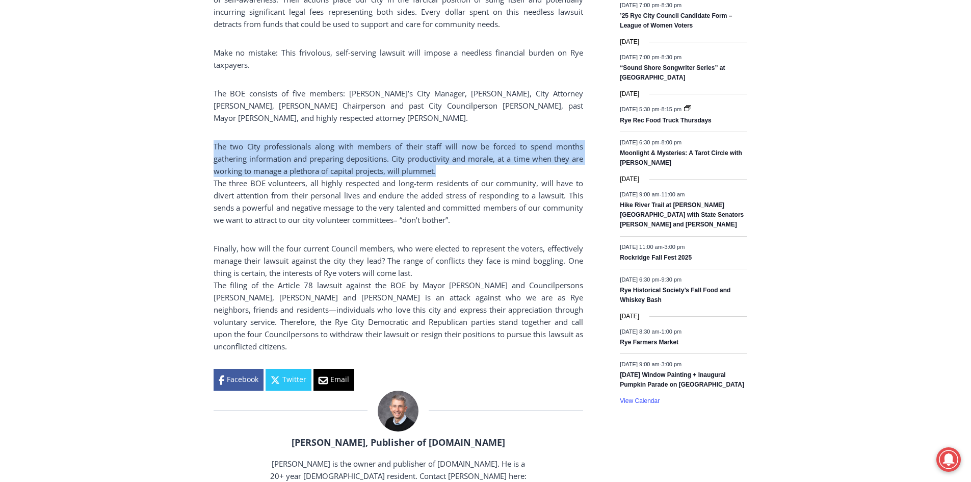
drag, startPoint x: 241, startPoint y: 123, endPoint x: 460, endPoint y: 150, distance: 221.4
click at [460, 150] on div "Home > Community Groups > Rye City Democratic Committee > Dems & GOP Jointly Ca…" at bounding box center [485, 199] width 971 height 2635
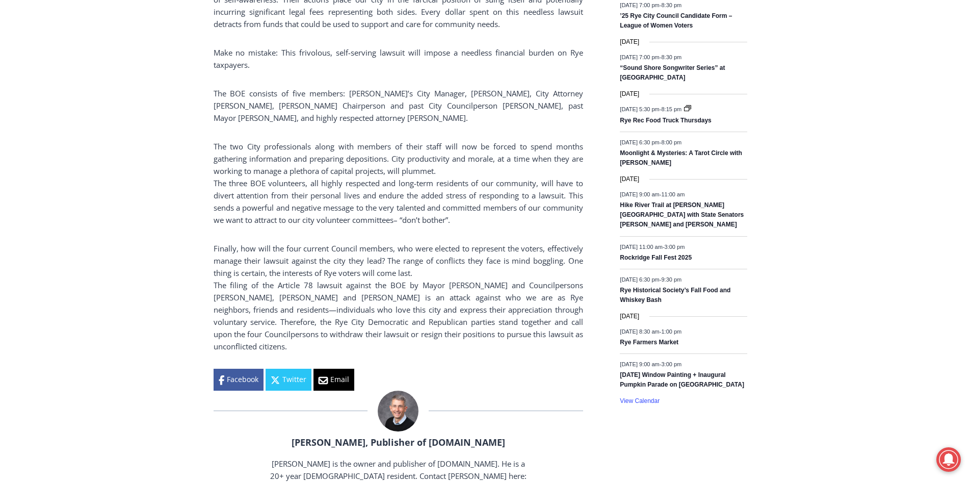
click at [386, 188] on p "The two City professionals along with members of their staff will now be forced…" at bounding box center [399, 183] width 370 height 86
drag, startPoint x: 446, startPoint y: 145, endPoint x: 528, endPoint y: 192, distance: 93.8
click at [528, 192] on p "The two City professionals along with members of their staff will now be forced…" at bounding box center [399, 183] width 370 height 86
click at [302, 142] on p "The two City professionals along with members of their staff will now be forced…" at bounding box center [399, 183] width 370 height 86
drag, startPoint x: 209, startPoint y: 155, endPoint x: 527, endPoint y: 197, distance: 320.9
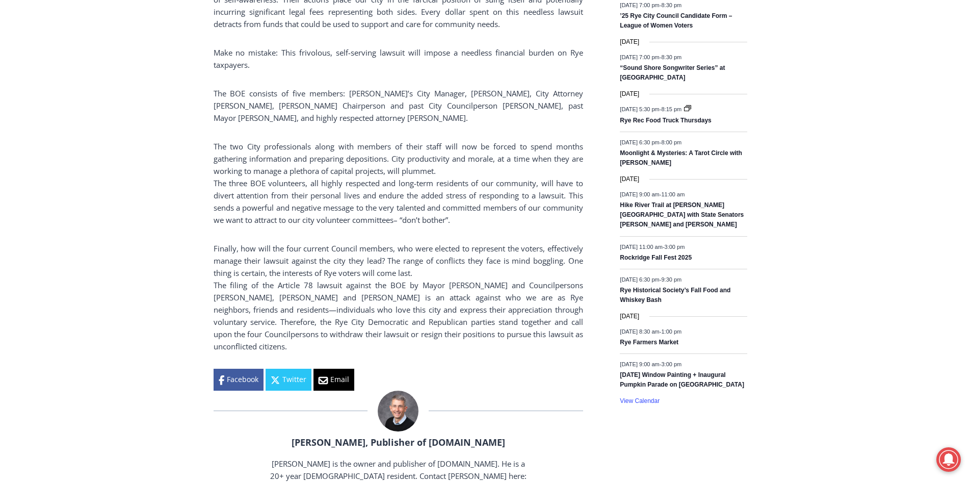
click at [527, 197] on div "Home > Community Groups > Rye City Democratic Committee > Dems & GOP Jointly Ca…" at bounding box center [485, 199] width 971 height 2635
click at [527, 197] on p "The two City professionals along with members of their staff will now be forced…" at bounding box center [399, 183] width 370 height 86
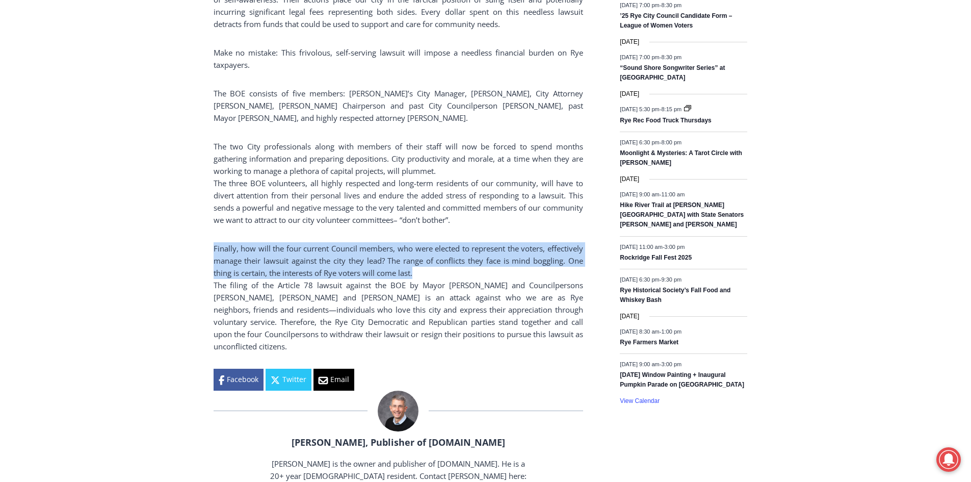
drag, startPoint x: 219, startPoint y: 229, endPoint x: 451, endPoint y: 250, distance: 232.4
click at [451, 250] on div "Home > Community Groups > Rye City Democratic Committee > Dems & GOP Jointly Ca…" at bounding box center [485, 199] width 971 height 2635
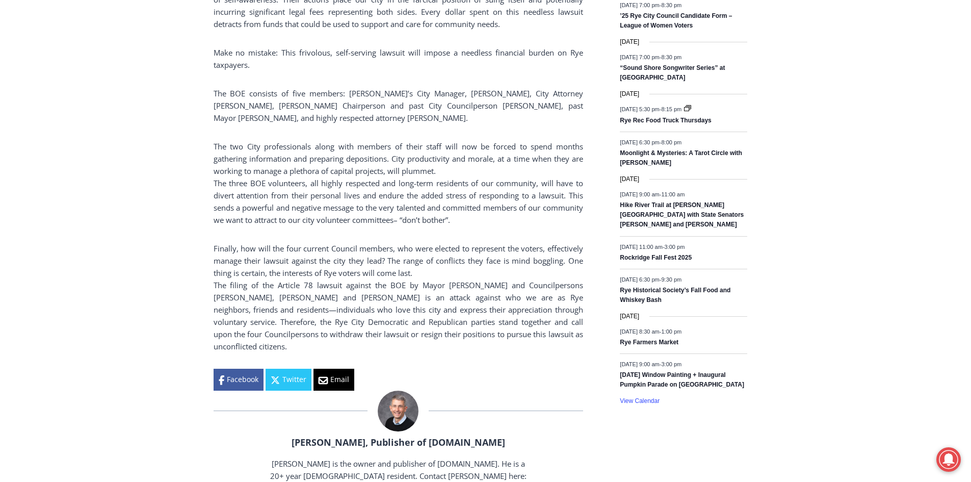
click at [328, 269] on p "Finally, how will the four current Council members, who were elected to represe…" at bounding box center [399, 297] width 370 height 110
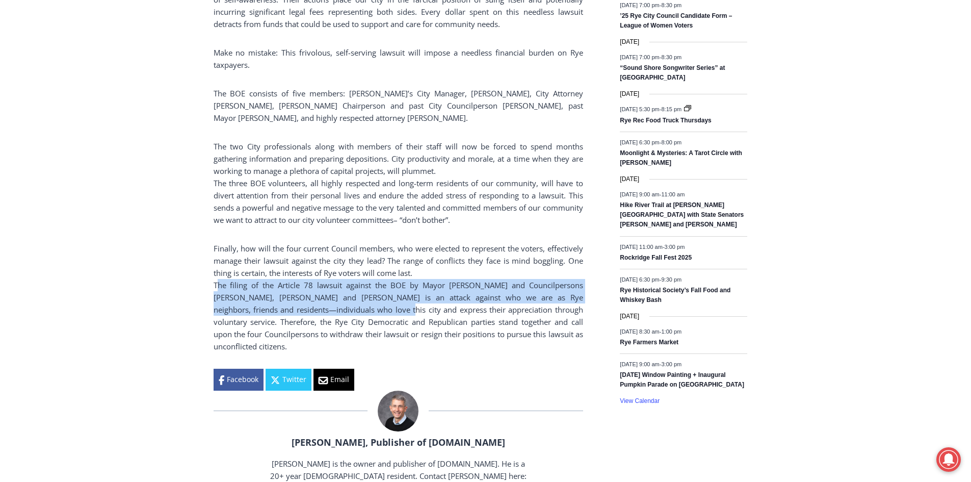
drag, startPoint x: 300, startPoint y: 253, endPoint x: 348, endPoint y: 281, distance: 55.1
click at [348, 281] on div "Home > Community Groups > Rye City Democratic Committee > Dems & GOP Jointly Ca…" at bounding box center [485, 199] width 971 height 2635
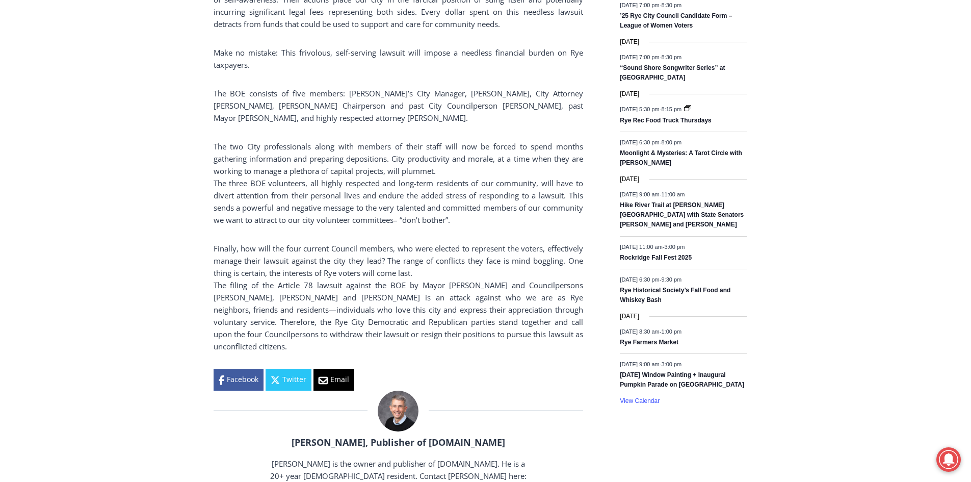
click at [465, 292] on p "Finally, how will the four current Council members, who were elected to represe…" at bounding box center [399, 297] width 370 height 110
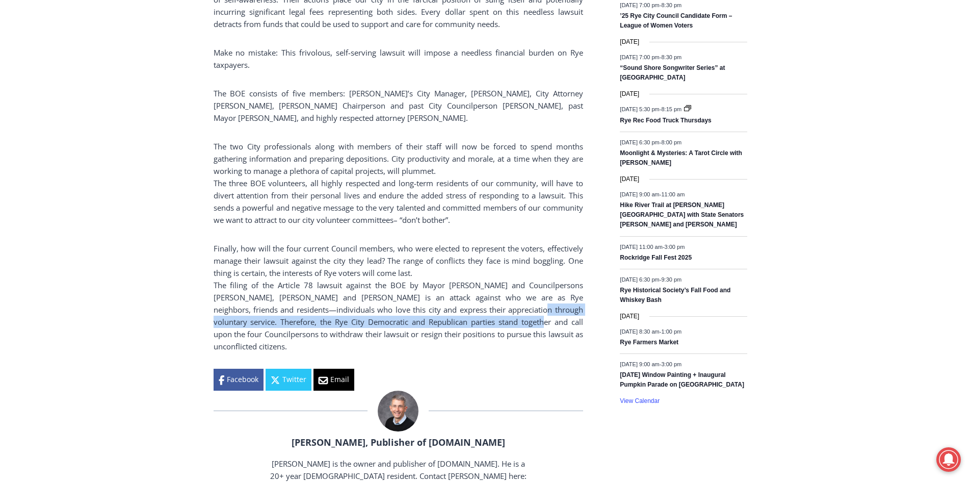
drag, startPoint x: 491, startPoint y: 287, endPoint x: 499, endPoint y: 301, distance: 16.0
click at [499, 301] on p "Finally, how will the four current Council members, who were elected to represe…" at bounding box center [399, 297] width 370 height 110
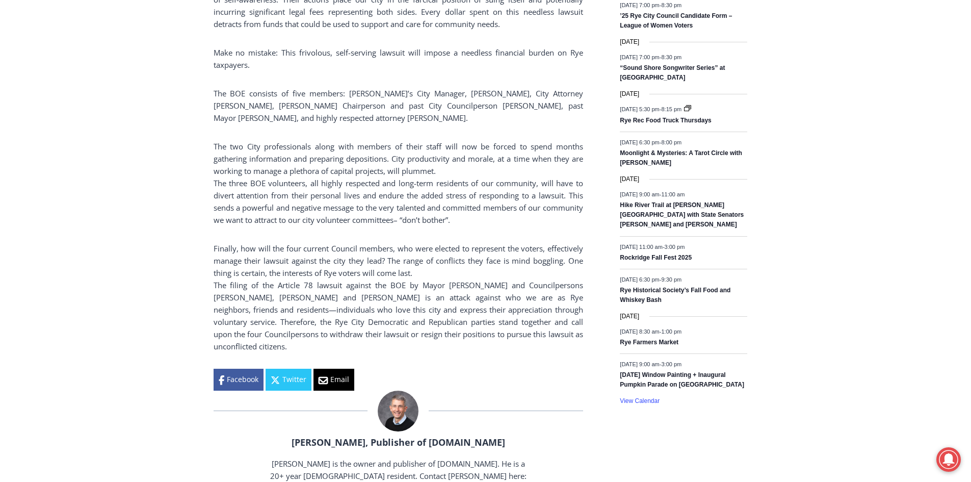
click at [501, 316] on p "Finally, how will the four current Council members, who were elected to represe…" at bounding box center [399, 297] width 370 height 110
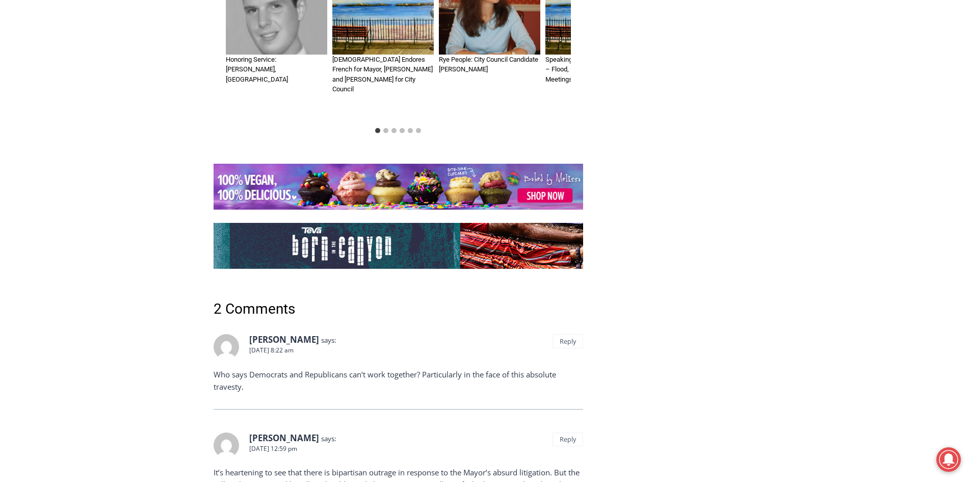
scroll to position [2206, 0]
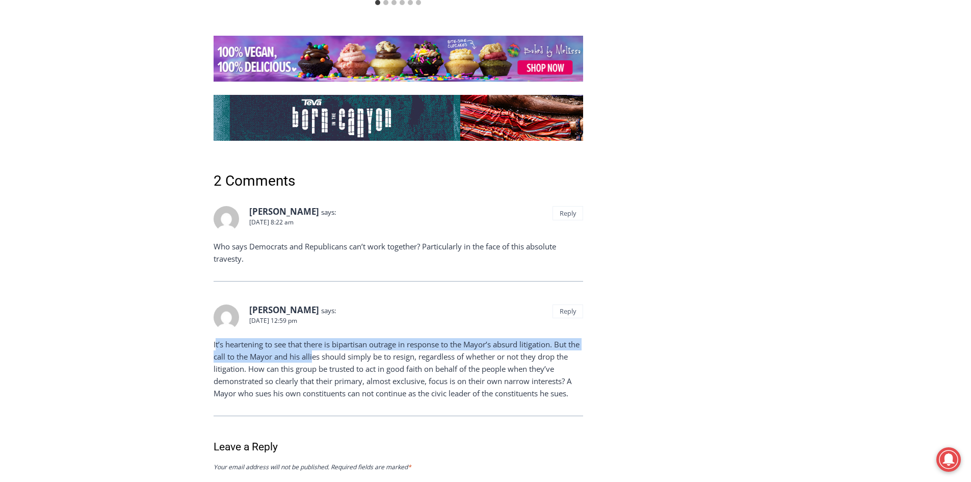
drag, startPoint x: 217, startPoint y: 284, endPoint x: 328, endPoint y: 293, distance: 111.5
click at [328, 338] on p "It’s heartening to see that there is bipartisan outrage in response to the Mayo…" at bounding box center [399, 368] width 370 height 61
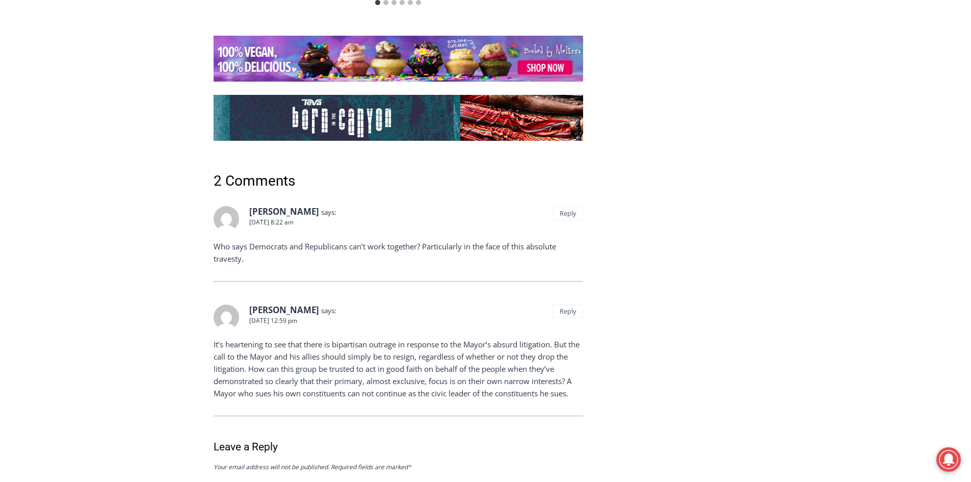
click at [361, 338] on p "It’s heartening to see that there is bipartisan outrage in response to the Mayo…" at bounding box center [399, 368] width 370 height 61
drag, startPoint x: 263, startPoint y: 312, endPoint x: 408, endPoint y: 316, distance: 144.9
click at [408, 338] on p "It’s heartening to see that there is bipartisan outrage in response to the Mayo…" at bounding box center [399, 368] width 370 height 61
click at [440, 338] on p "It’s heartening to see that there is bipartisan outrage in response to the Mayo…" at bounding box center [399, 368] width 370 height 61
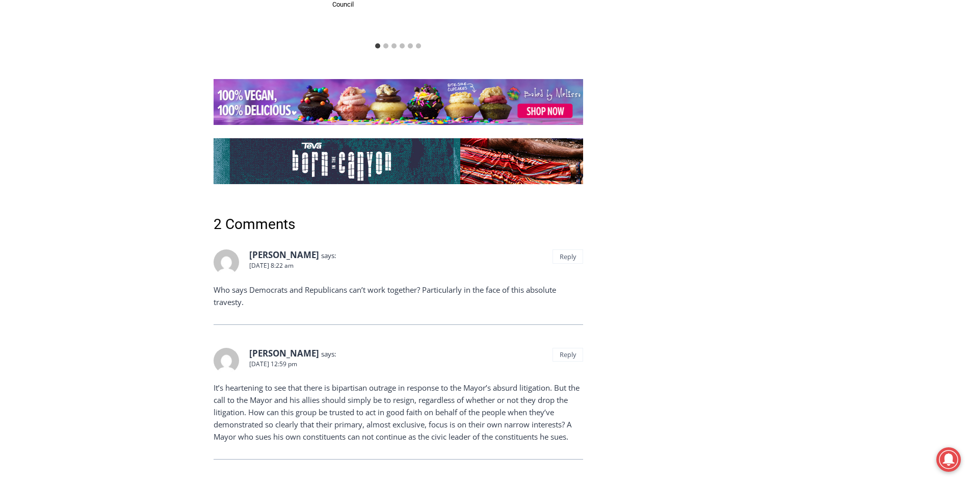
drag, startPoint x: 109, startPoint y: 396, endPoint x: 115, endPoint y: 362, distance: 34.2
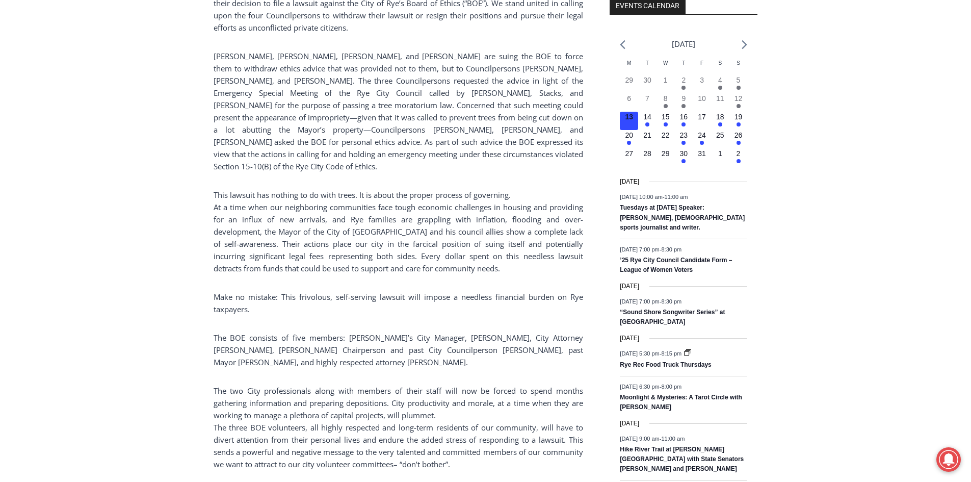
scroll to position [0, 0]
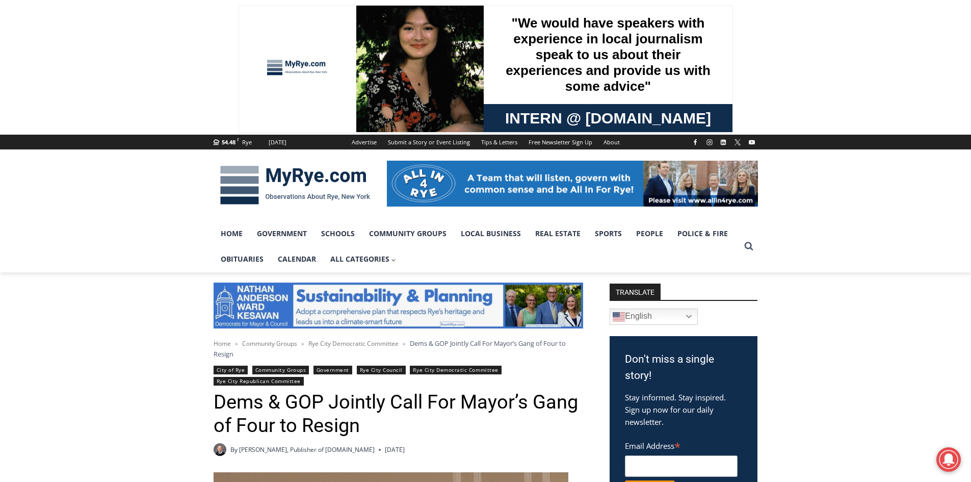
drag, startPoint x: 118, startPoint y: 401, endPoint x: 129, endPoint y: 224, distance: 177.7
click at [235, 190] on img at bounding box center [295, 185] width 163 height 53
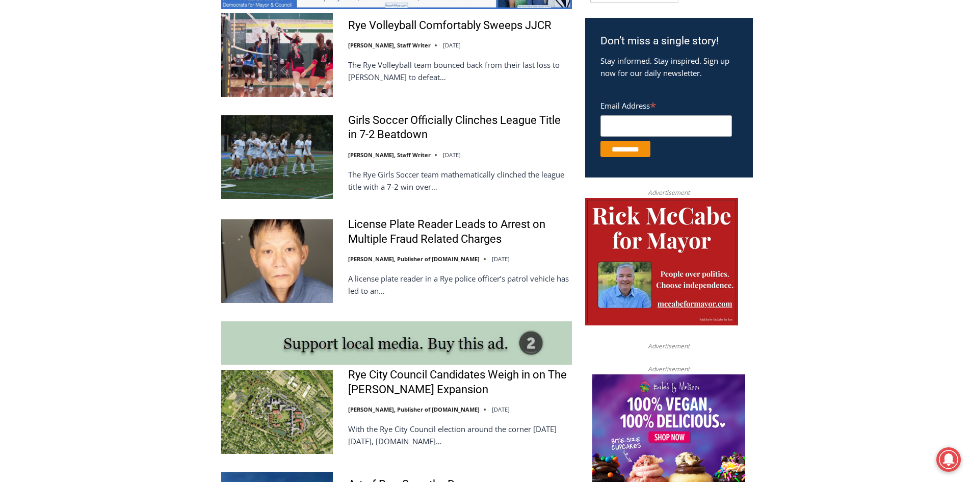
scroll to position [746, 0]
